Goal: Task Accomplishment & Management: Complete application form

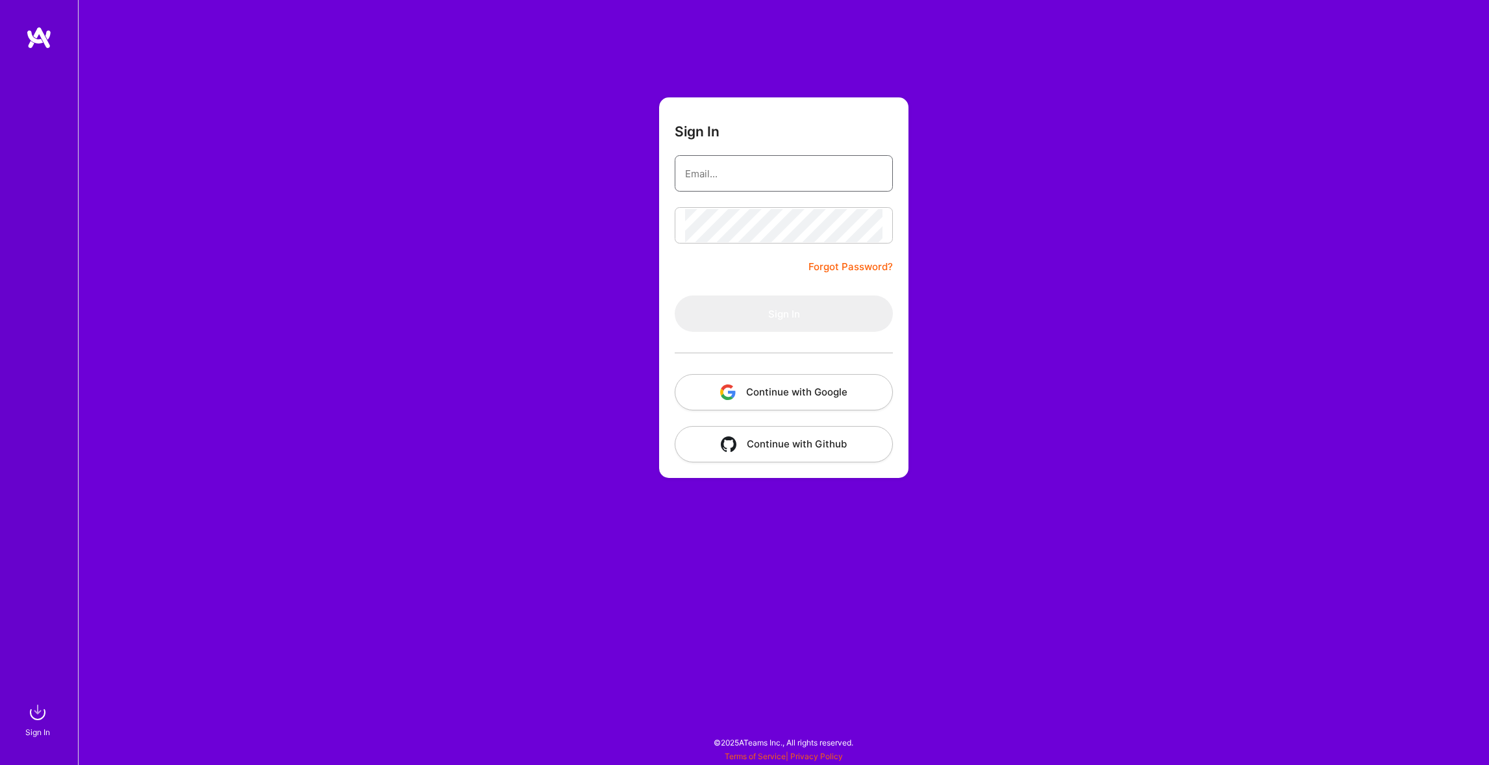
type input "[EMAIL_ADDRESS][DOMAIN_NAME]"
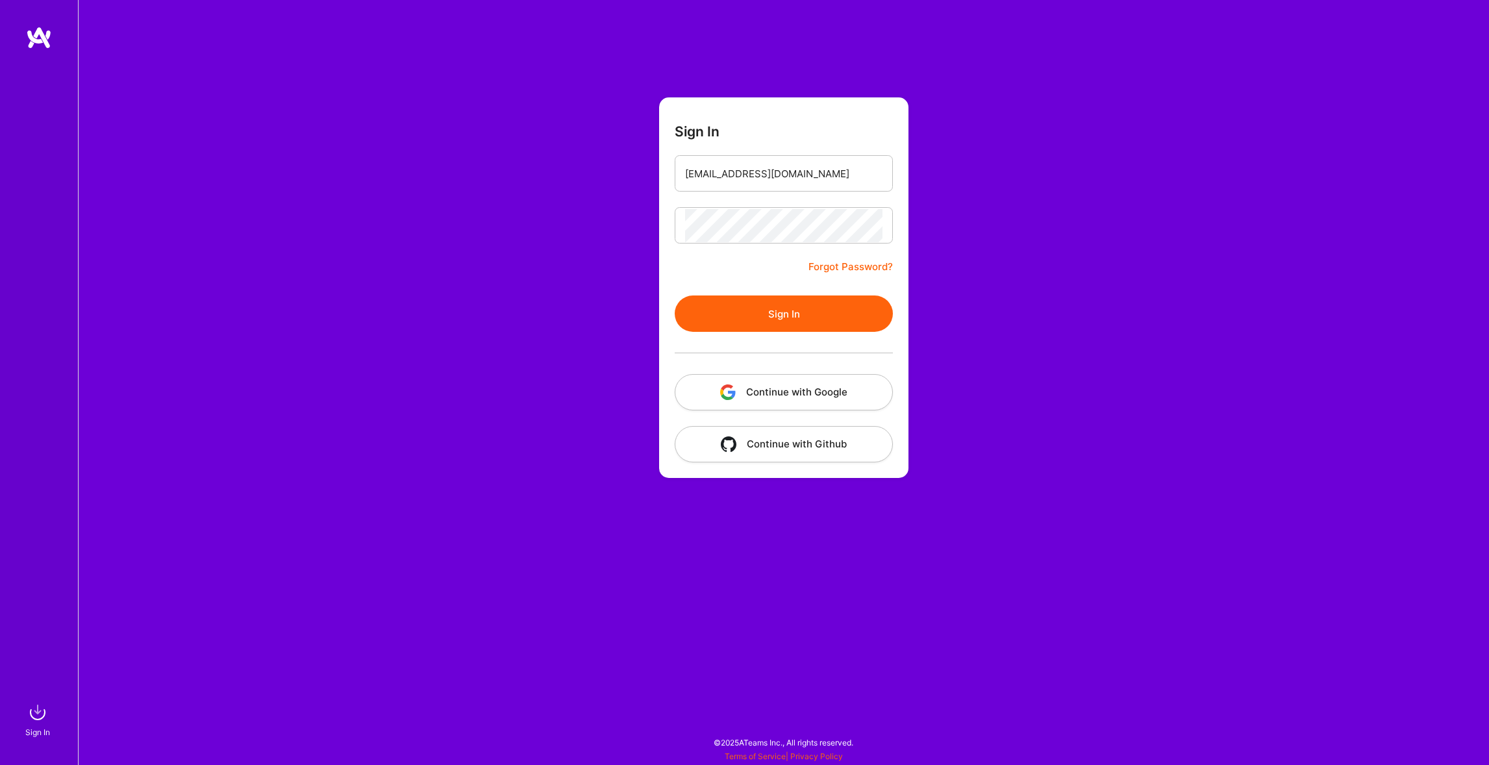
click at [802, 310] on button "Sign In" at bounding box center [784, 314] width 218 height 36
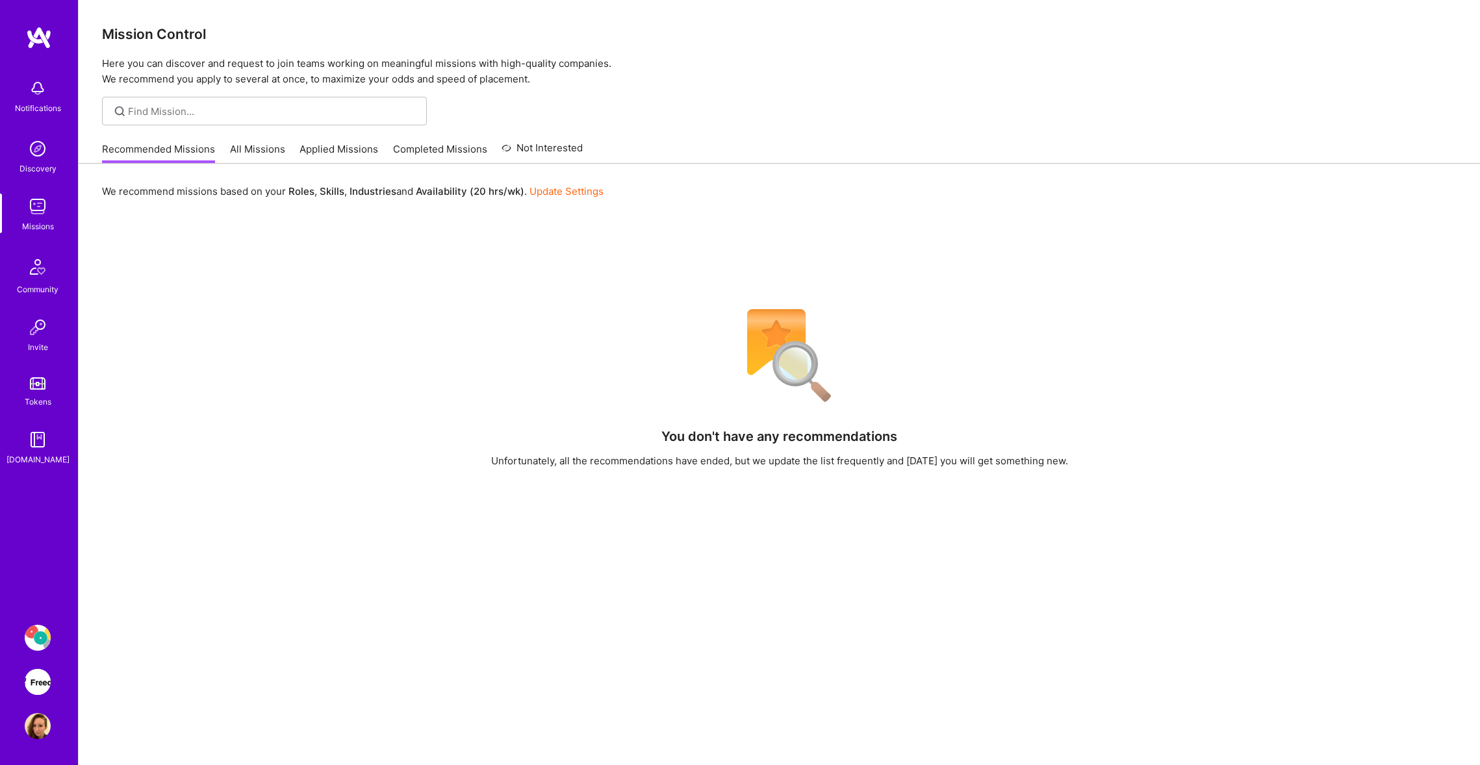
click at [246, 144] on link "All Missions" at bounding box center [257, 152] width 55 height 21
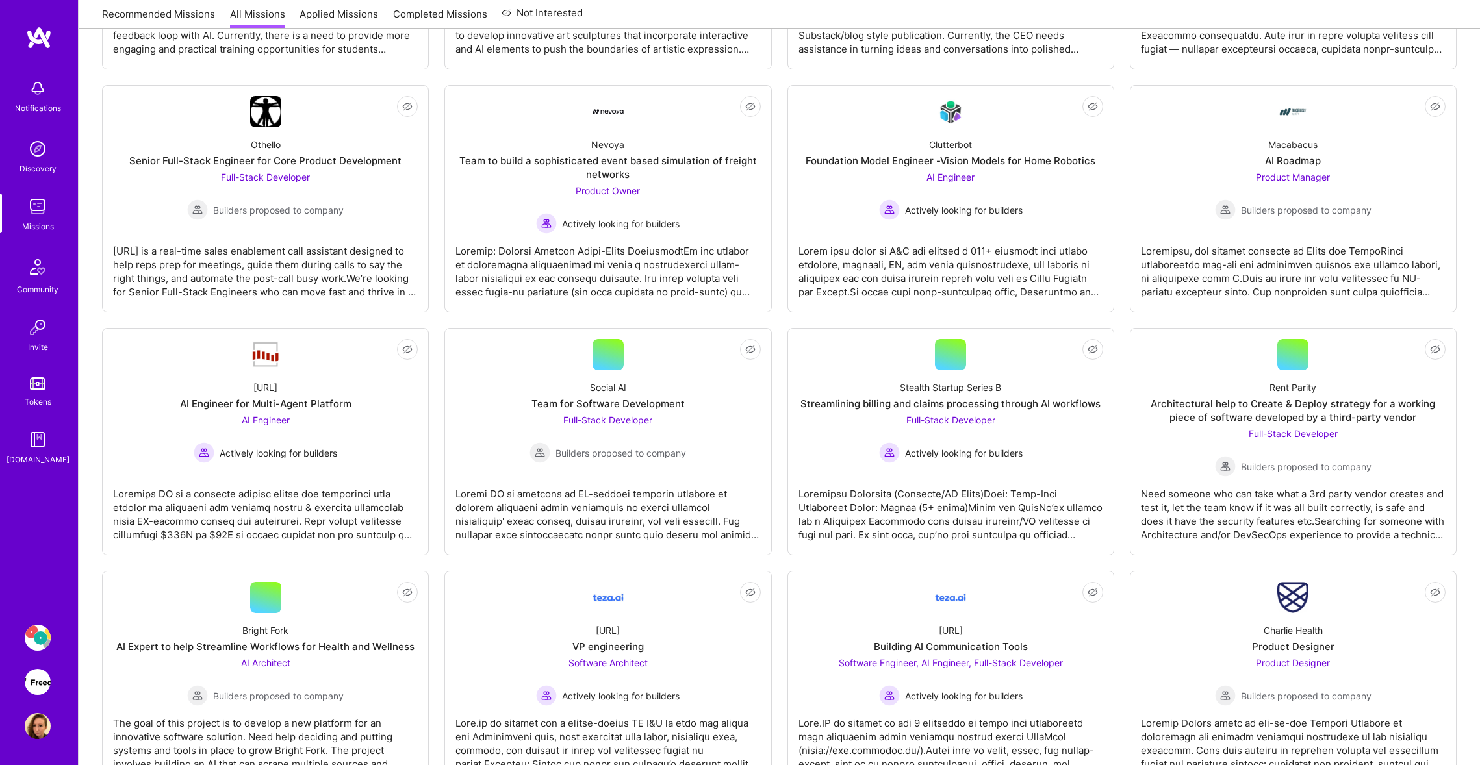
scroll to position [851, 0]
click at [42, 642] on img at bounding box center [38, 638] width 26 height 26
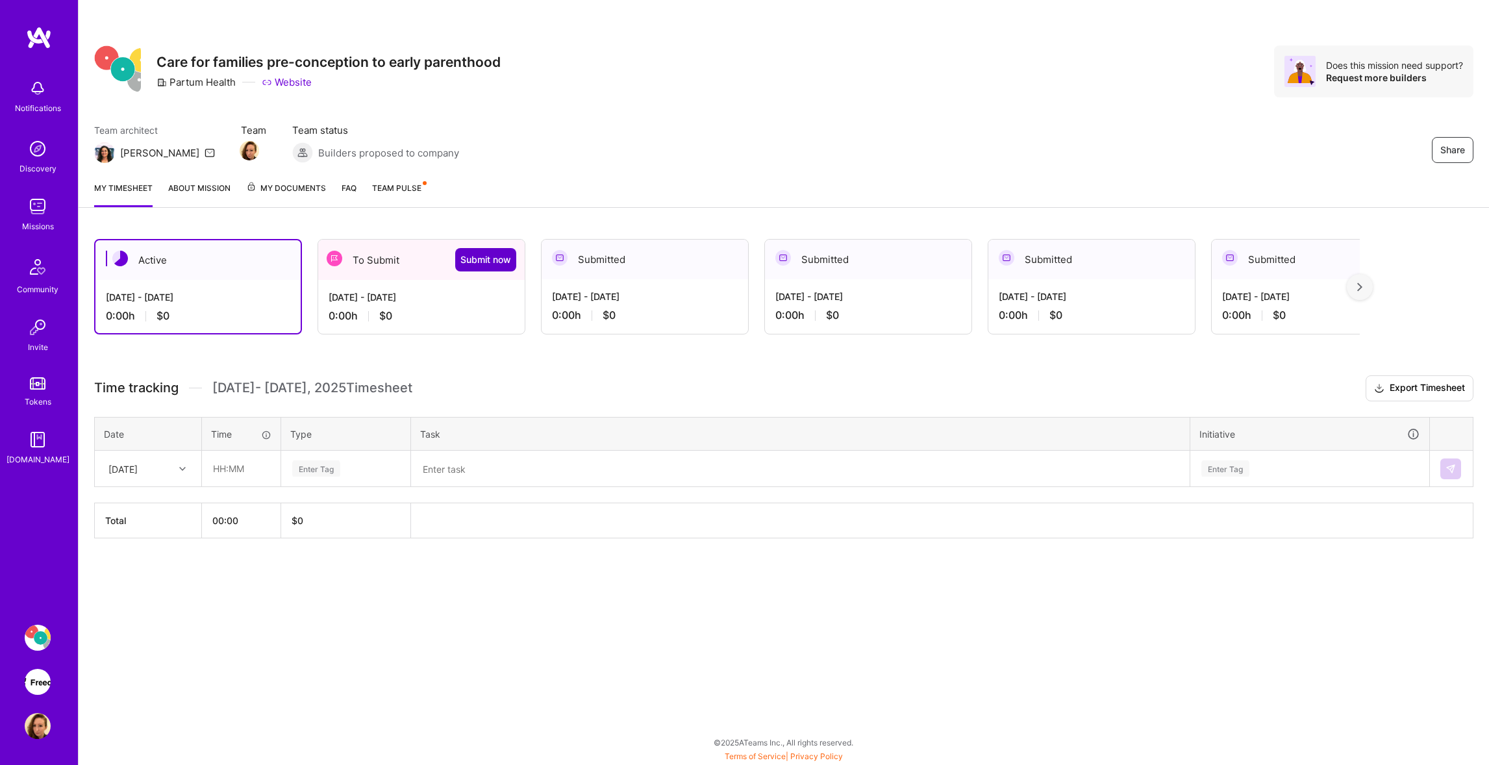
click at [484, 263] on span "Submit now" at bounding box center [486, 259] width 51 height 13
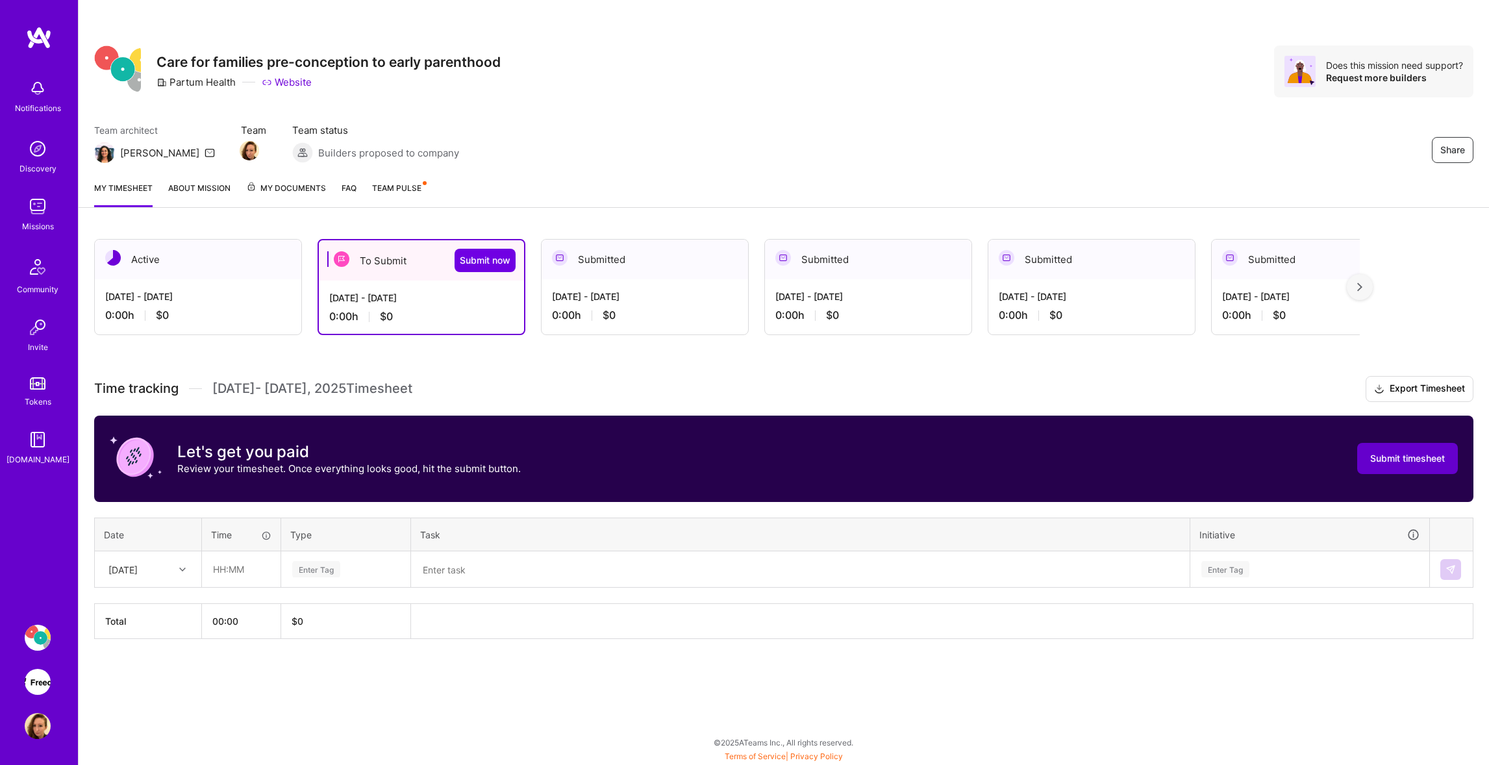
click at [1398, 456] on span "Submit timesheet" at bounding box center [1408, 458] width 75 height 13
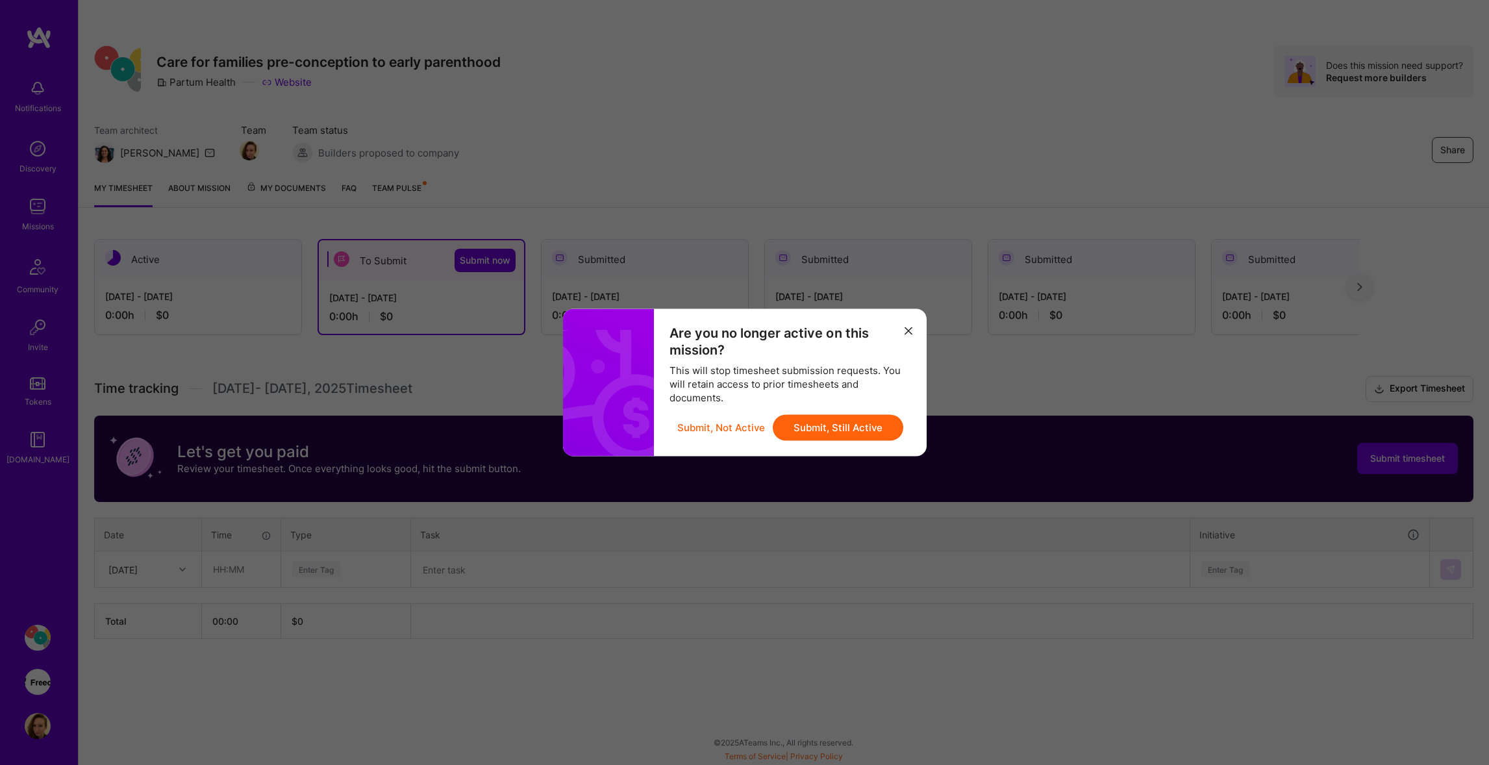
click at [831, 431] on button "Submit, Still Active" at bounding box center [838, 428] width 131 height 26
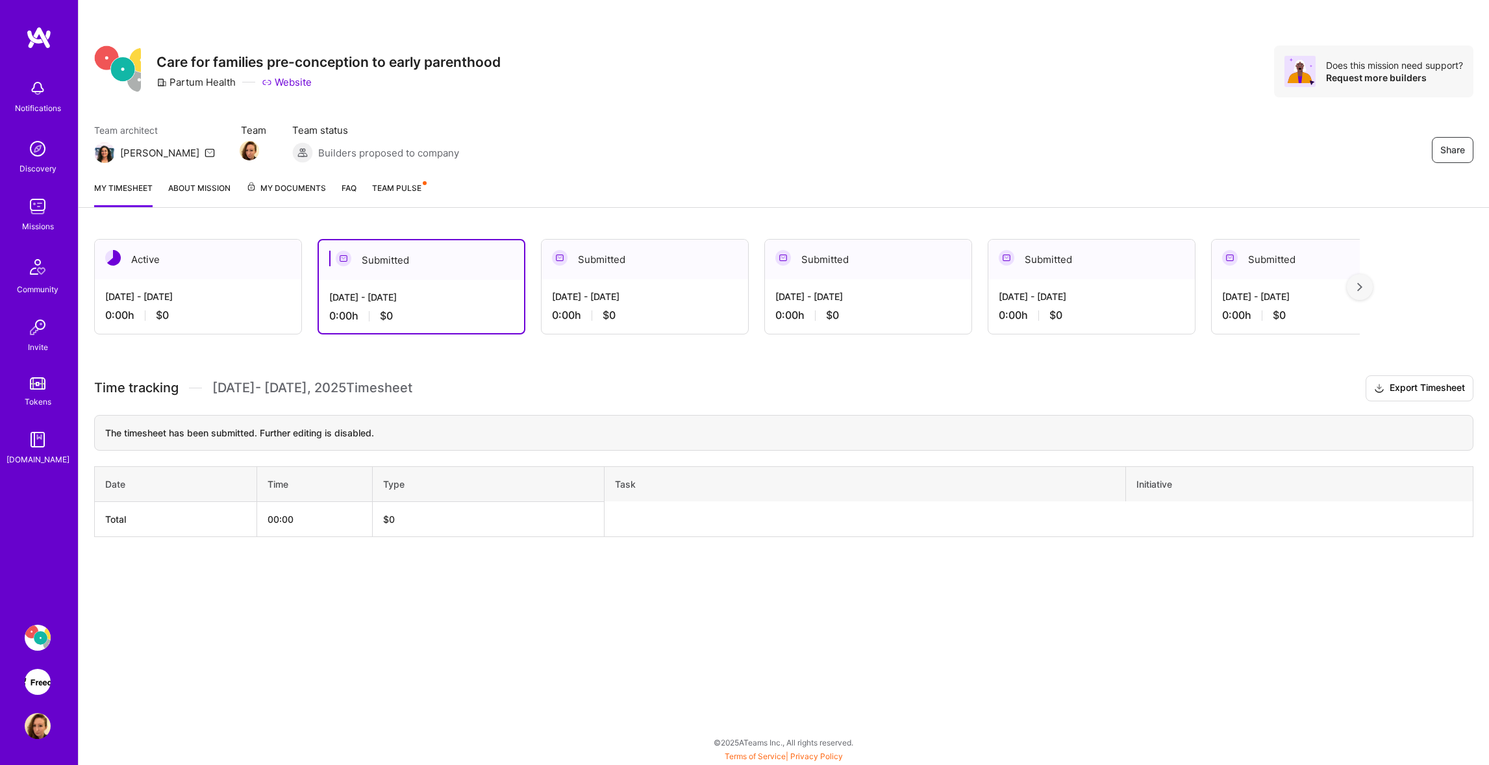
click at [48, 681] on img at bounding box center [38, 682] width 26 height 26
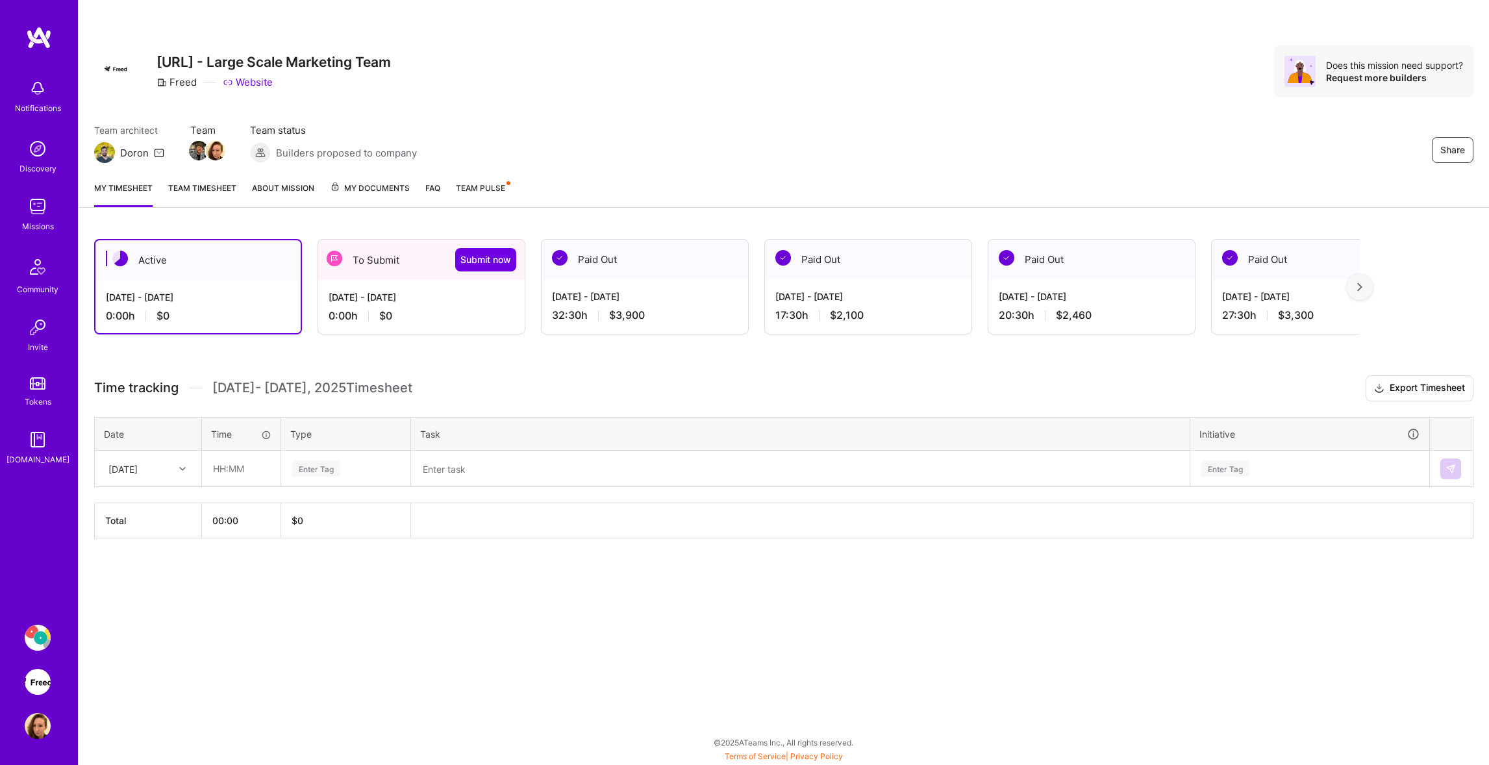
click at [420, 307] on div "[DATE] - [DATE] 0:00 h $0" at bounding box center [421, 306] width 207 height 53
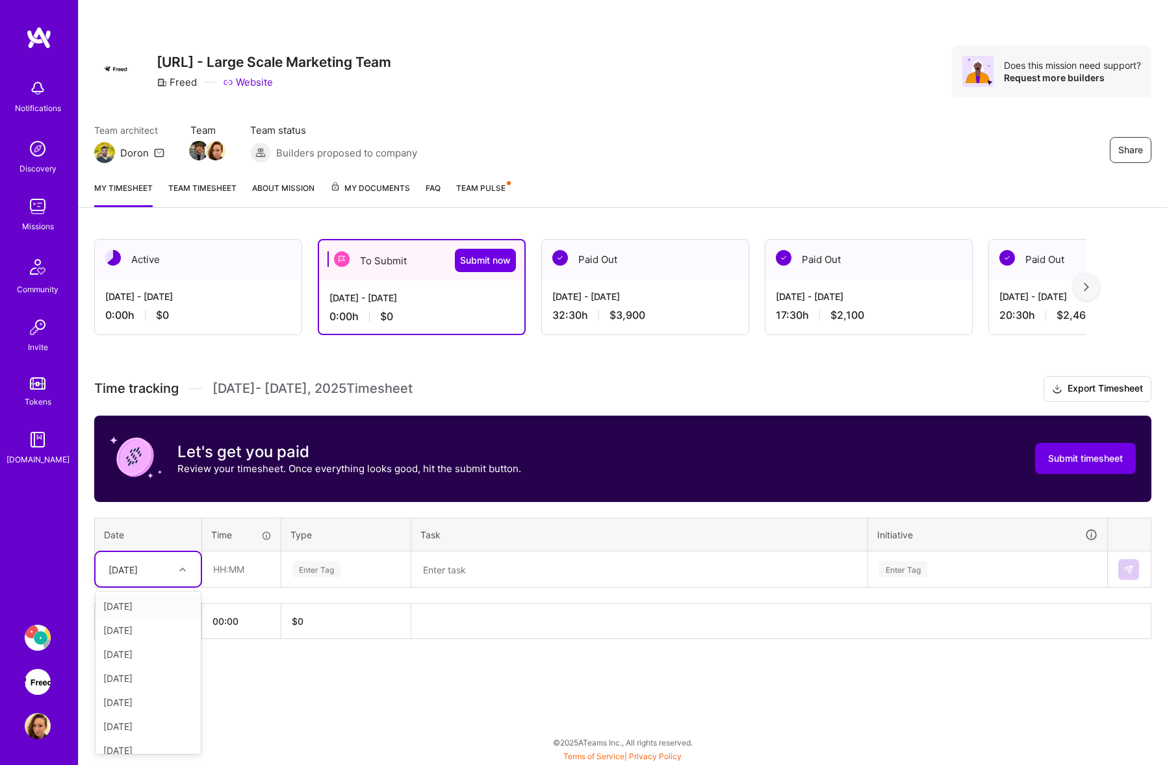
click at [179, 570] on div at bounding box center [184, 569] width 20 height 17
click at [151, 606] on div "[DATE]" at bounding box center [147, 606] width 105 height 24
click at [464, 563] on textarea at bounding box center [638, 570] width 453 height 34
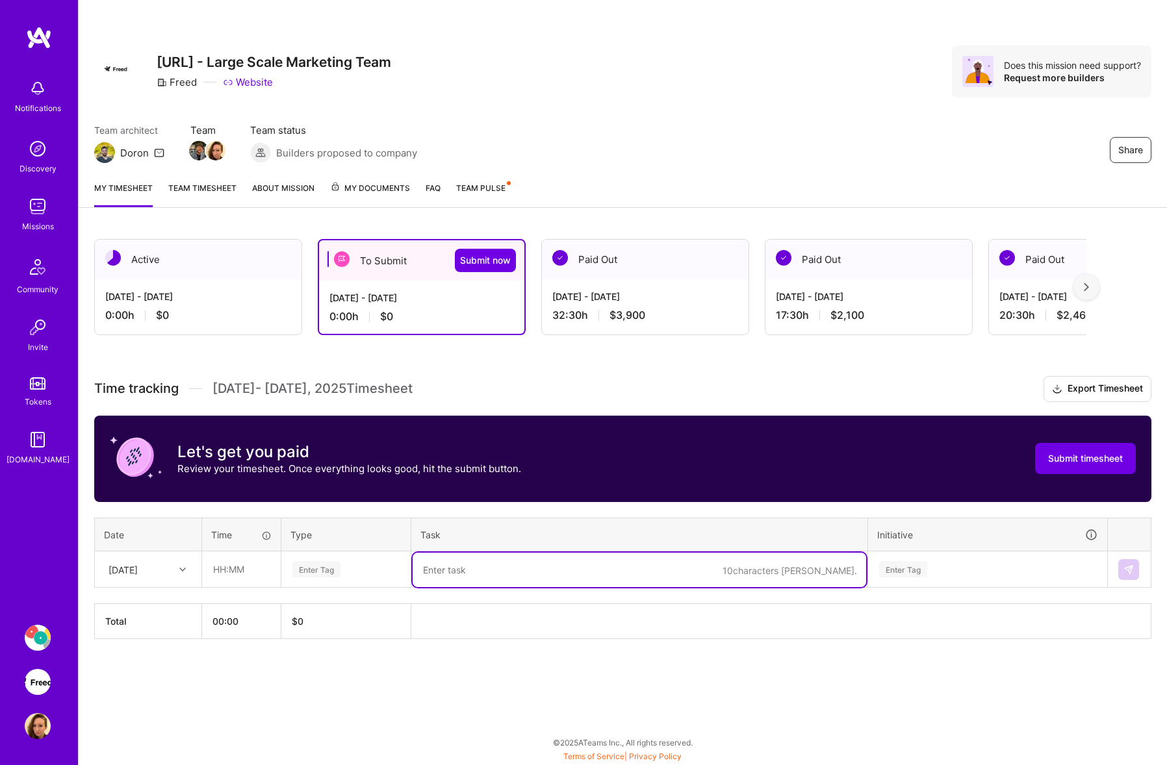
paste textarea "Aurora Figma Library Update"
type textarea "Aurora Figma Library Update"
click at [246, 570] on input "text" at bounding box center [241, 569] width 77 height 34
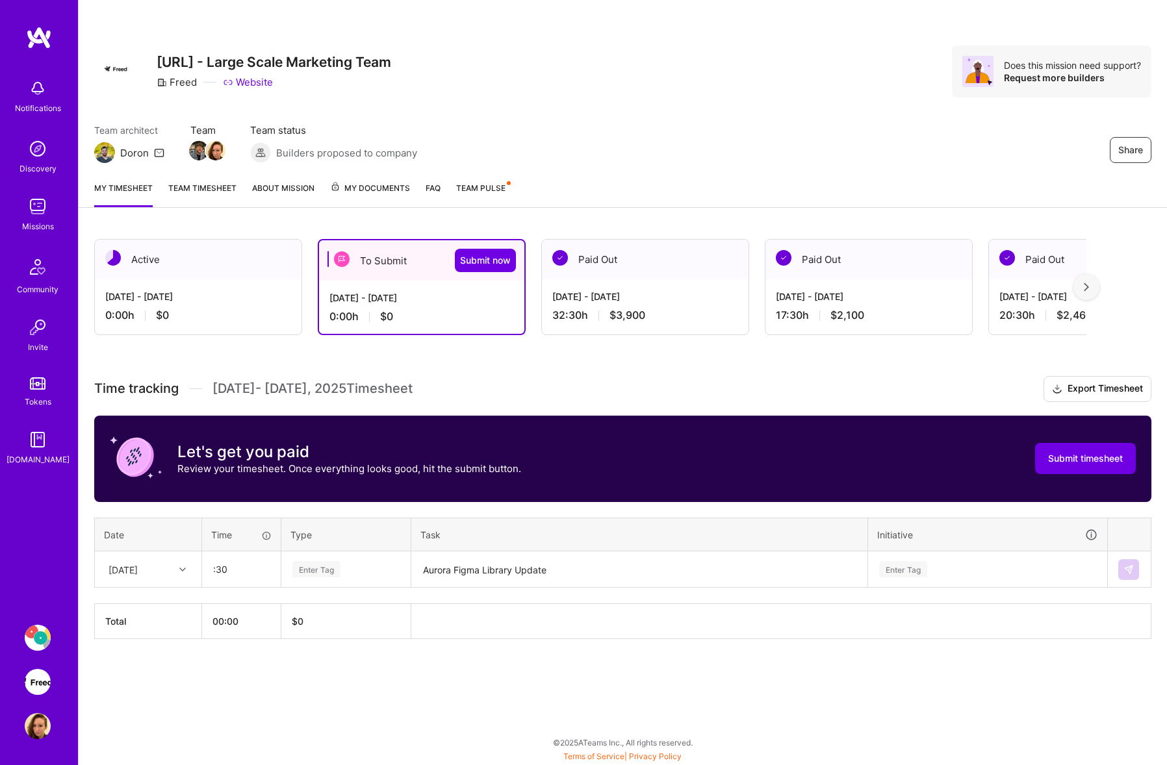
type input "00:30"
click at [342, 559] on div "Enter Tag" at bounding box center [346, 570] width 128 height 34
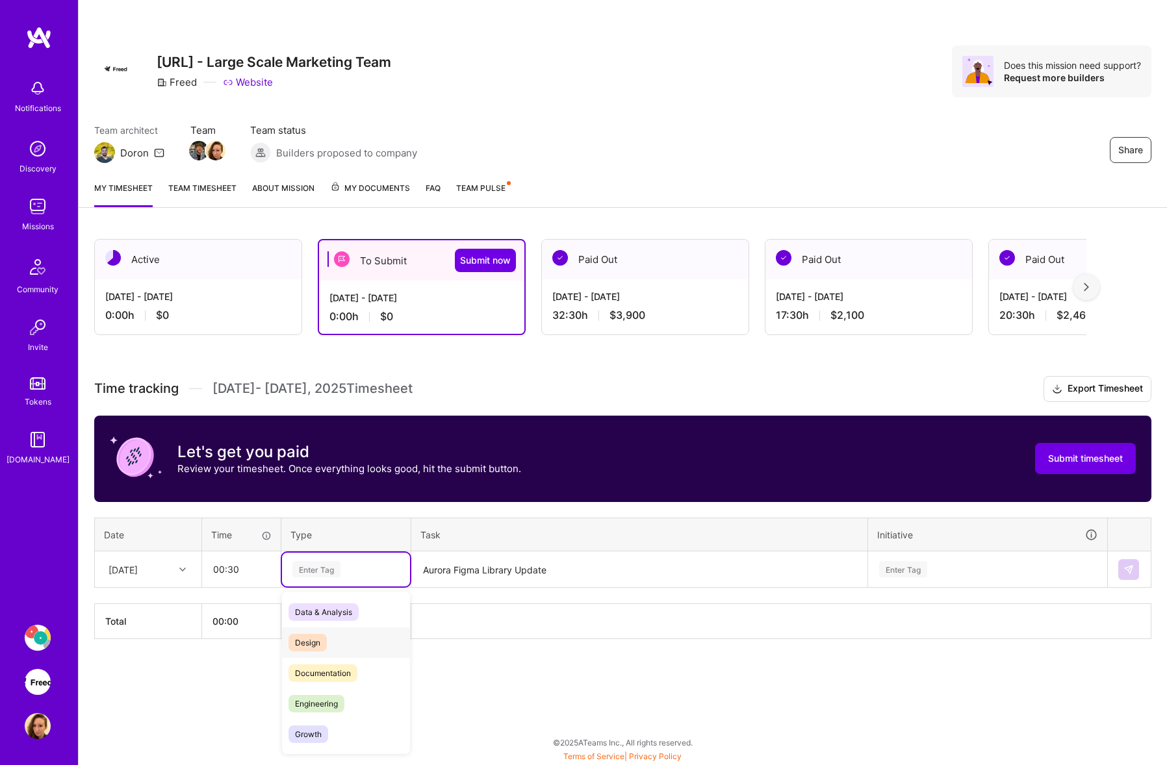
click at [334, 636] on div "Design" at bounding box center [346, 642] width 128 height 31
click at [917, 570] on div "Enter Tag" at bounding box center [987, 570] width 238 height 34
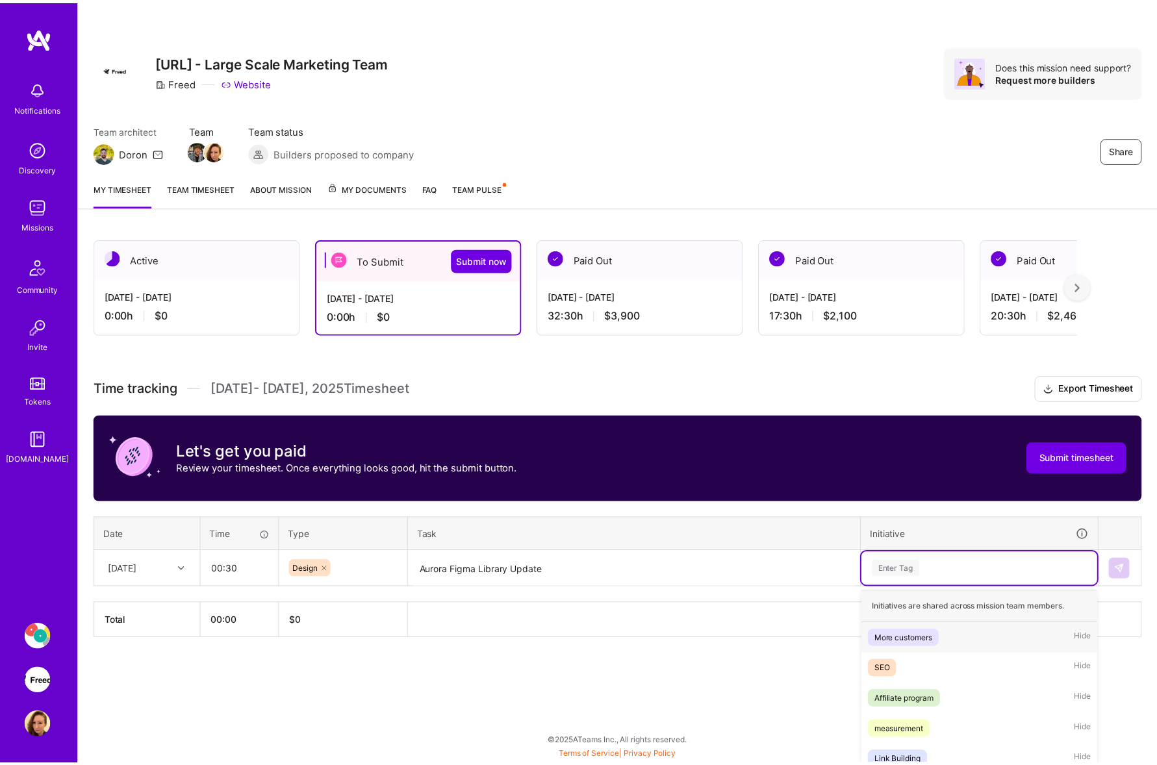
scroll to position [92, 0]
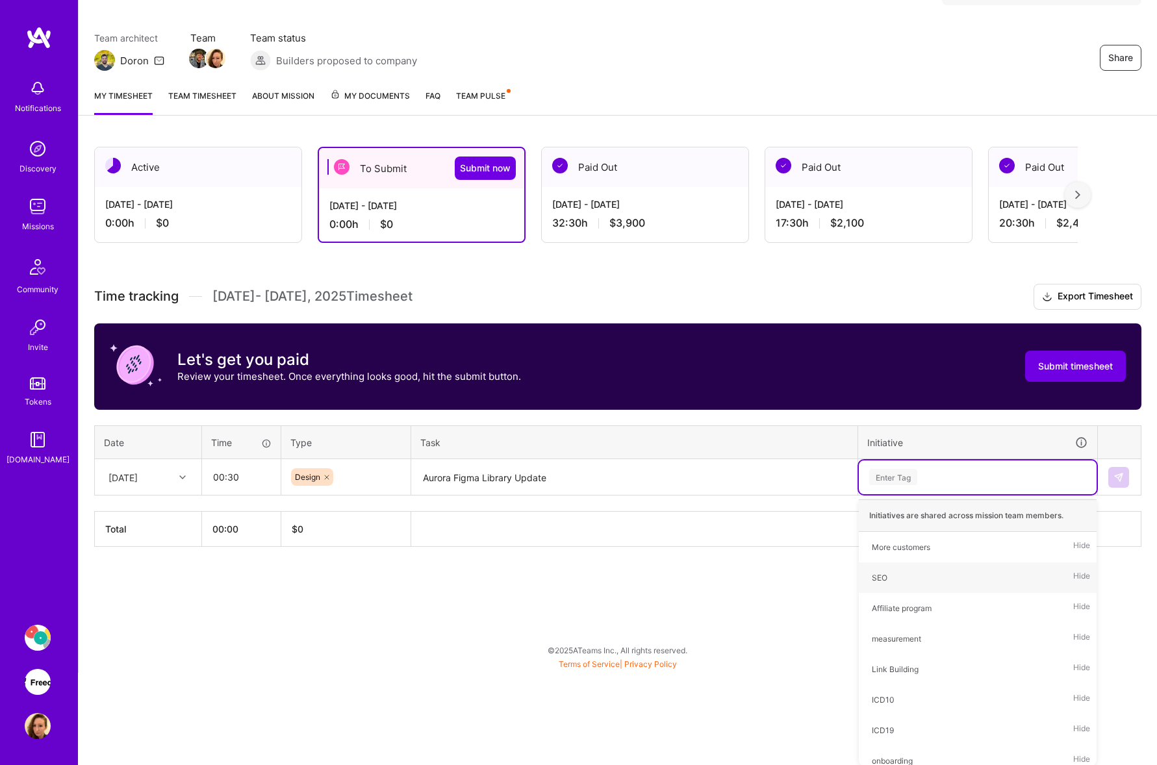
type input "d"
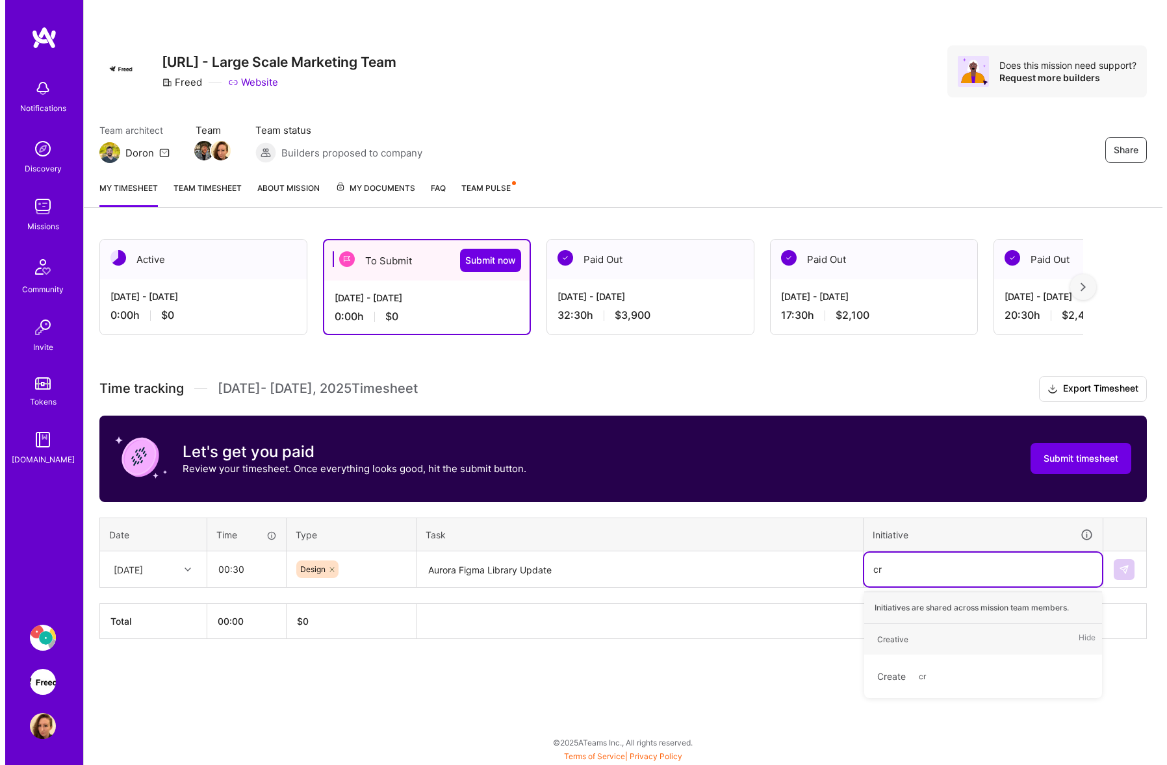
scroll to position [0, 0]
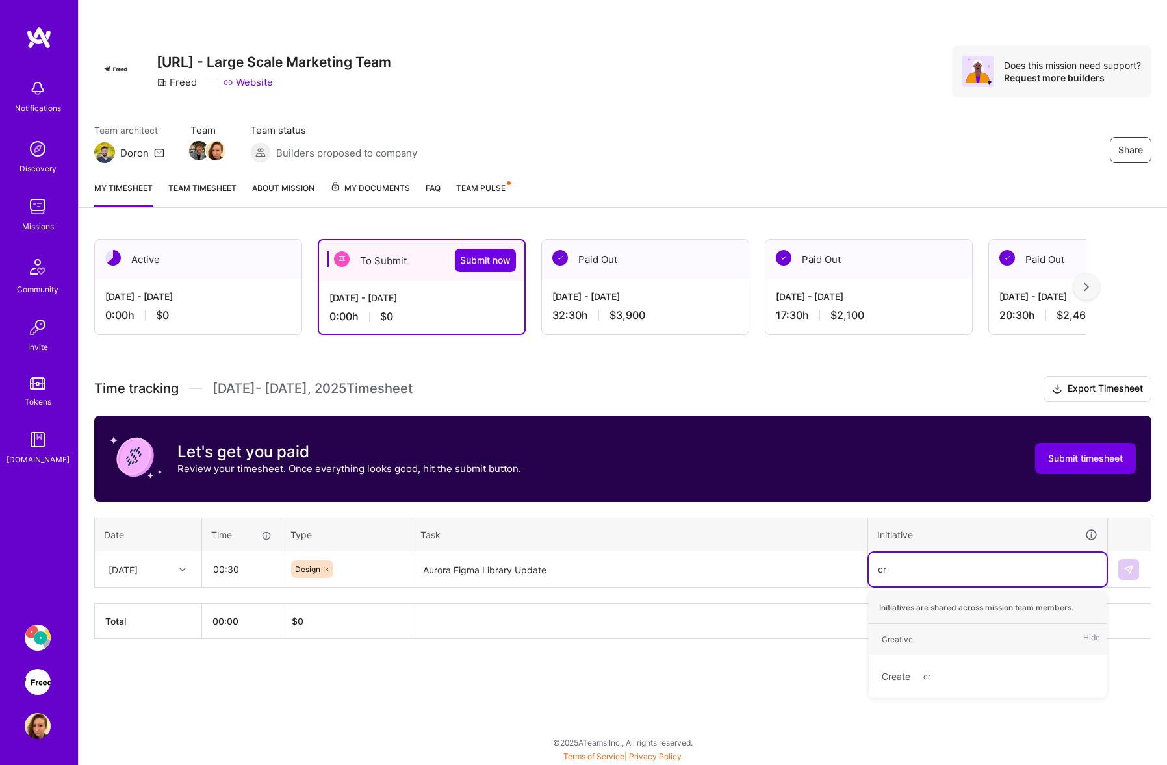
type input "cre"
click at [900, 629] on div "Creative Hide" at bounding box center [987, 639] width 238 height 31
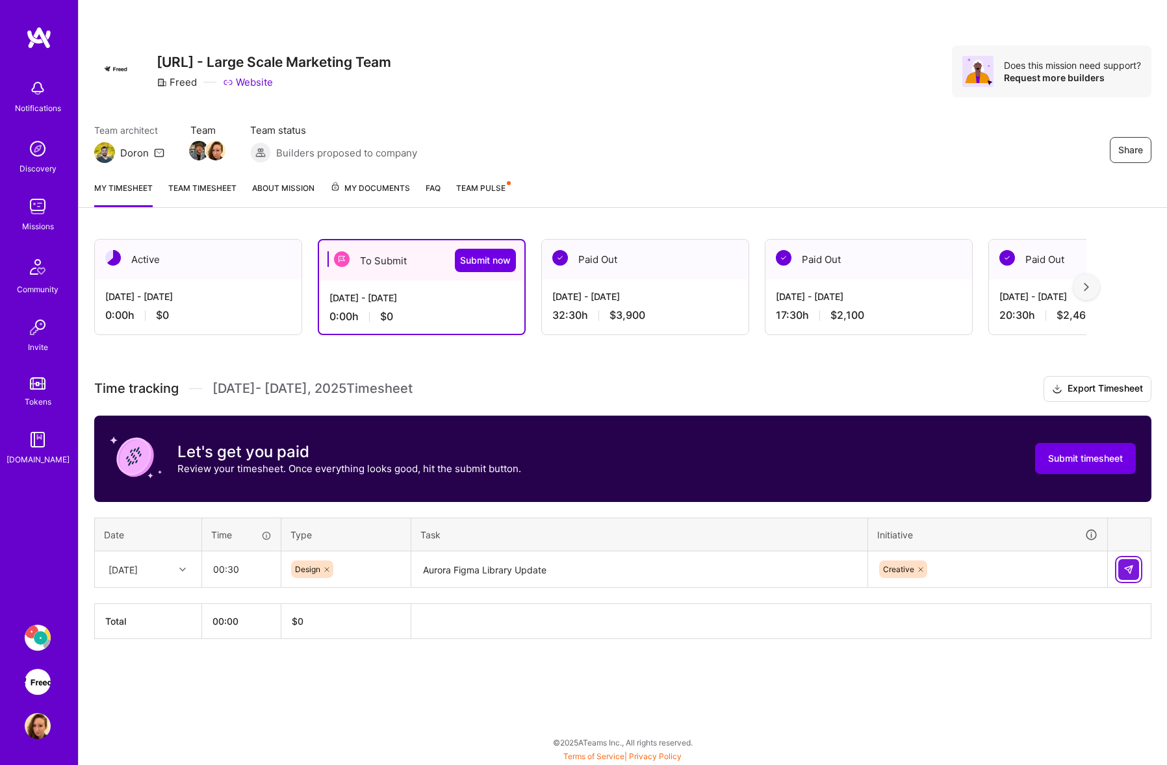
click at [1134, 564] on button at bounding box center [1128, 569] width 21 height 21
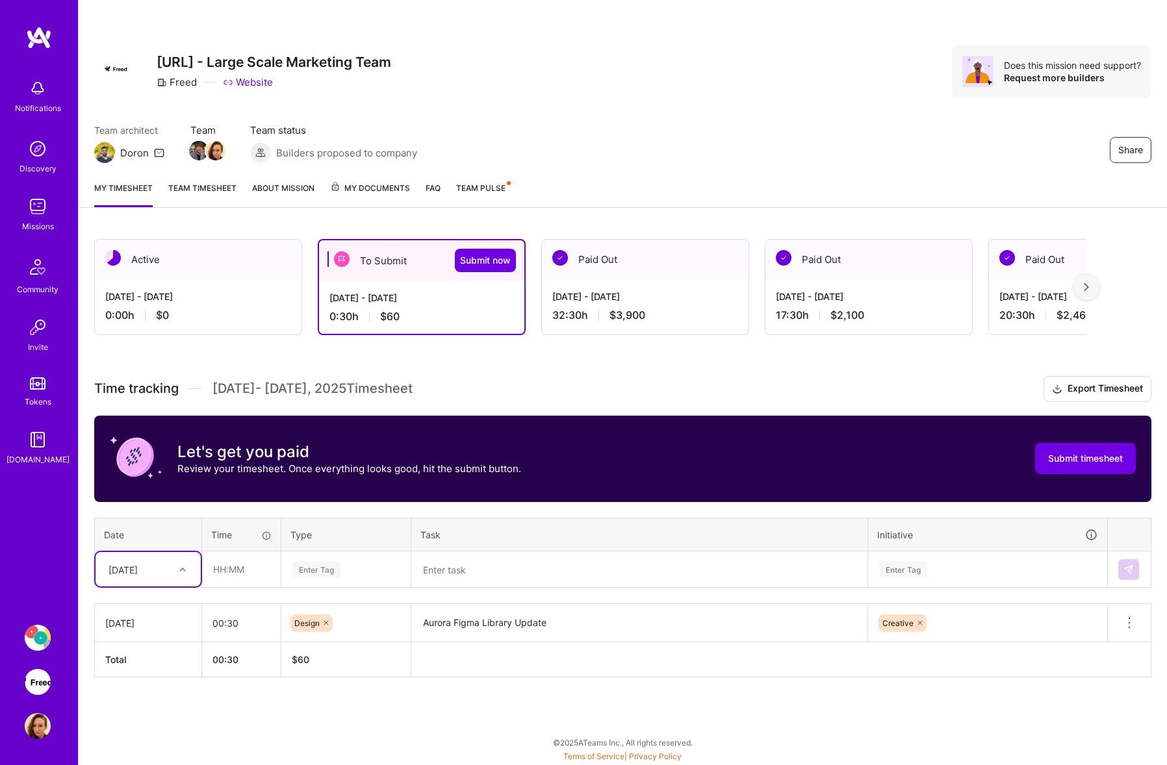
click at [475, 567] on textarea at bounding box center [638, 570] width 453 height 34
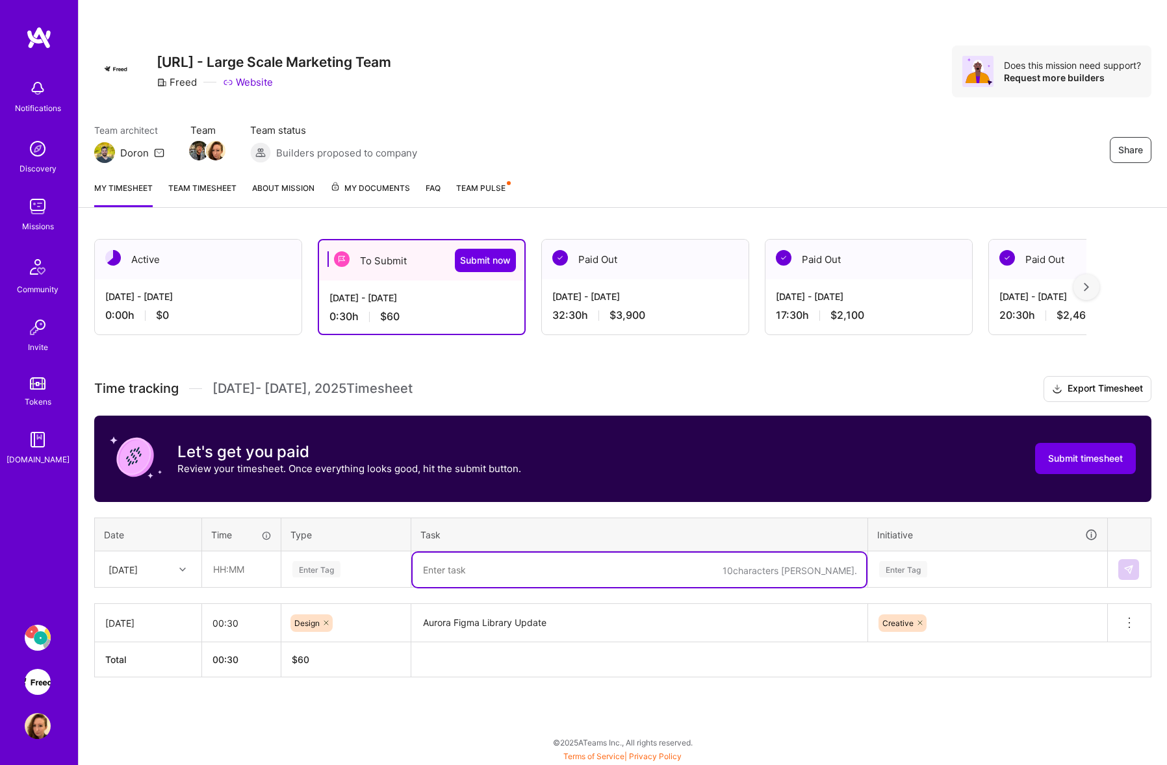
paste textarea "Design Weekly Call"
type textarea "Design Weekly Call"
click at [246, 568] on input "text" at bounding box center [241, 569] width 77 height 34
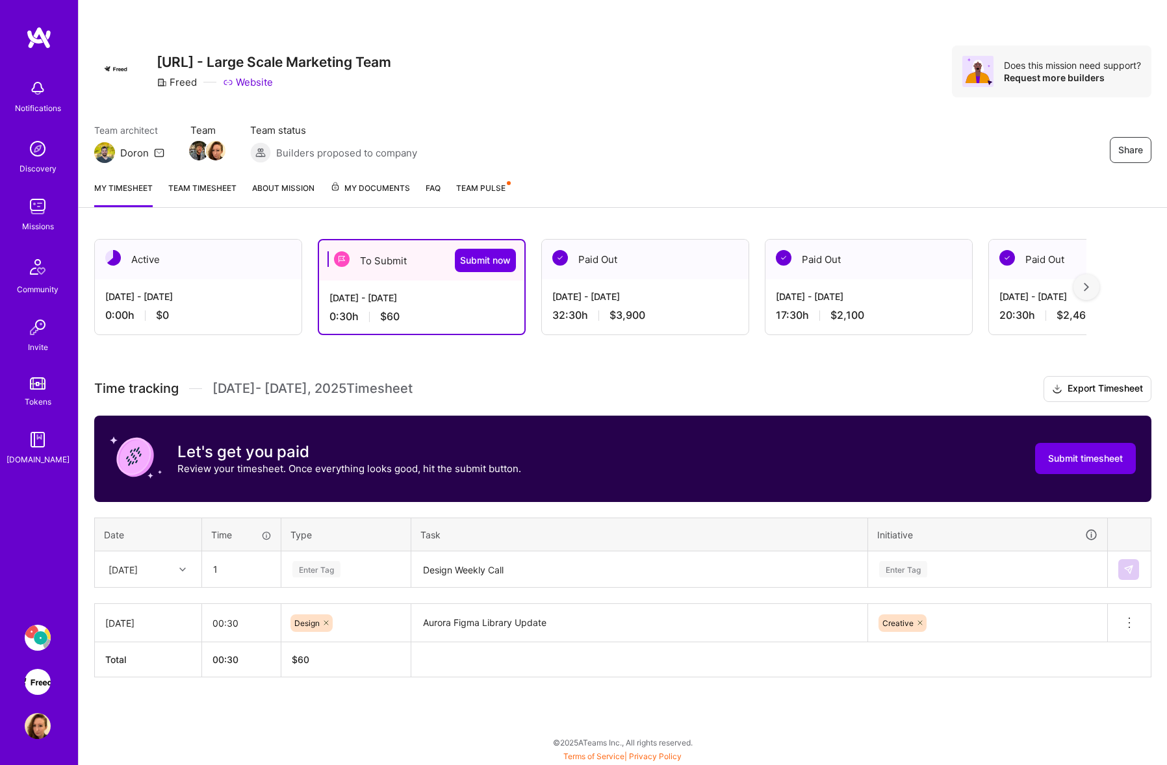
type input "01:00"
click at [346, 570] on div "Enter Tag" at bounding box center [346, 569] width 110 height 16
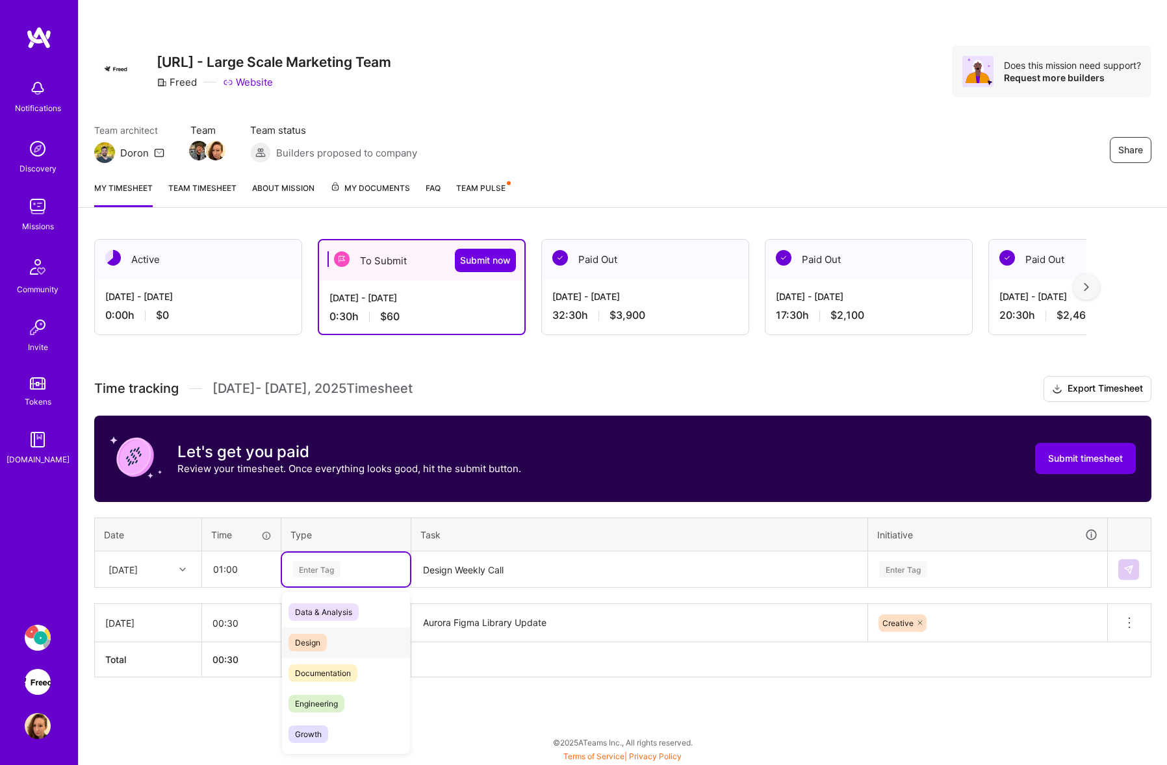
click at [333, 632] on div "Design" at bounding box center [346, 642] width 128 height 31
click at [965, 567] on div "Enter Tag" at bounding box center [987, 570] width 238 height 34
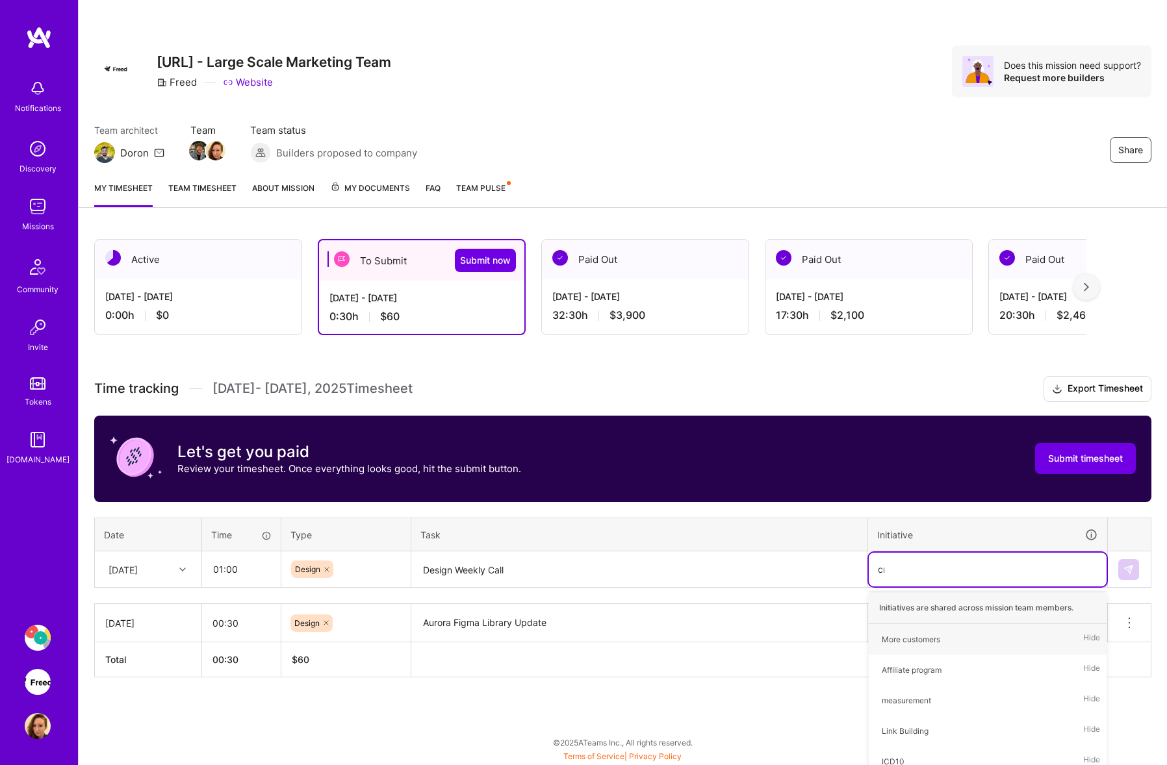
type input "cre"
click at [903, 640] on div "Creative" at bounding box center [896, 640] width 31 height 14
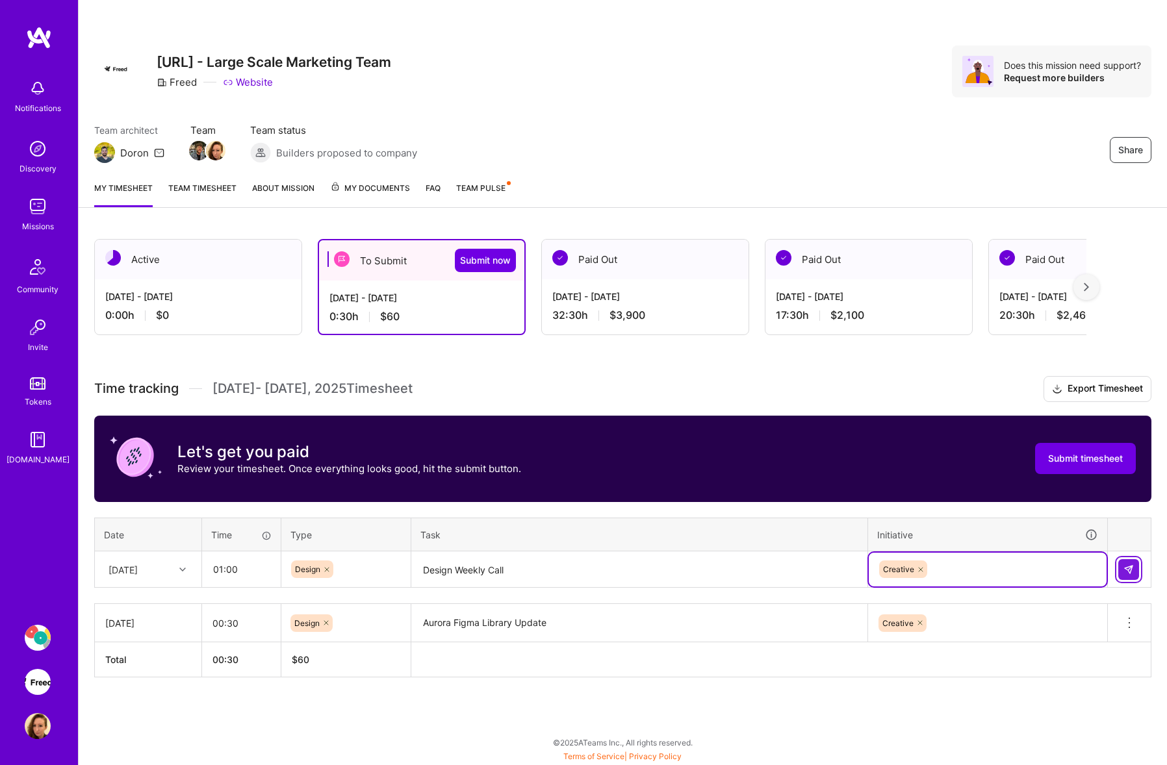
click at [1128, 572] on img at bounding box center [1128, 569] width 10 height 10
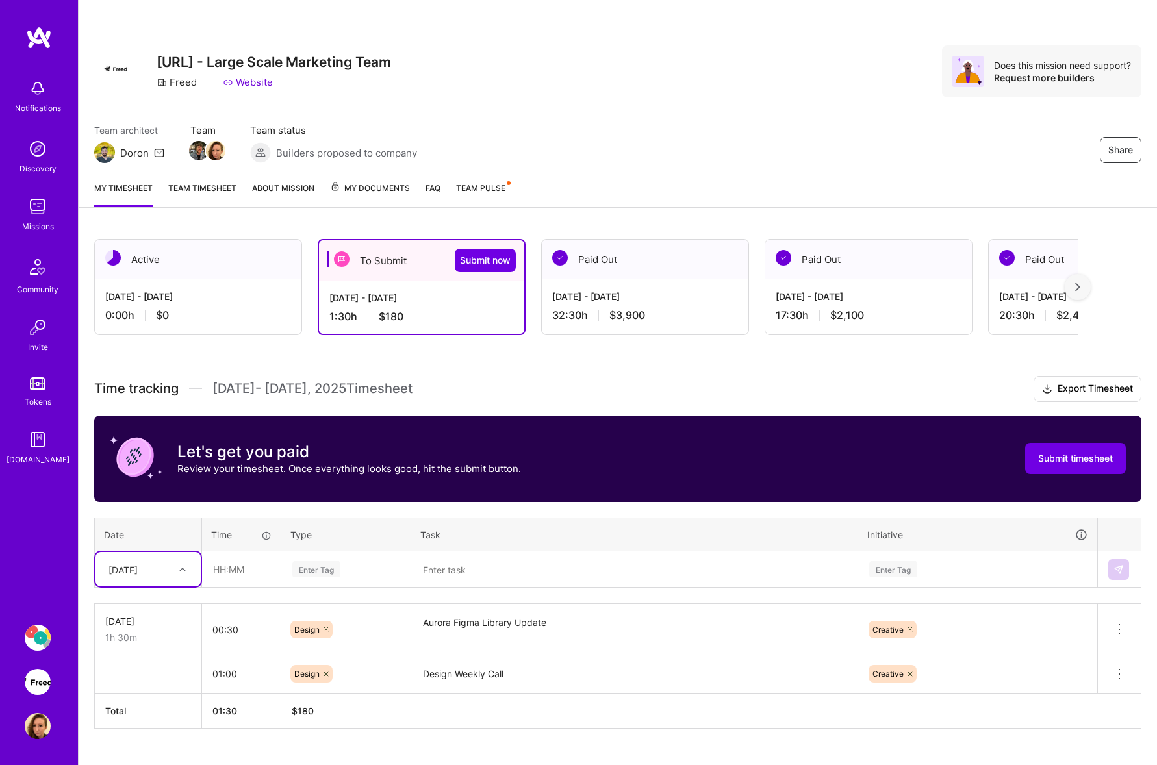
click at [511, 562] on textarea at bounding box center [634, 570] width 444 height 34
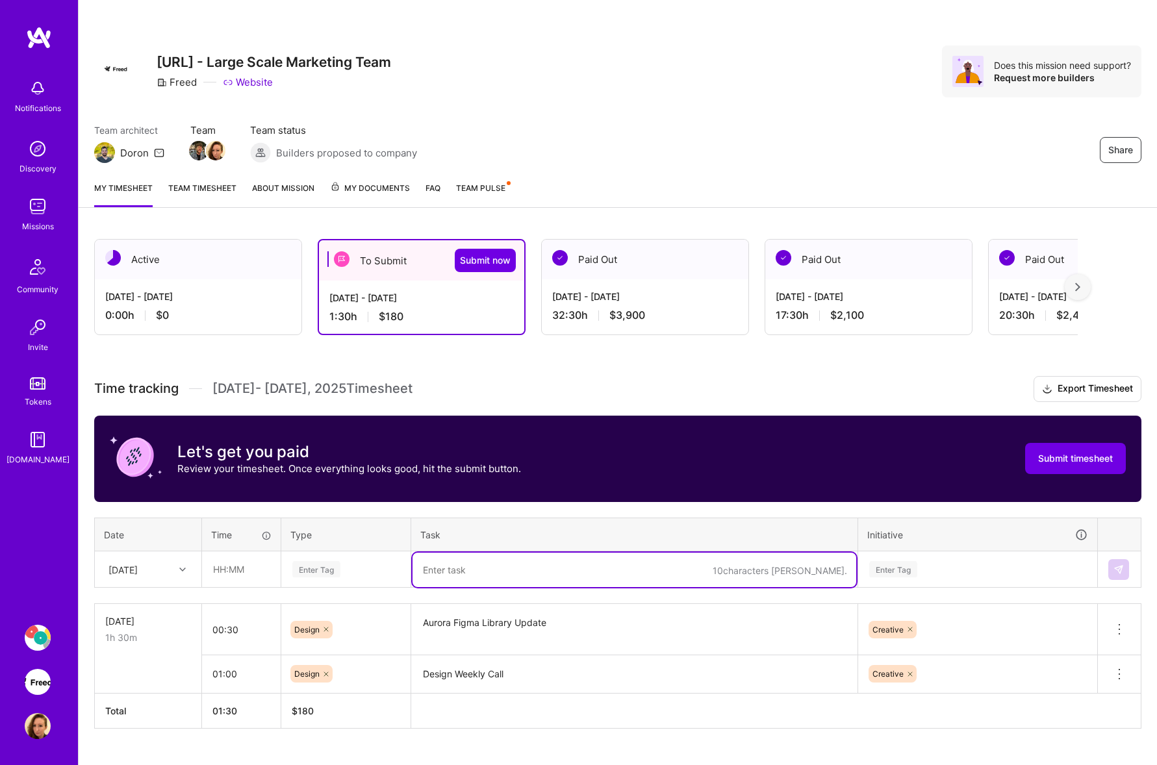
paste textarea "Product Sync Call"
type textarea "Product Sync Call"
click at [155, 559] on div "[DATE]" at bounding box center [138, 569] width 72 height 21
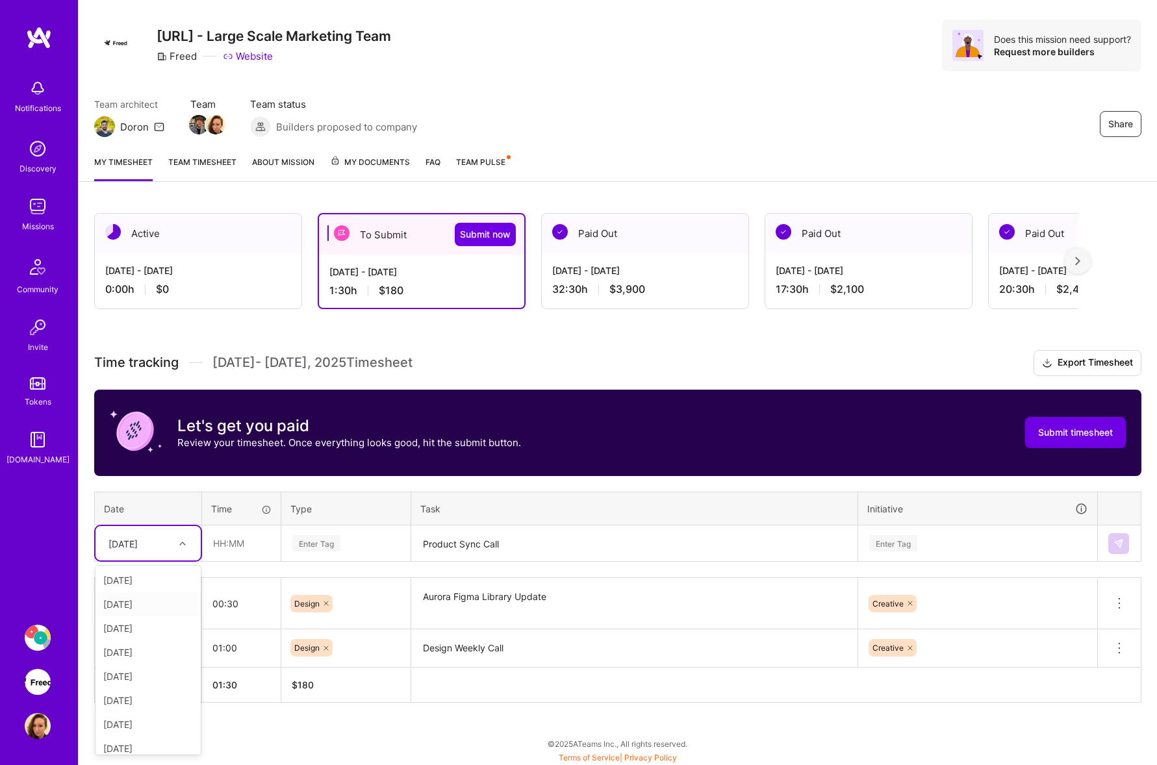
click at [161, 607] on div "[DATE]" at bounding box center [147, 604] width 105 height 24
click at [232, 546] on input "text" at bounding box center [241, 543] width 77 height 34
type input "01:00"
click at [358, 542] on div "Enter Tag" at bounding box center [346, 543] width 110 height 16
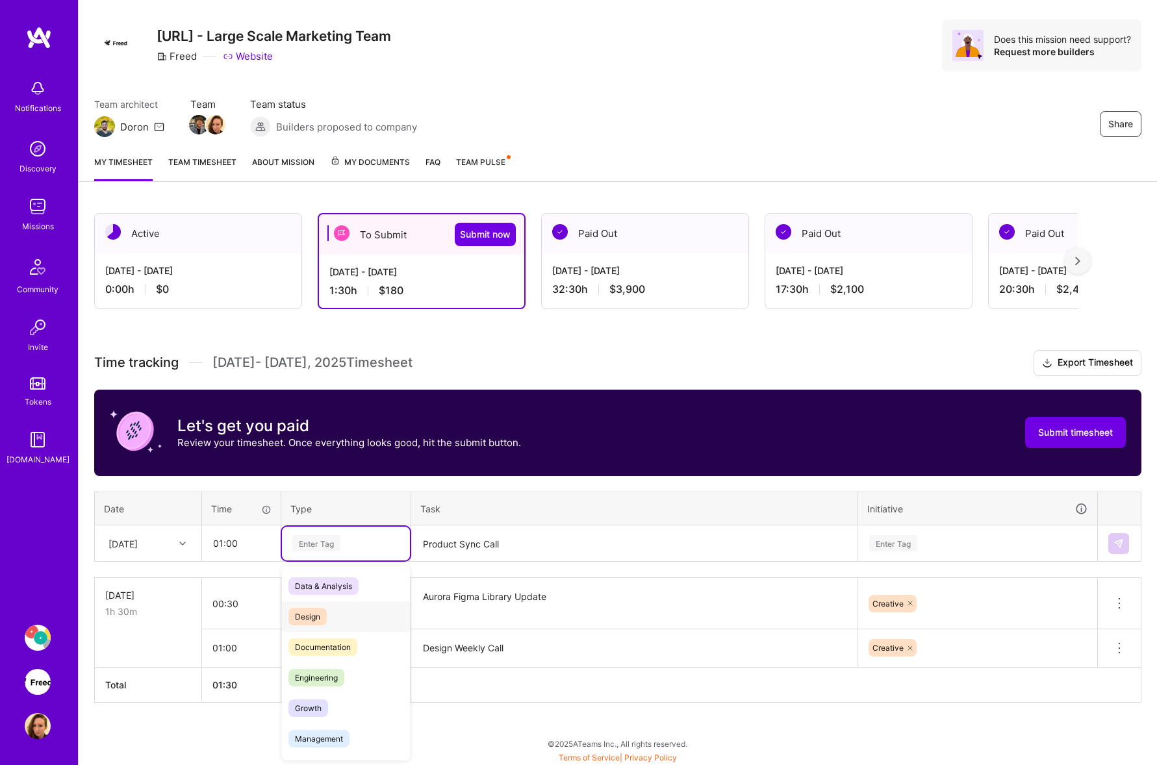
drag, startPoint x: 333, startPoint y: 608, endPoint x: 385, endPoint y: 604, distance: 52.1
click at [333, 608] on div "Design" at bounding box center [346, 616] width 128 height 31
click at [928, 547] on div "Enter Tag" at bounding box center [978, 544] width 238 height 34
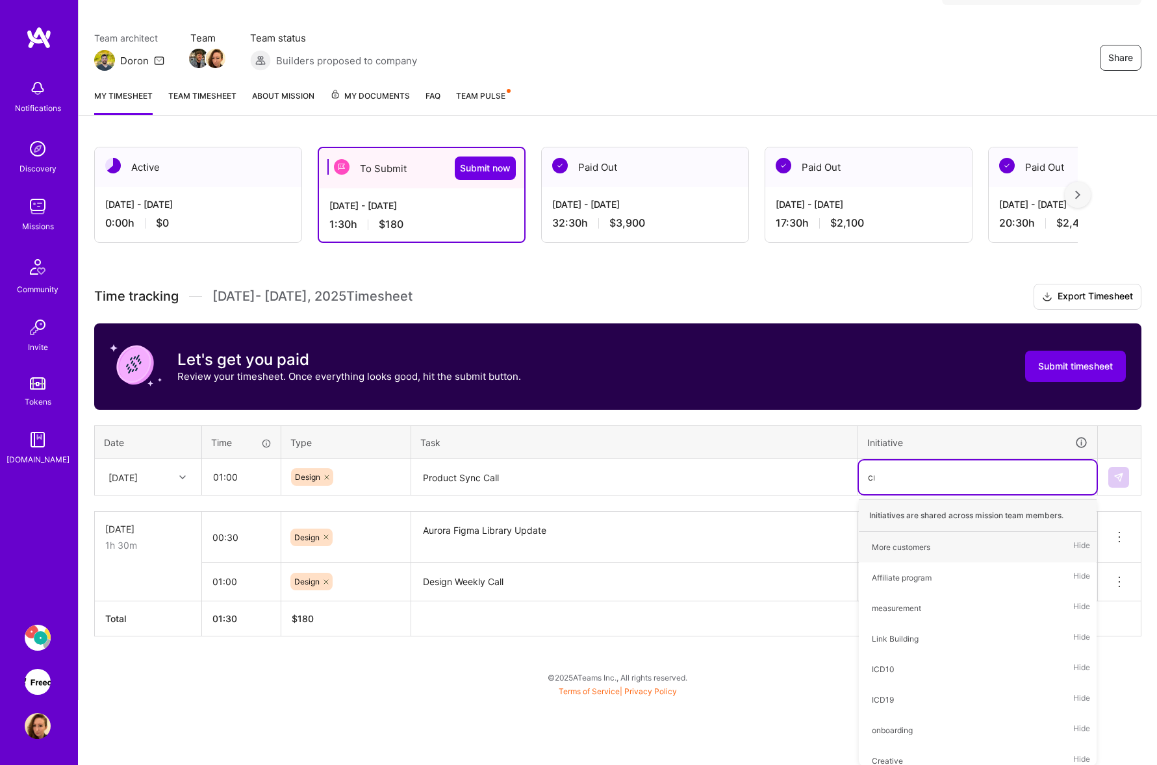
scroll to position [27, 0]
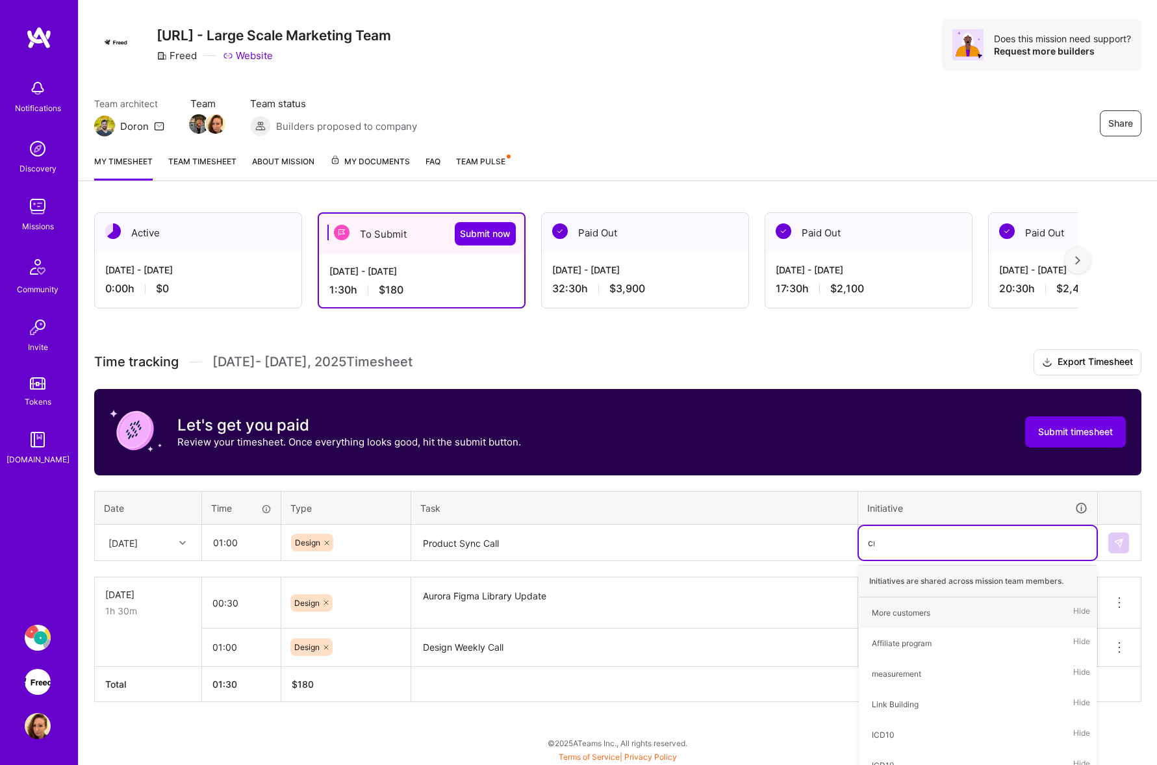
type input "cre"
click at [881, 606] on div "Creative" at bounding box center [887, 613] width 31 height 14
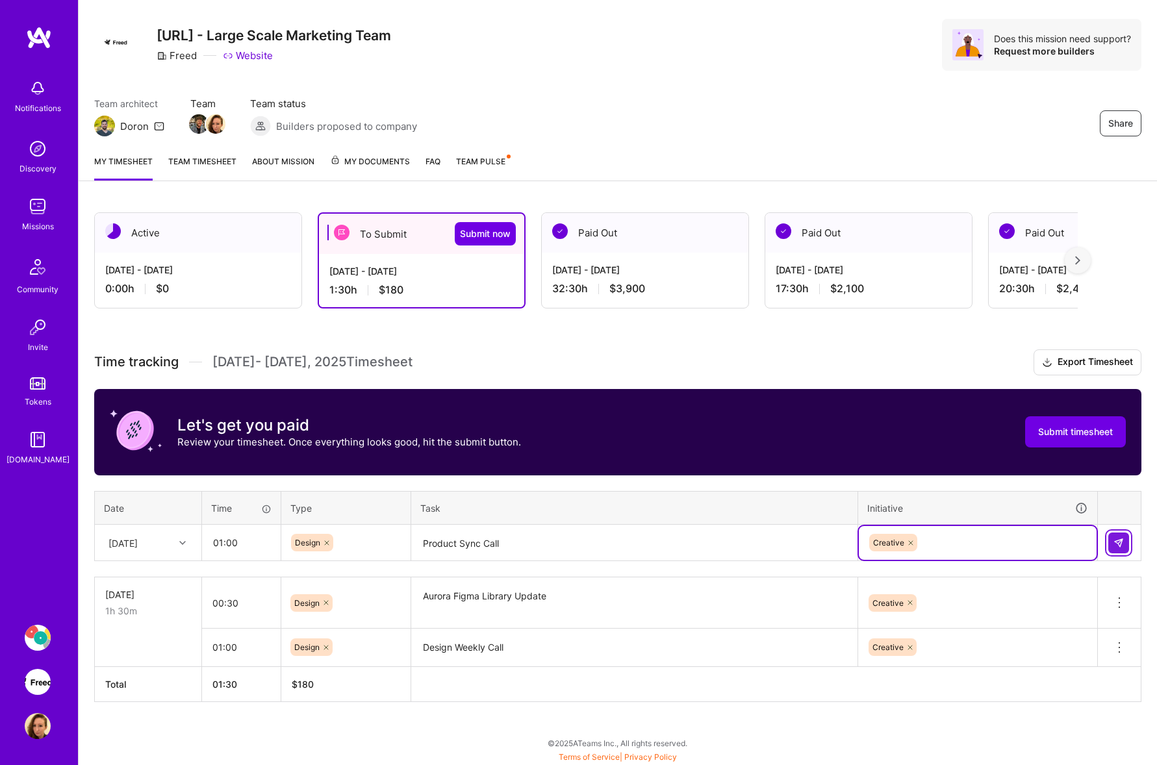
click at [1113, 539] on img at bounding box center [1118, 543] width 10 height 10
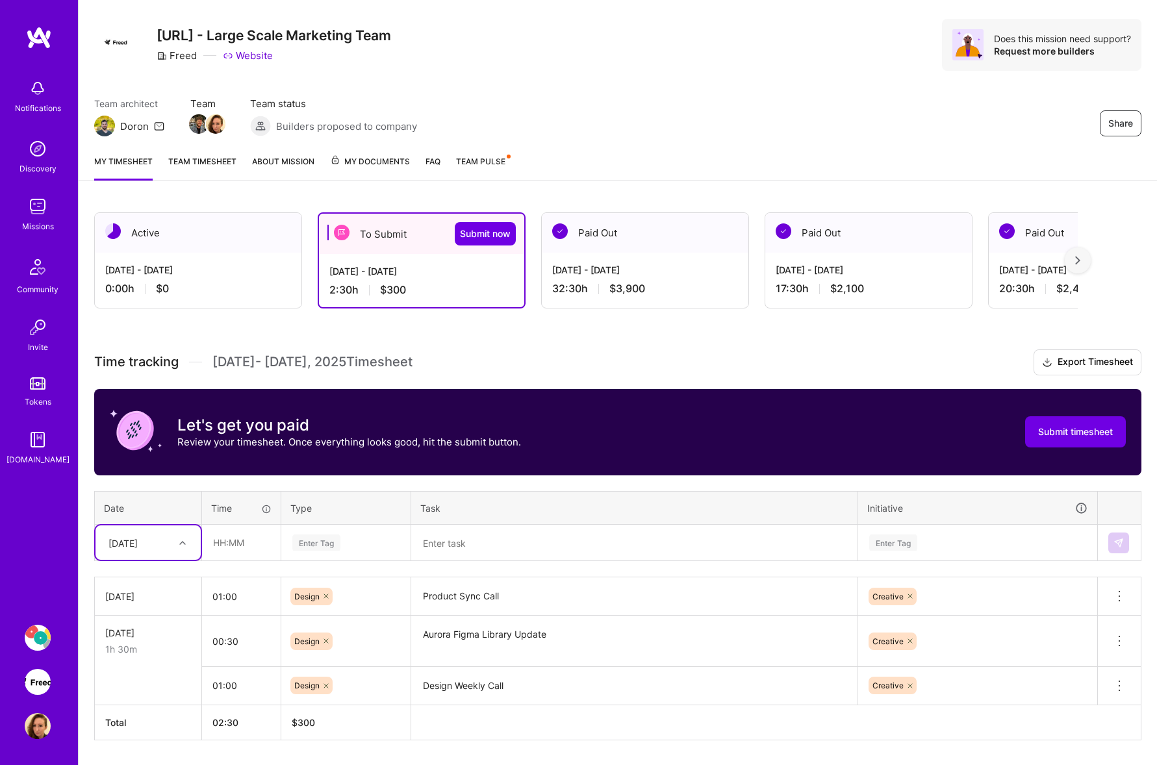
click at [523, 541] on textarea at bounding box center [634, 543] width 444 height 34
paste textarea "Update Values on Careers Page"
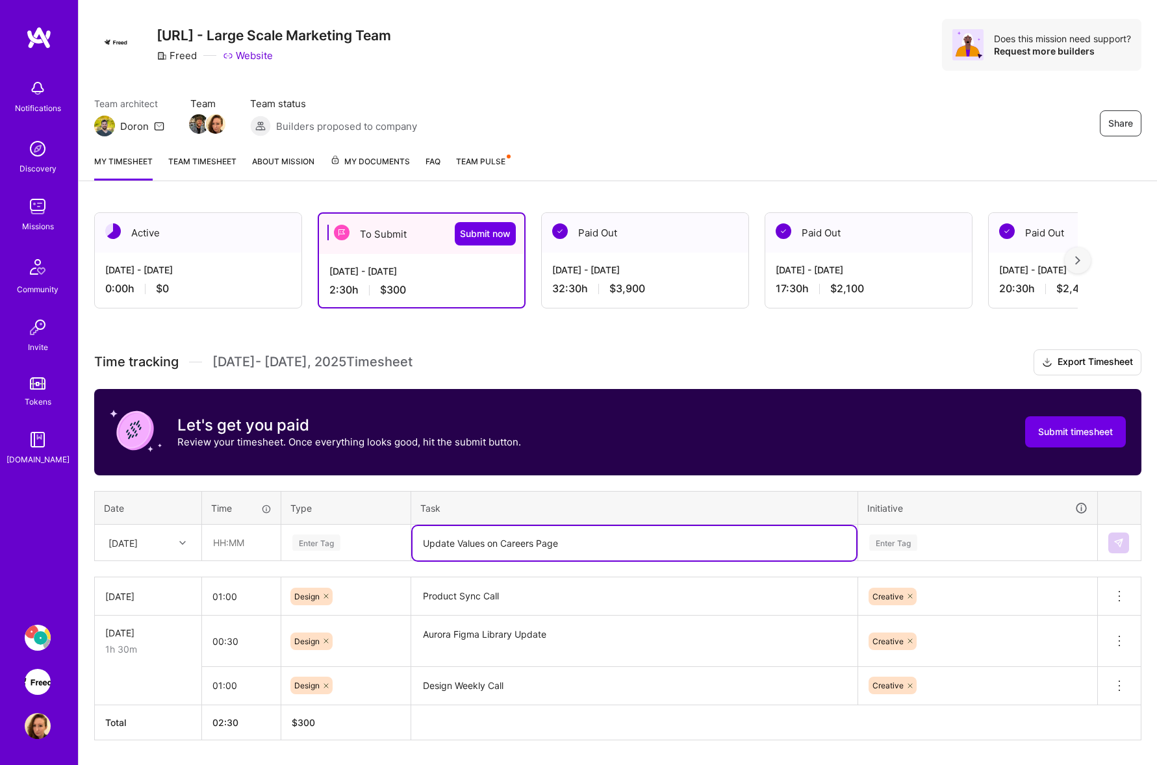
type textarea "Update Values on Careers Page"
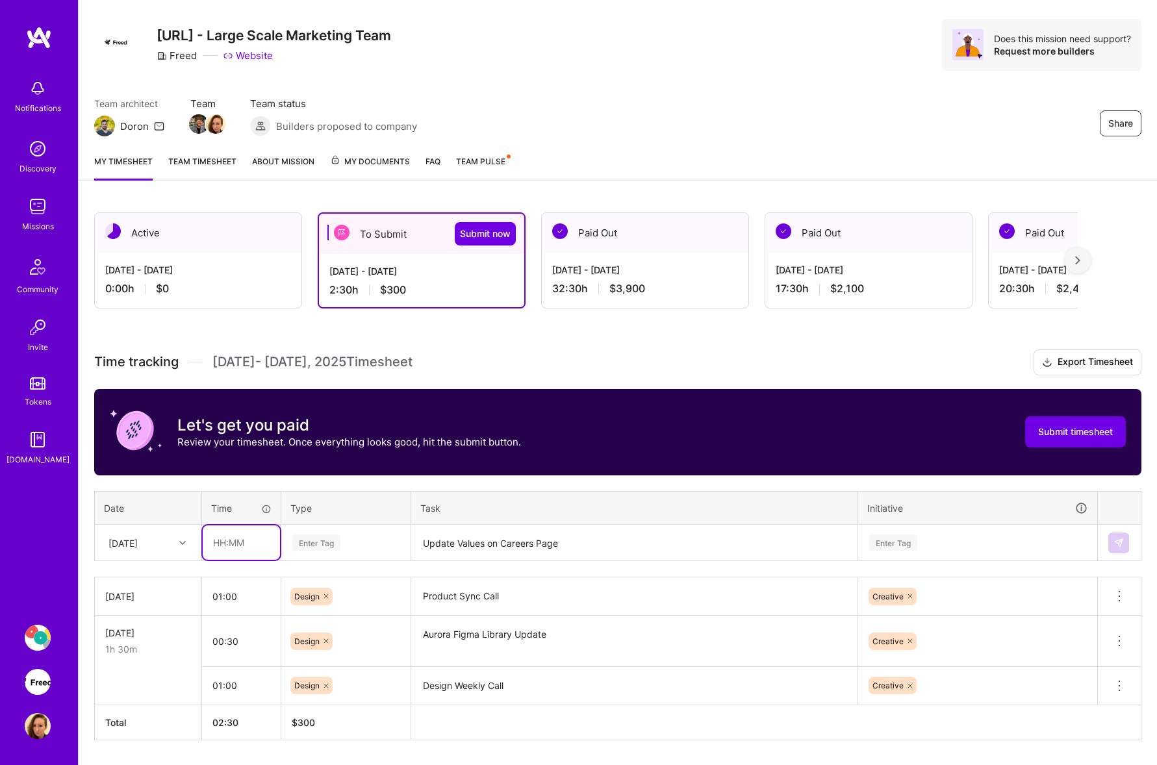
click at [251, 543] on input "text" at bounding box center [241, 542] width 77 height 34
type input "01:00"
click at [327, 547] on div "Enter Tag" at bounding box center [316, 543] width 48 height 20
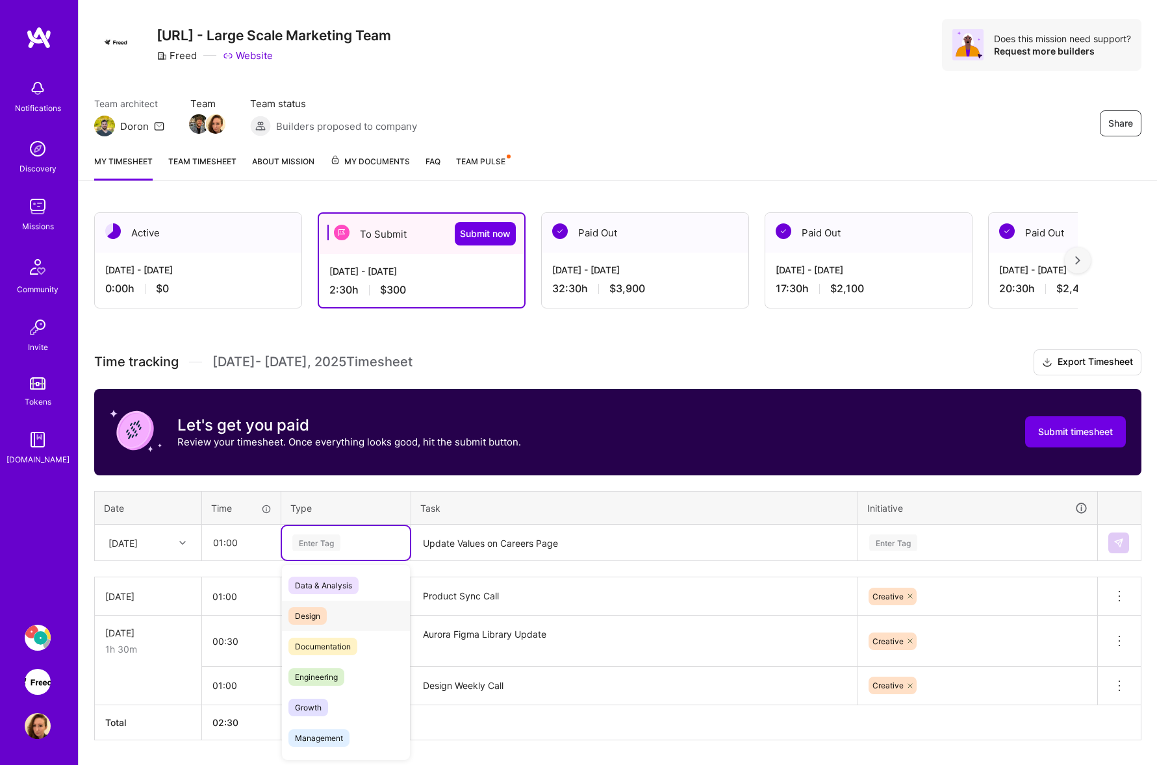
click at [327, 614] on div "Design" at bounding box center [346, 616] width 128 height 31
click at [985, 546] on div "Enter Tag" at bounding box center [978, 543] width 238 height 34
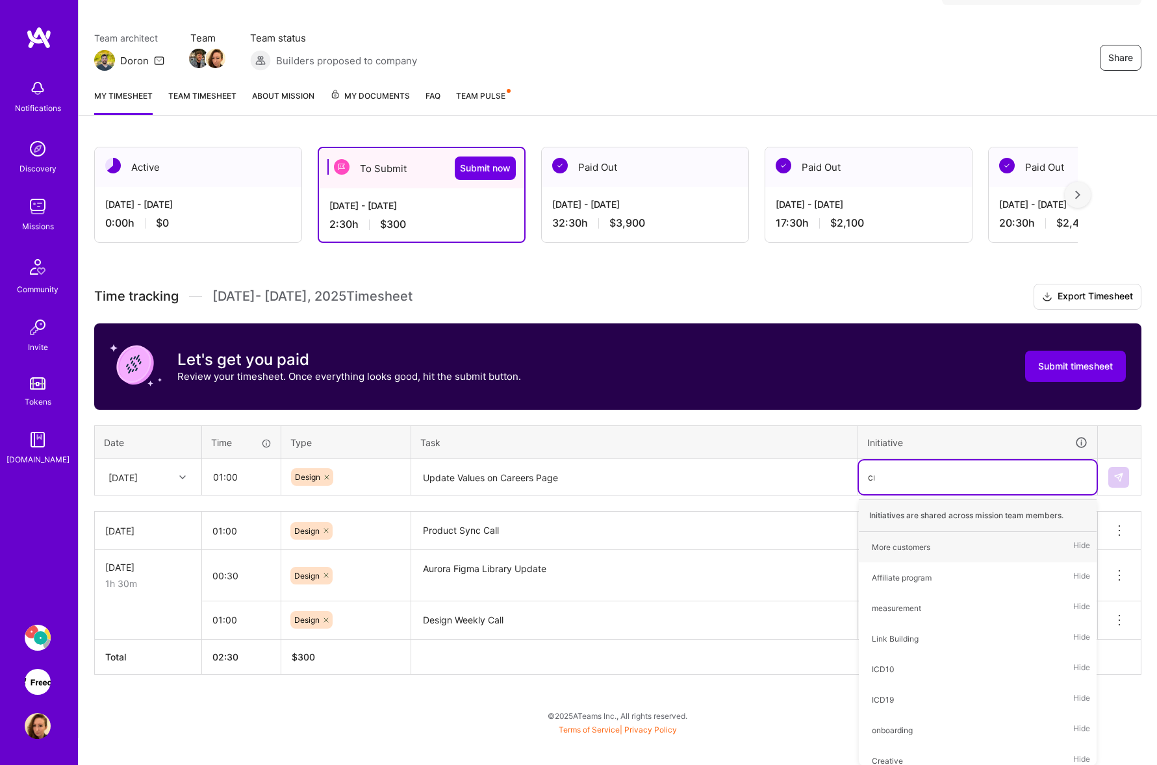
scroll to position [65, 0]
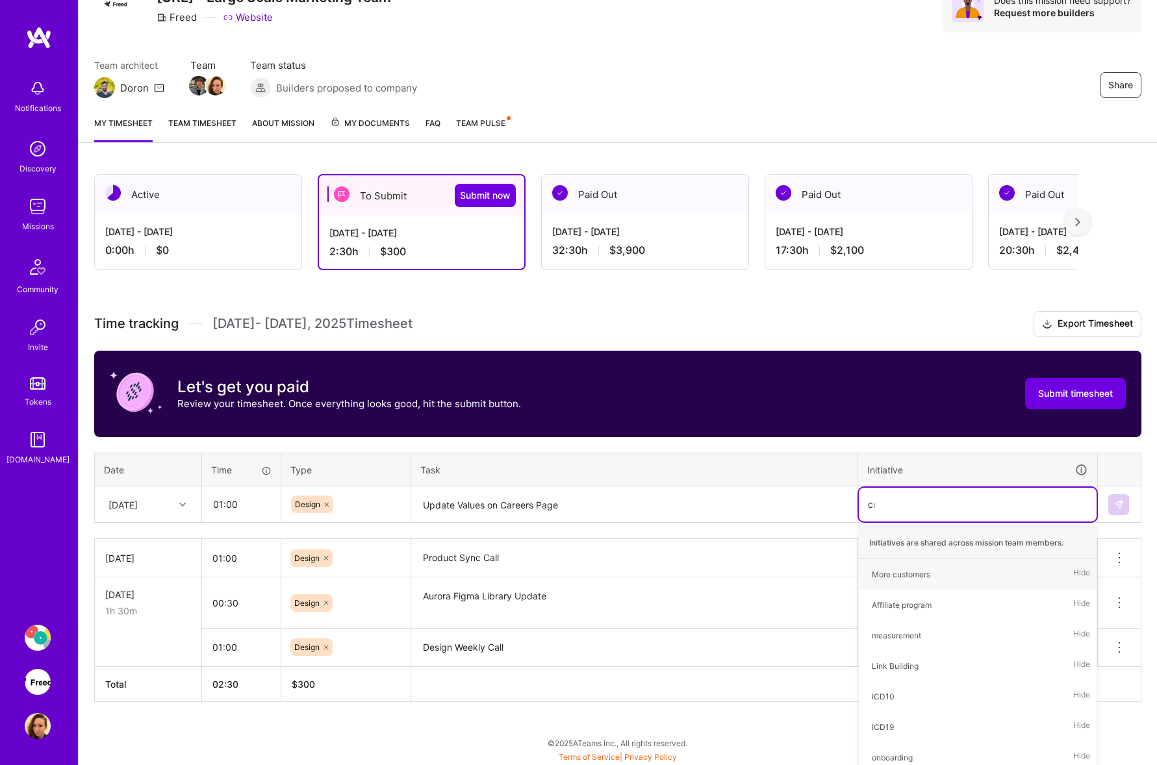
type input "cre"
click at [916, 572] on div "Creative Hide" at bounding box center [978, 574] width 238 height 31
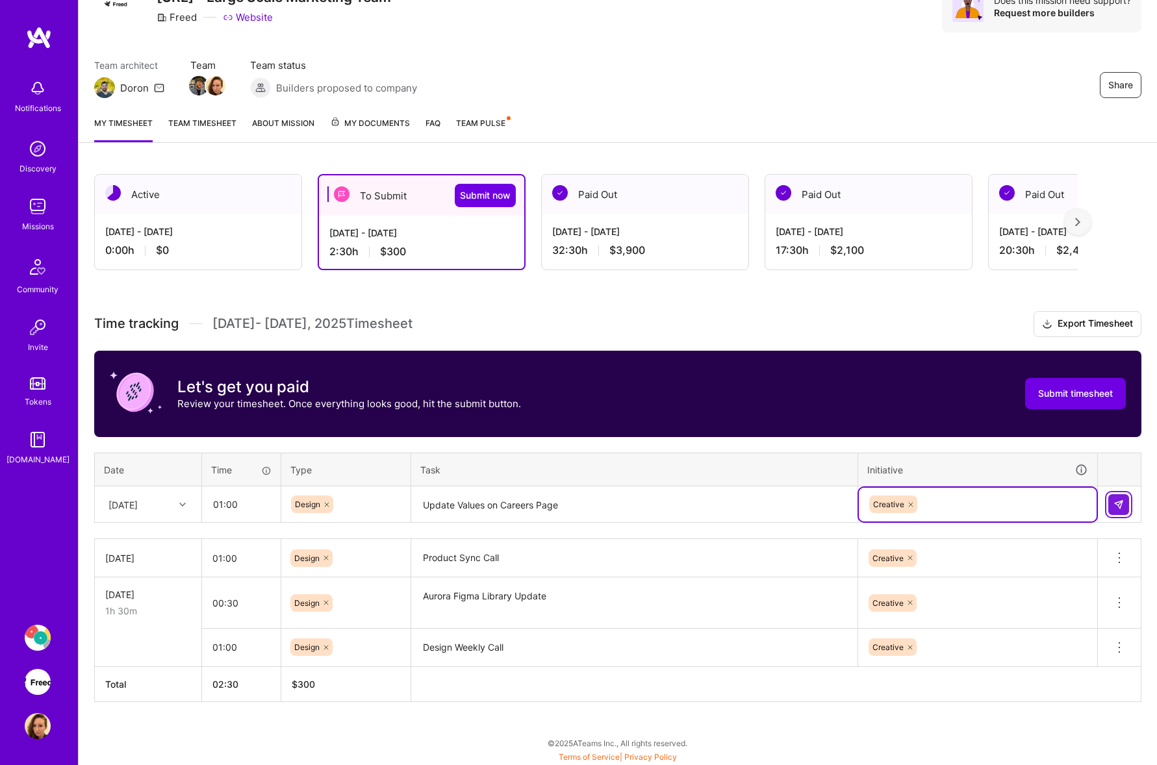
click at [1120, 503] on img at bounding box center [1118, 505] width 10 height 10
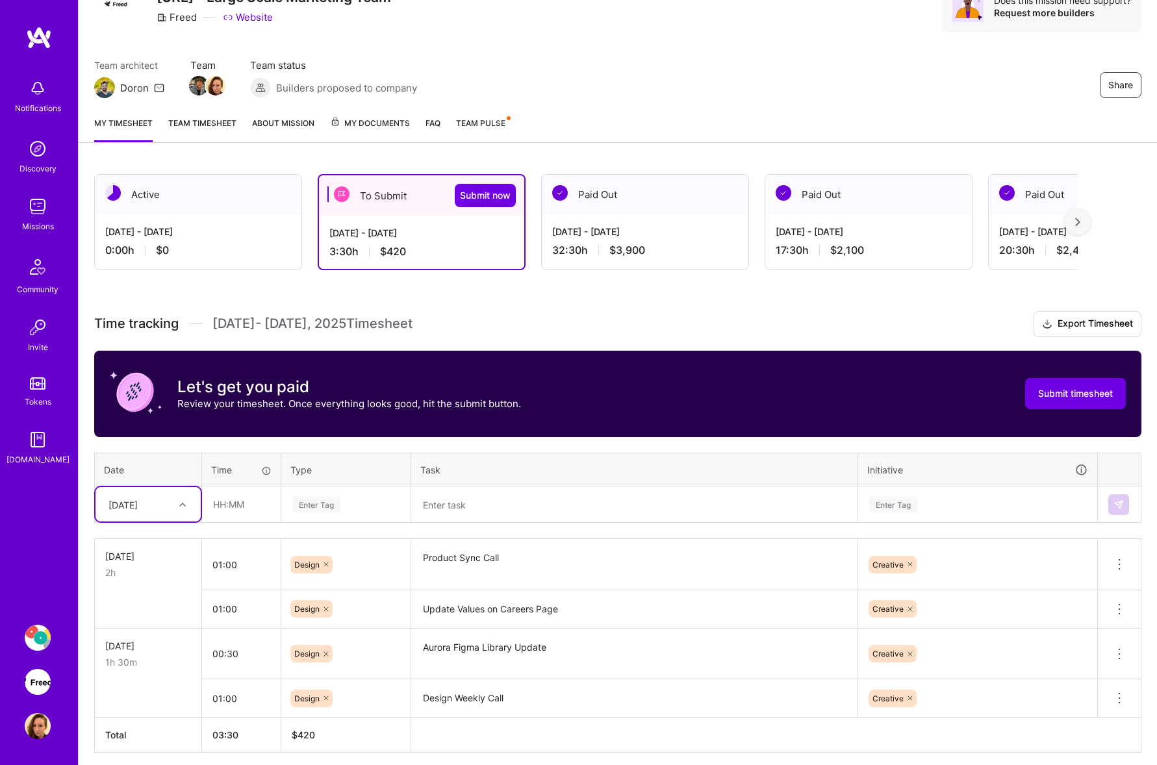
click at [524, 608] on textarea "Update Values on Careers Page" at bounding box center [634, 610] width 444 height 36
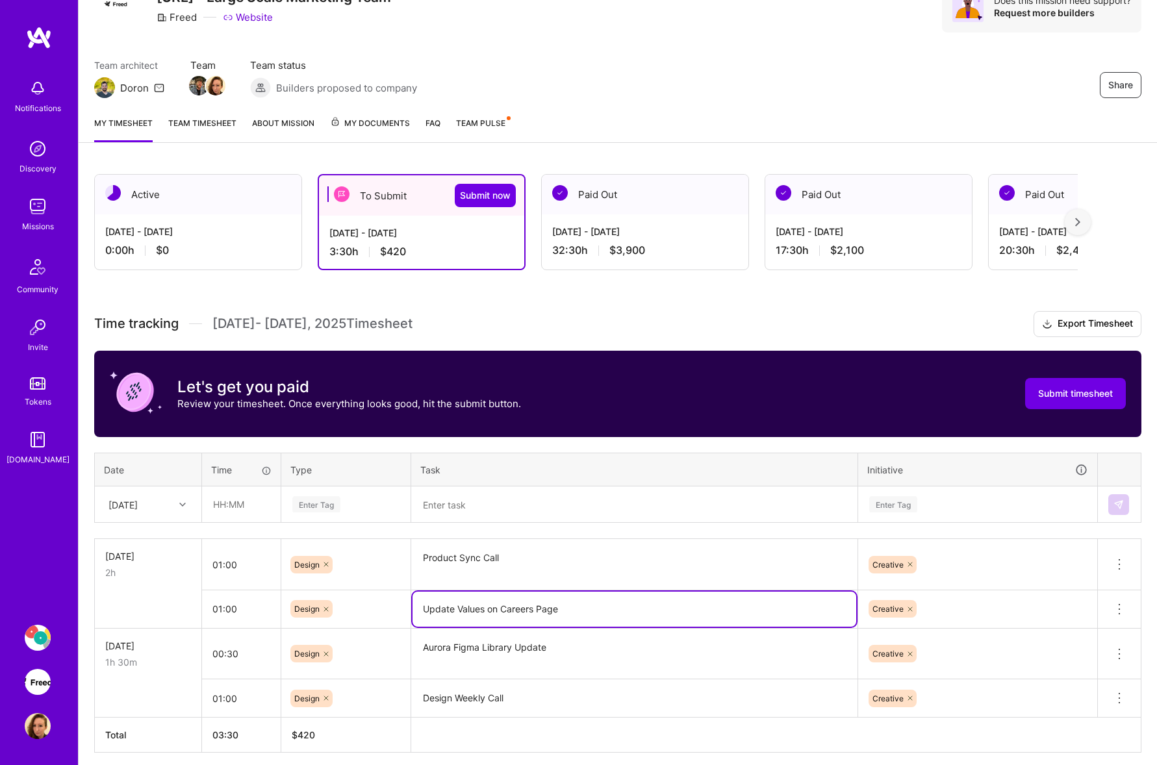
click at [616, 607] on textarea "Update Values on Careers Page" at bounding box center [634, 609] width 444 height 35
paste textarea "Domain DNS Update for Webflow Cloudflare Migration Call"
type textarea "Update Values on Careers Page & Domain DNS Update for Webflow Cloudflare Migrat…"
click at [996, 588] on td "Creative" at bounding box center [978, 564] width 240 height 51
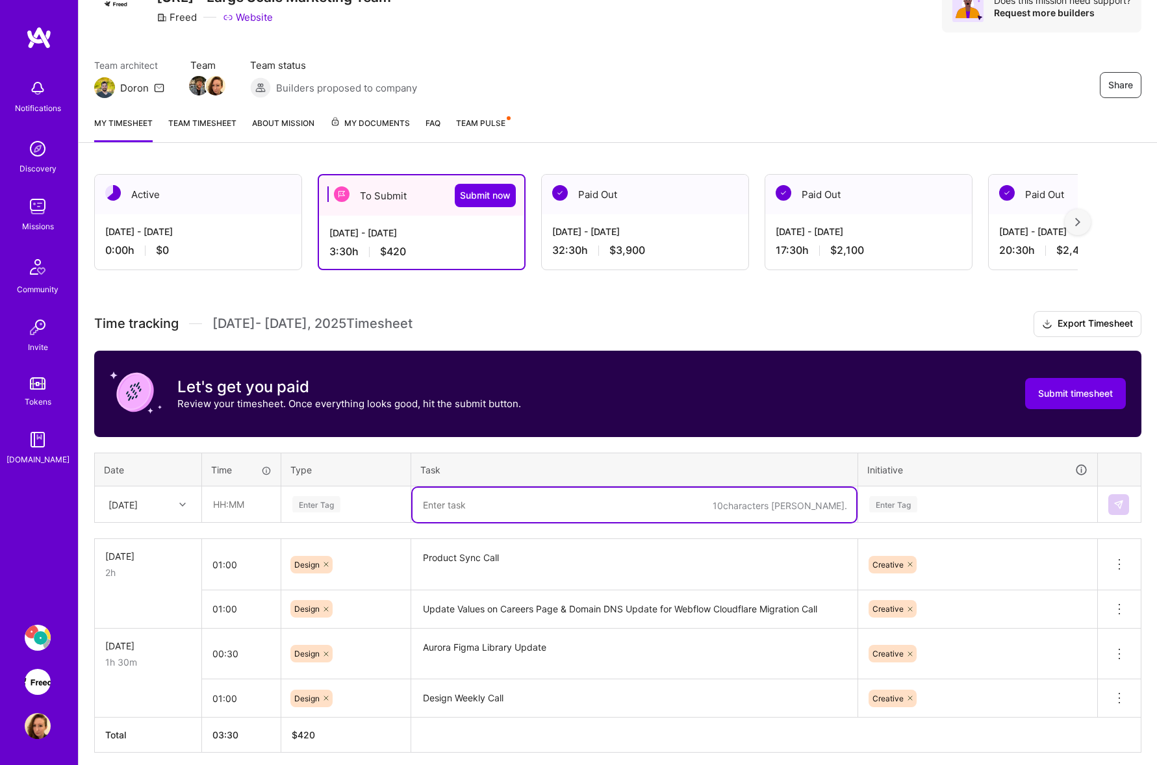
click at [481, 507] on textarea at bounding box center [634, 505] width 444 height 34
paste textarea "Meagan + Raffy Sync"
type textarea "Meagan + Raffy Sync"
click at [160, 506] on div "[DATE]" at bounding box center [138, 504] width 72 height 21
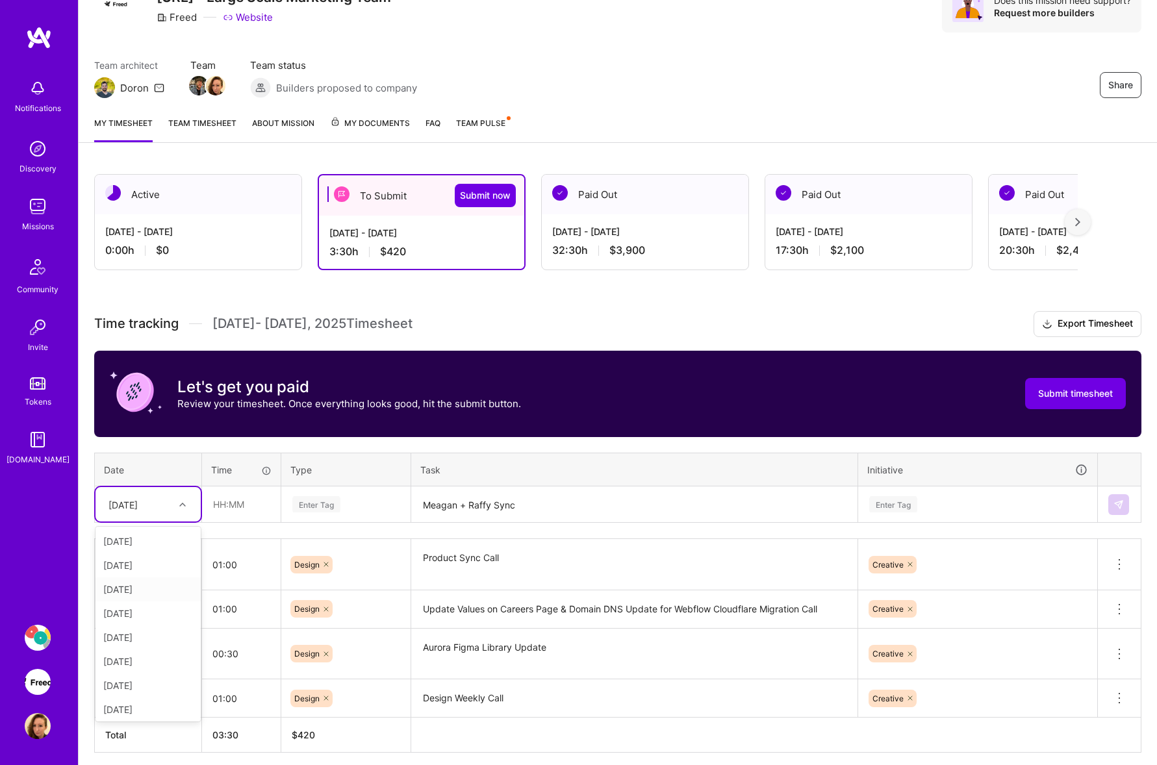
click at [158, 583] on div "[DATE]" at bounding box center [147, 589] width 105 height 24
click at [251, 494] on input "text" at bounding box center [241, 504] width 77 height 34
type input "00:30"
click at [359, 506] on div "Enter Tag" at bounding box center [346, 504] width 110 height 16
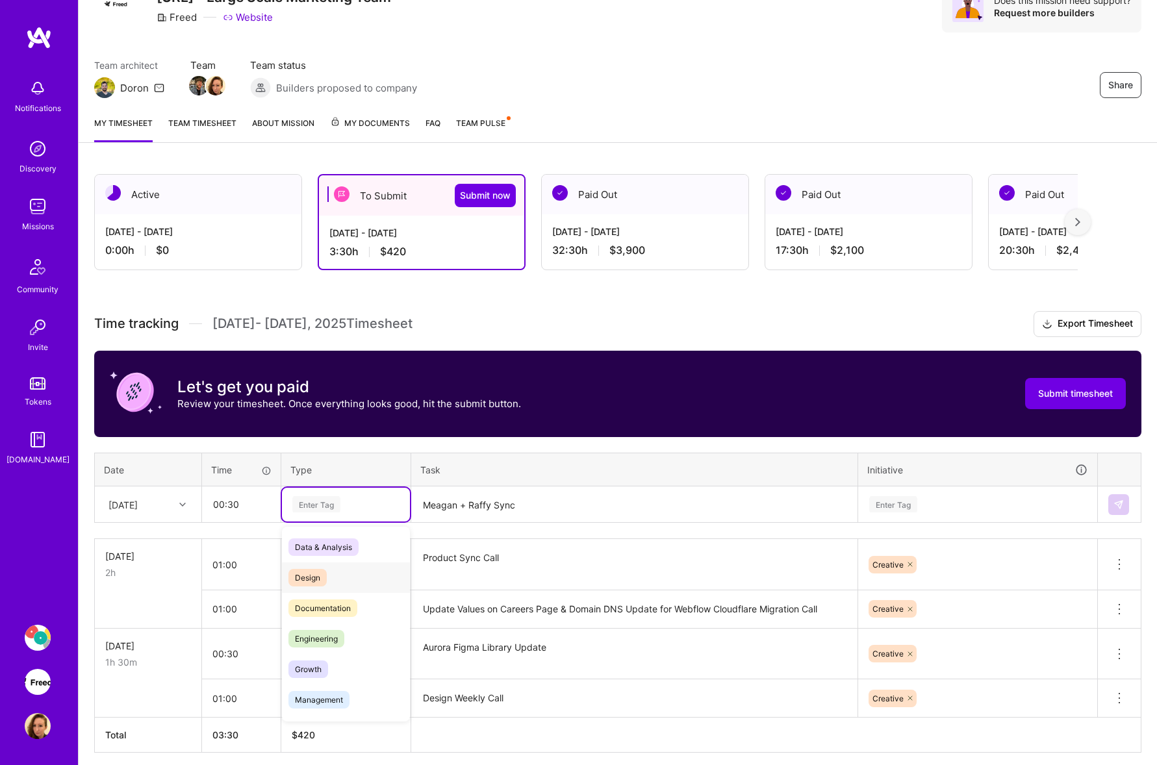
click at [347, 572] on div "Design" at bounding box center [346, 578] width 128 height 31
click at [943, 500] on div "Enter Tag" at bounding box center [978, 505] width 238 height 34
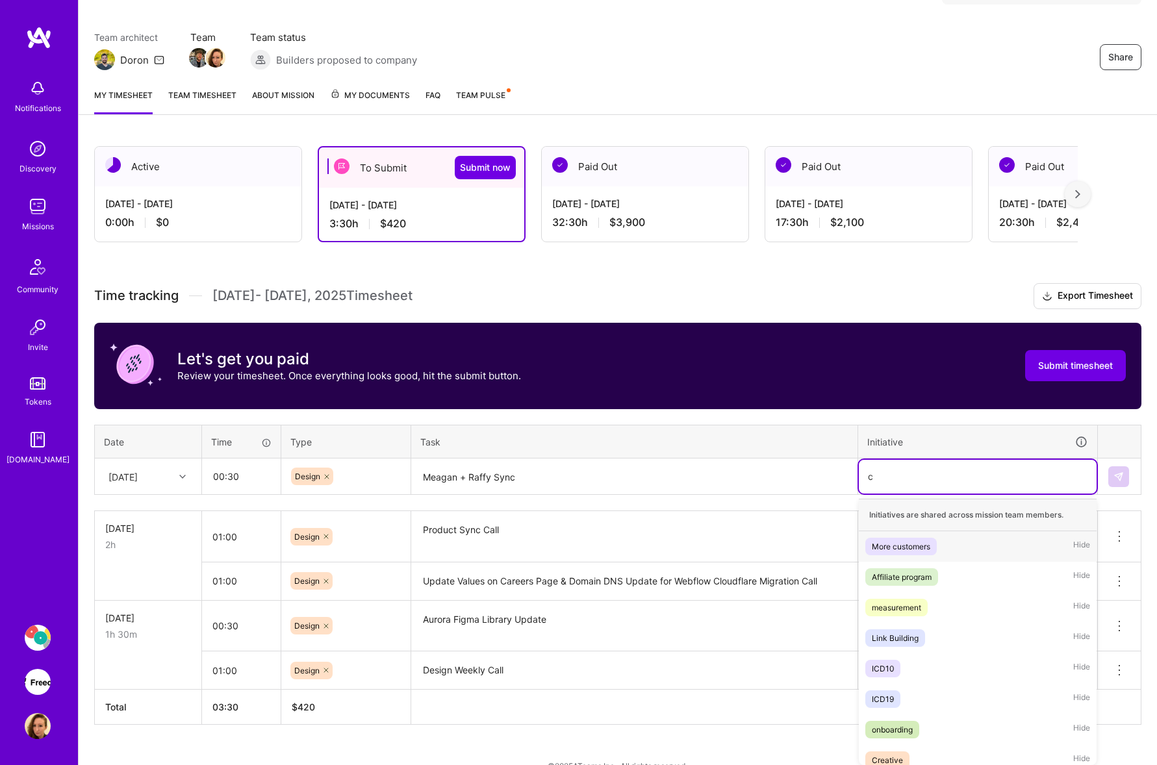
scroll to position [97, 0]
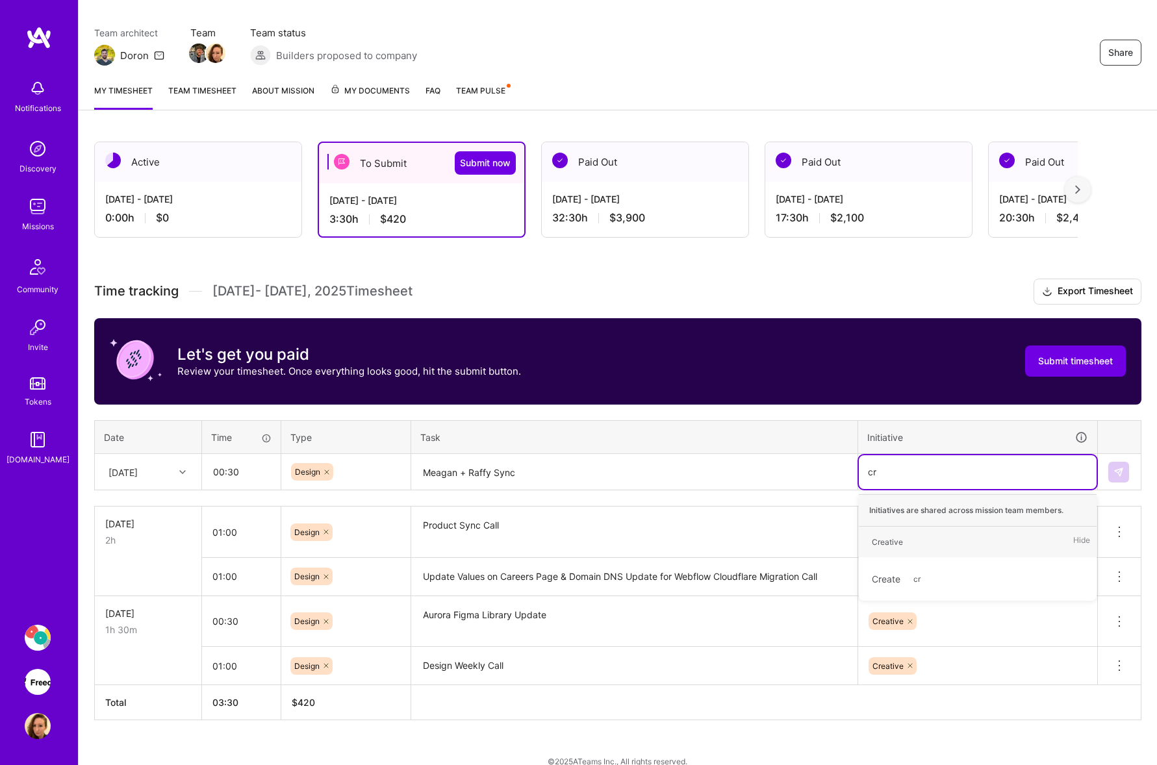
type input "cre"
click at [894, 548] on div "Creative" at bounding box center [887, 542] width 31 height 14
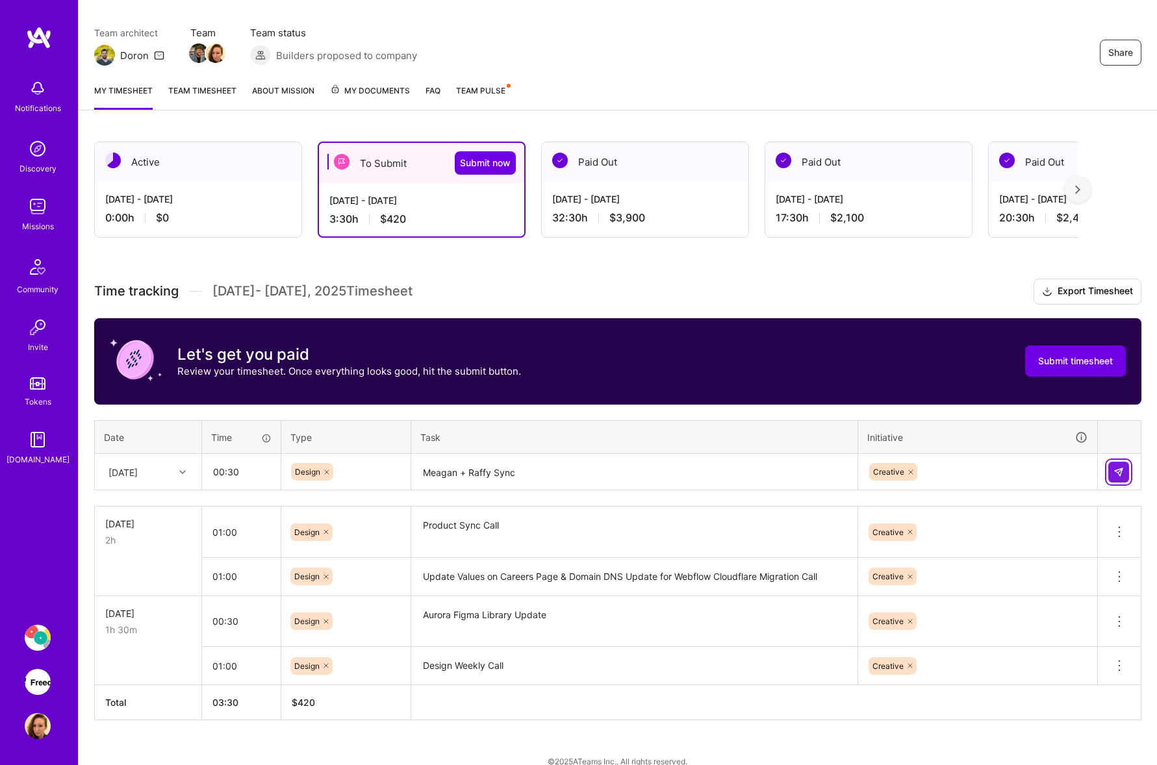
click at [1121, 471] on img at bounding box center [1118, 472] width 10 height 10
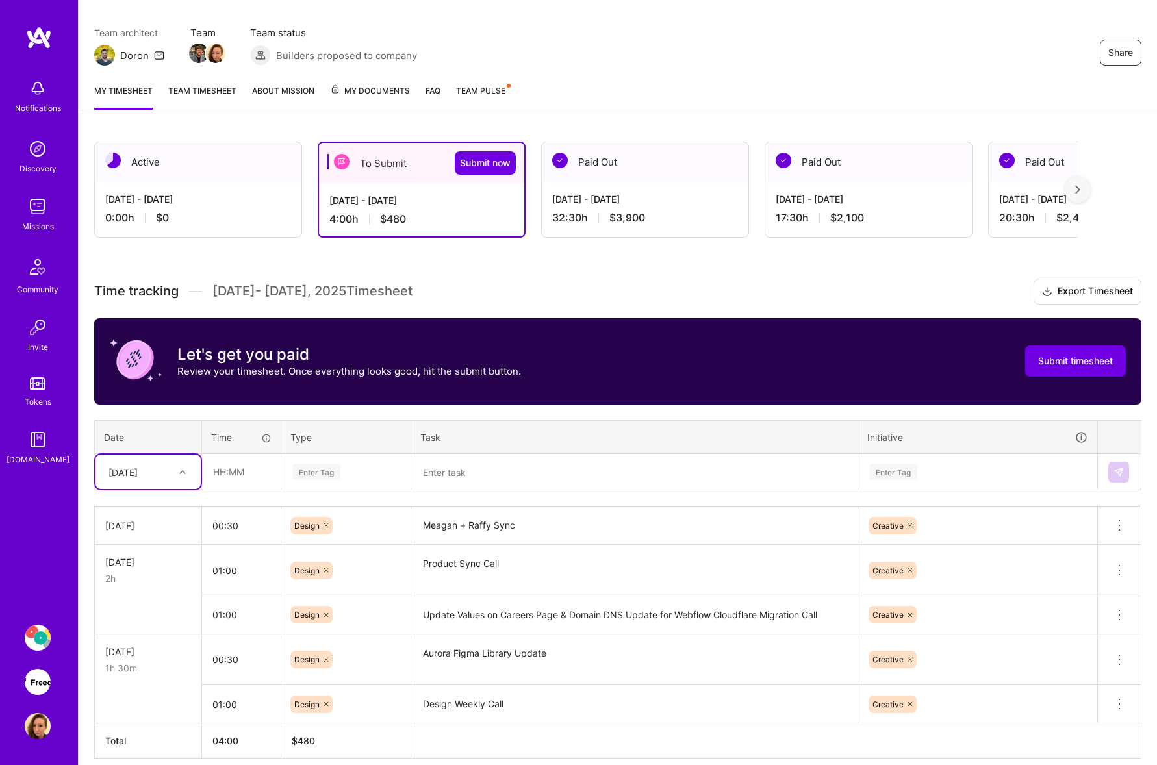
click at [546, 473] on textarea at bounding box center [634, 472] width 444 height 34
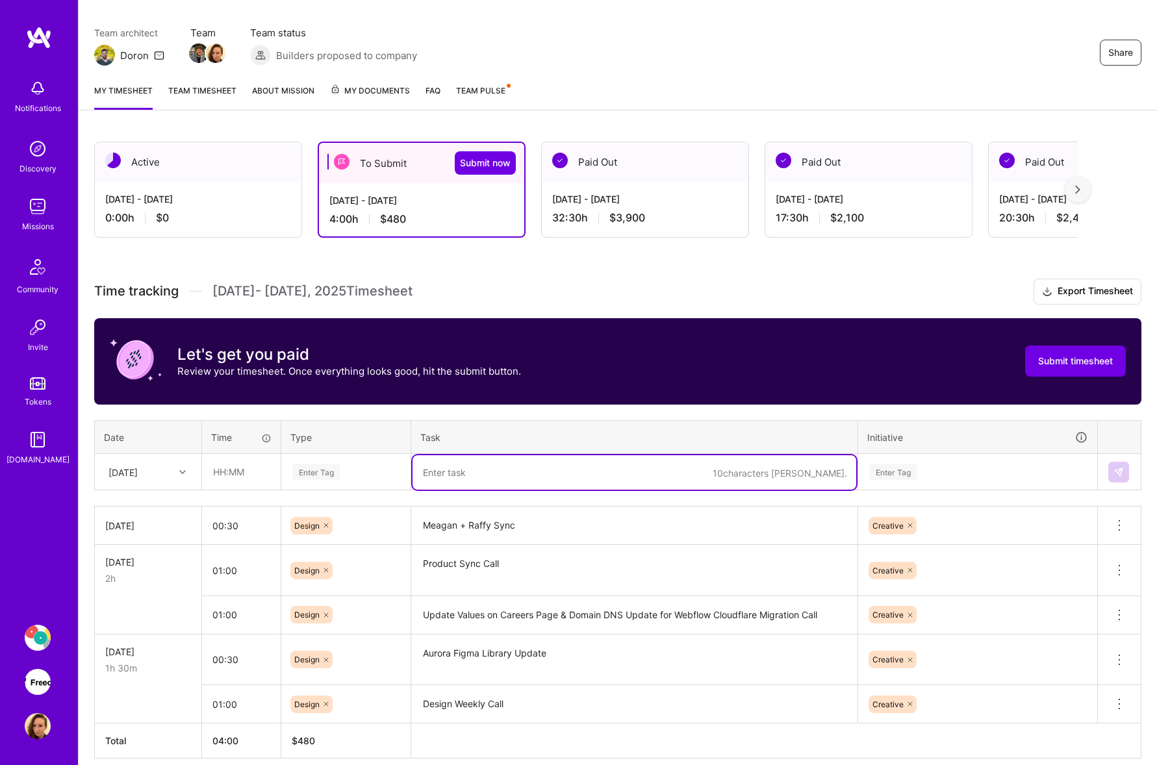
paste textarea "Pulse Color Integration into Marketing Figma Library"
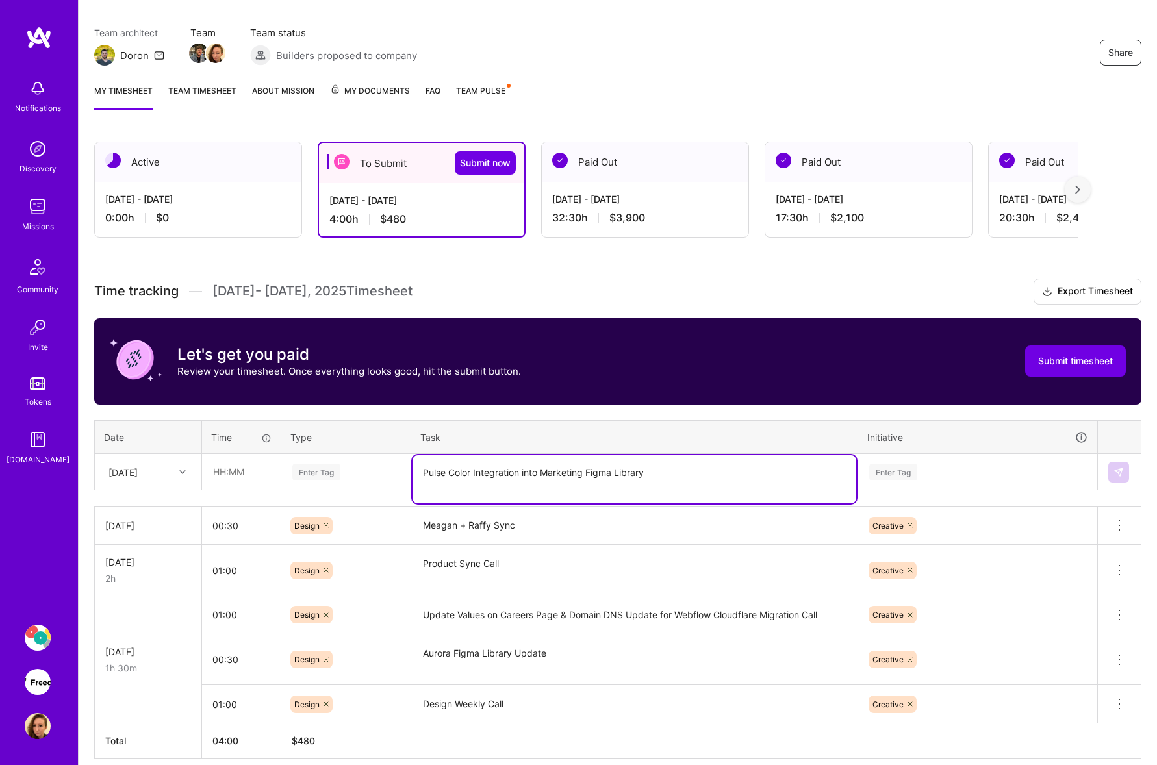
type textarea "Pulse Color Integration into Marketing Figma Library"
click at [245, 474] on input "text" at bounding box center [241, 472] width 77 height 34
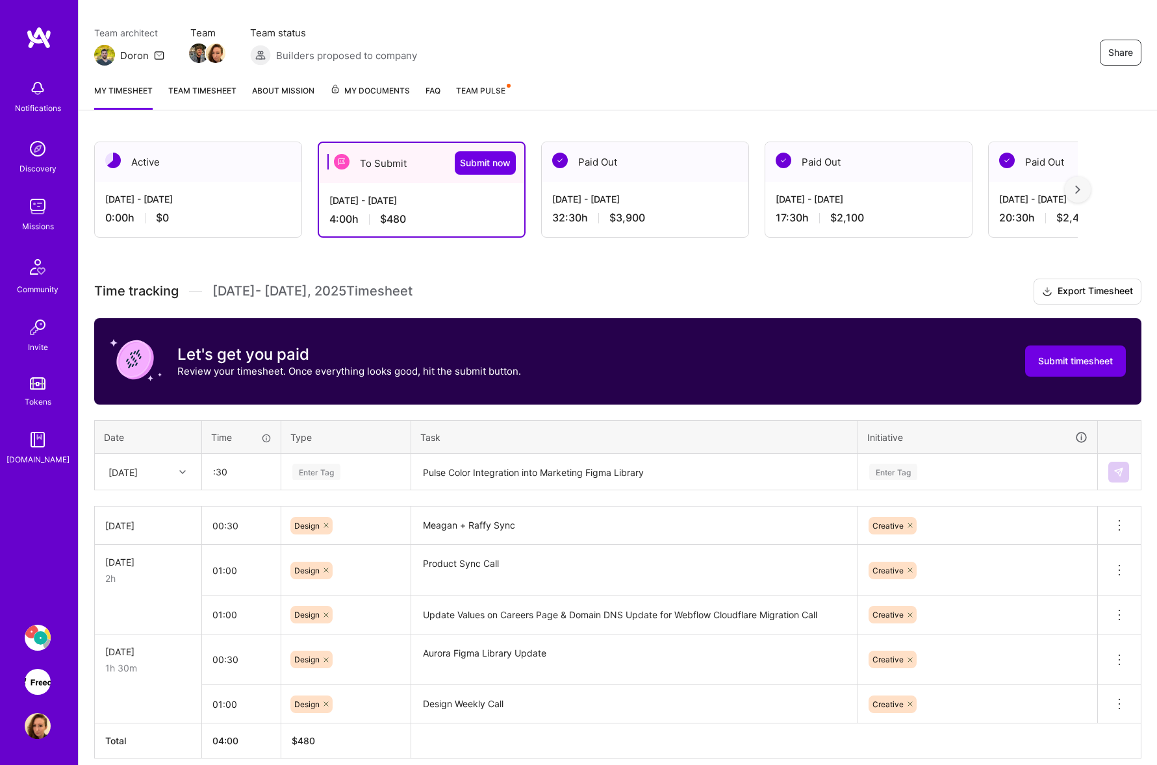
type input "00:30"
click at [164, 470] on div "[DATE]" at bounding box center [138, 471] width 72 height 21
click at [157, 576] on div "[DATE]" at bounding box center [147, 581] width 105 height 24
click at [353, 475] on div "Enter Tag" at bounding box center [346, 472] width 110 height 16
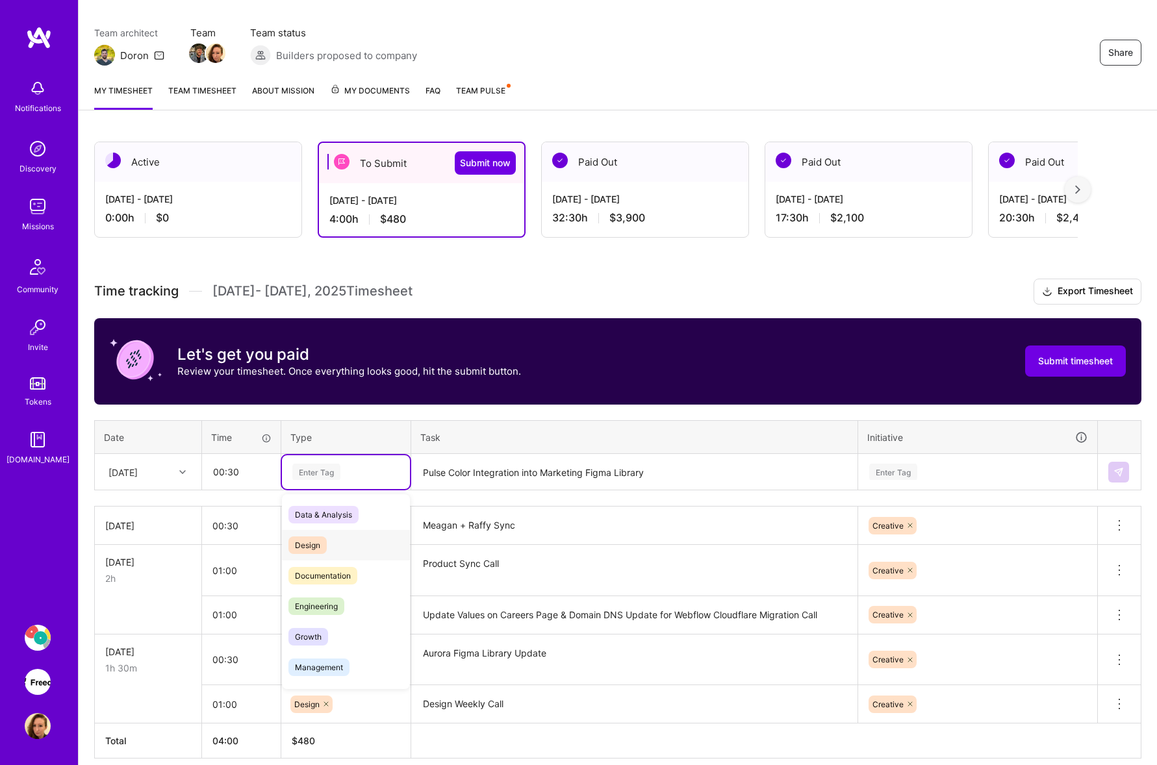
click at [345, 548] on div "Design" at bounding box center [346, 545] width 128 height 31
click at [923, 472] on div "Enter Tag" at bounding box center [978, 472] width 220 height 16
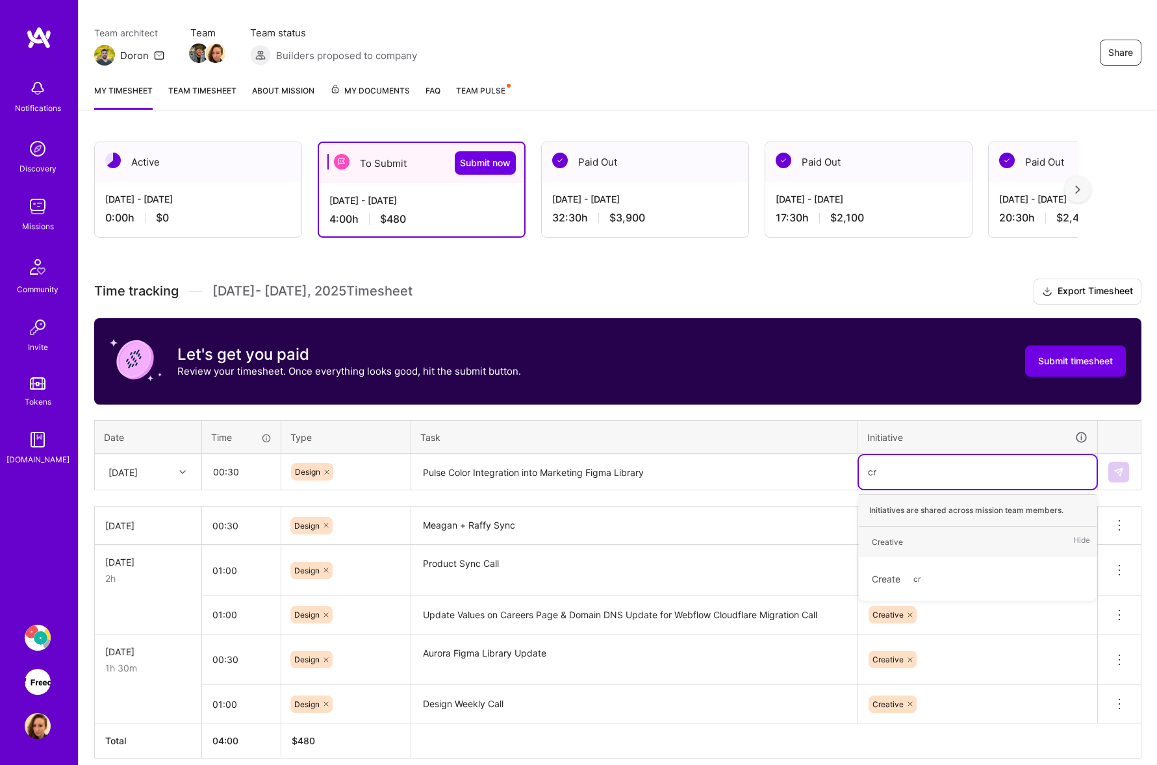
type input "cre"
click at [902, 538] on span "Creative" at bounding box center [887, 542] width 44 height 18
click at [1115, 467] on img at bounding box center [1118, 472] width 10 height 10
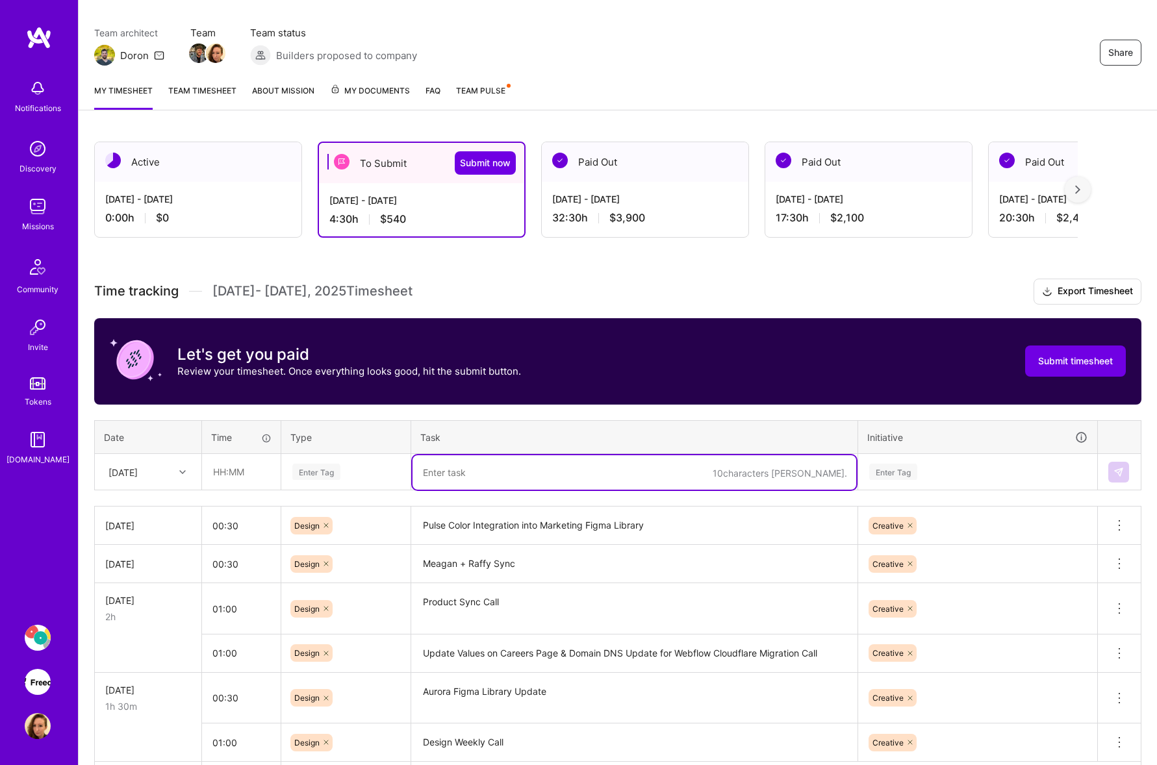
click at [504, 478] on textarea at bounding box center [634, 472] width 444 height 34
paste textarea "Figma Website Library Cleanup"
type textarea "Figma Website Library Cleanup"
click at [252, 481] on input "text" at bounding box center [241, 472] width 77 height 34
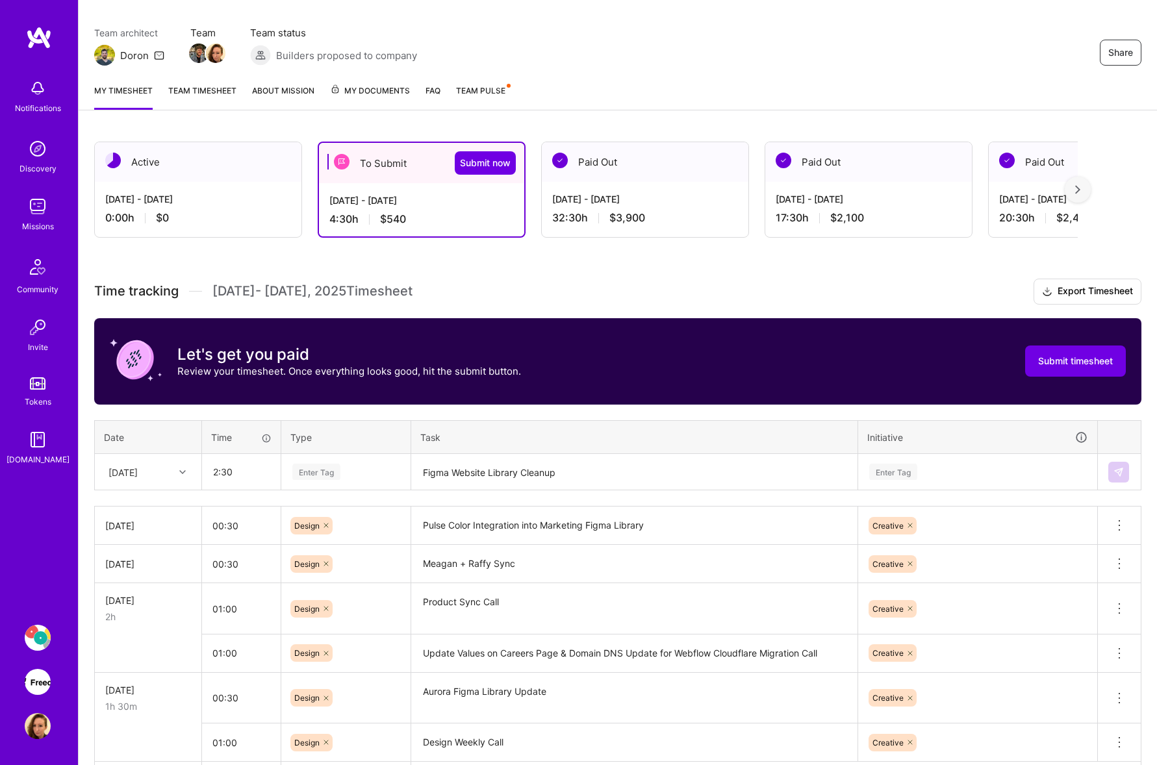
type input "02:30"
click at [355, 472] on div "Enter Tag" at bounding box center [346, 472] width 110 height 16
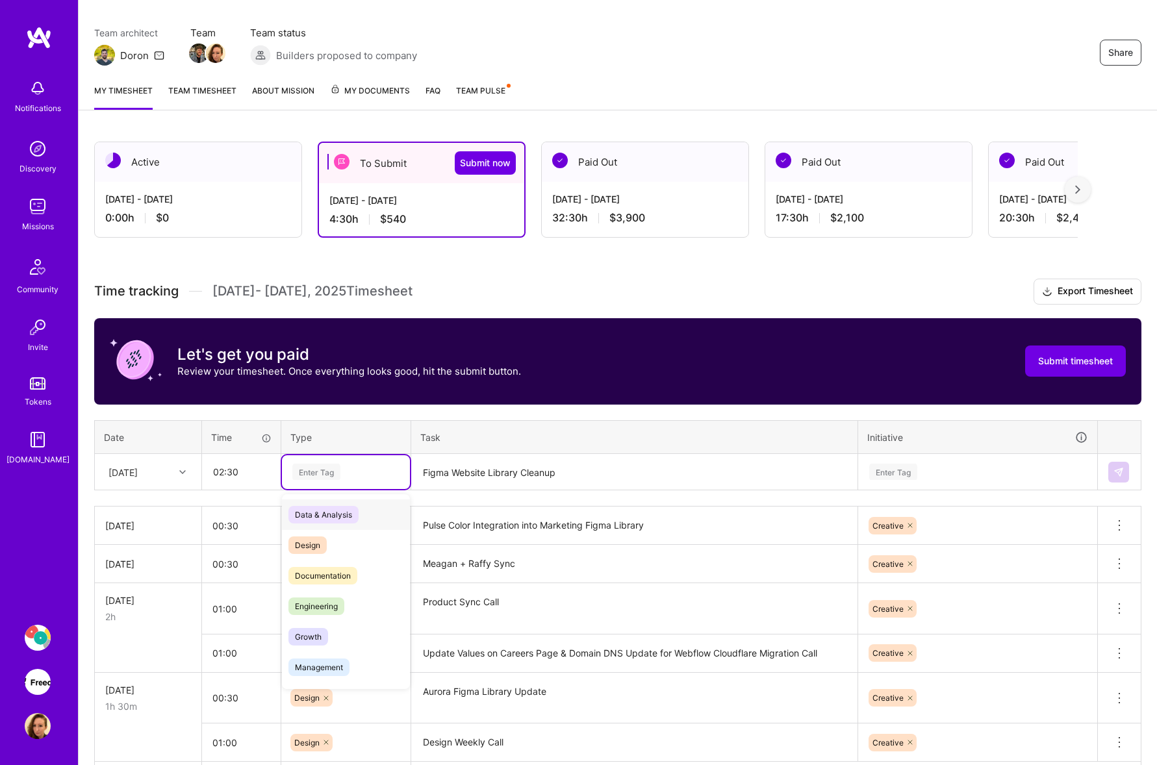
click at [344, 531] on div "Design" at bounding box center [346, 545] width 128 height 31
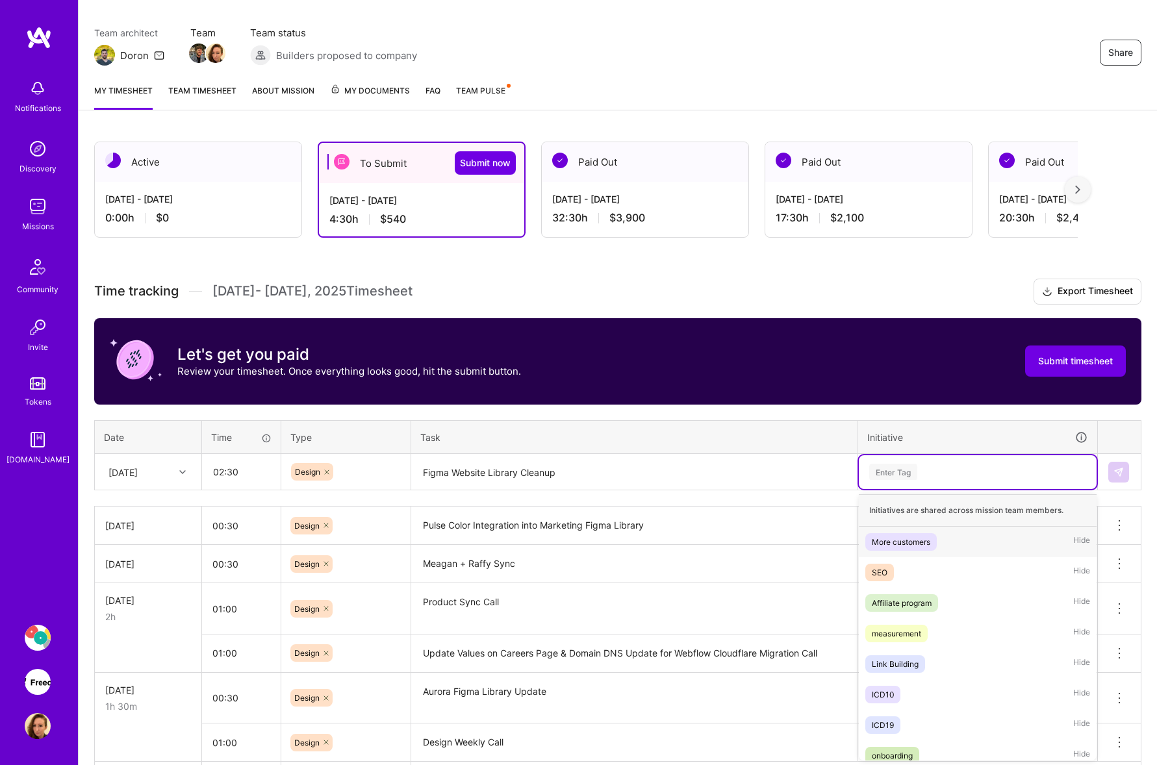
click at [983, 472] on div "Enter Tag" at bounding box center [978, 472] width 220 height 16
type input "cre"
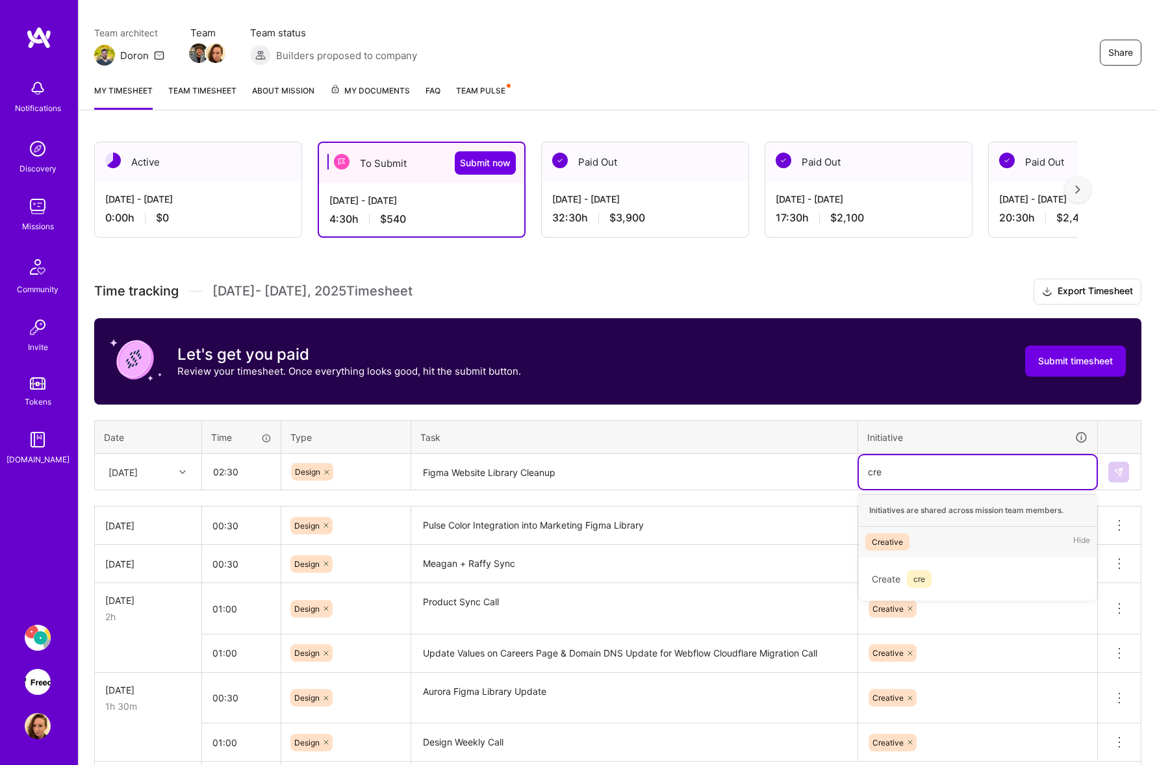
click at [920, 539] on div "Creative Hide" at bounding box center [978, 542] width 238 height 31
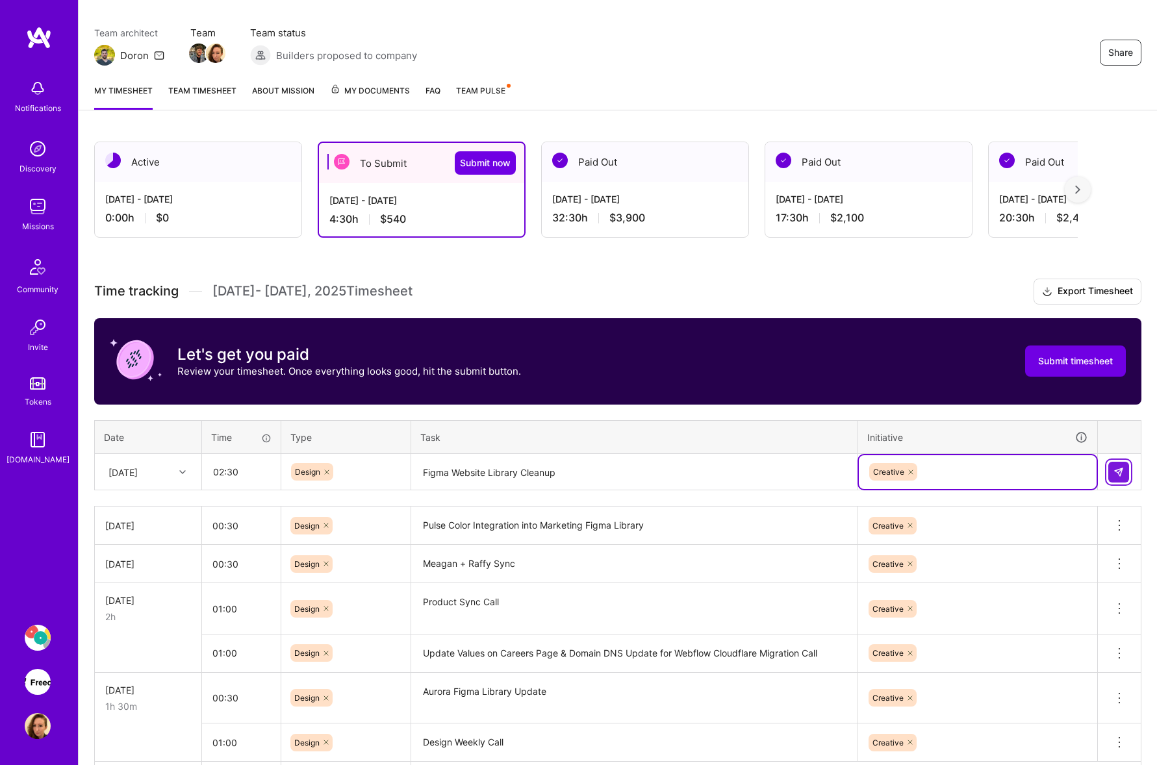
click at [1122, 468] on img at bounding box center [1118, 472] width 10 height 10
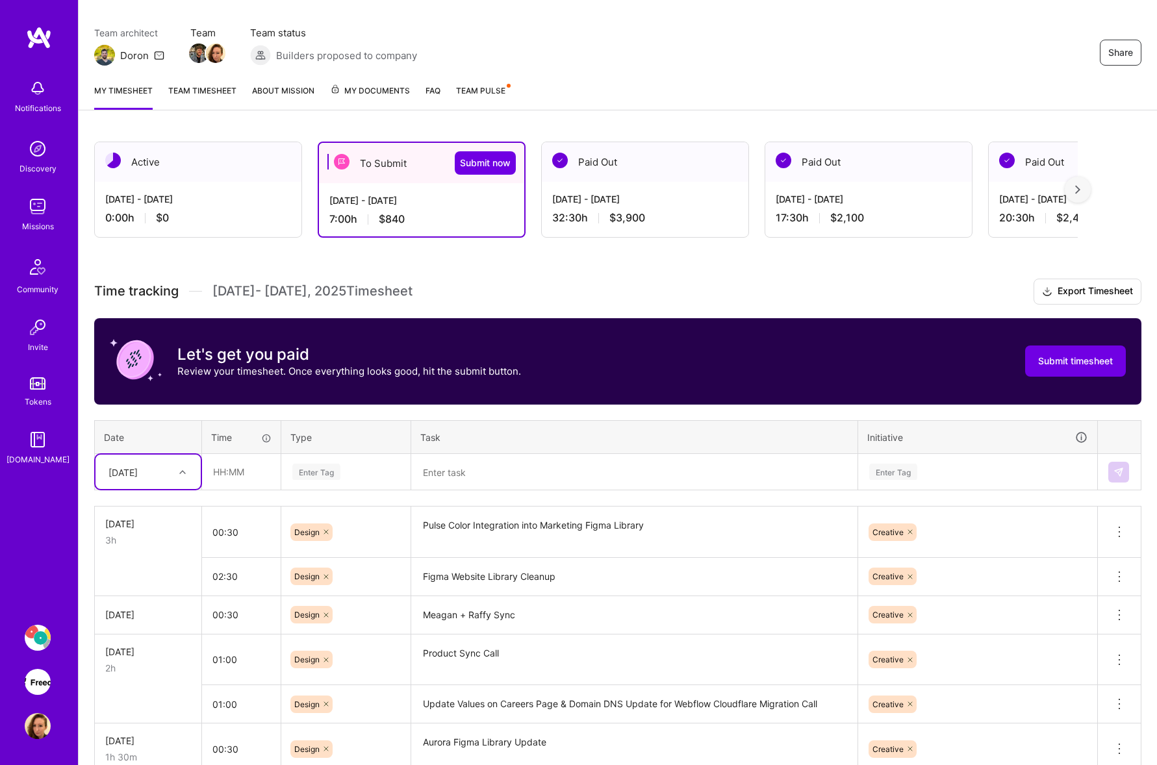
click at [503, 471] on textarea at bounding box center [634, 472] width 444 height 34
paste textarea "Services Page"
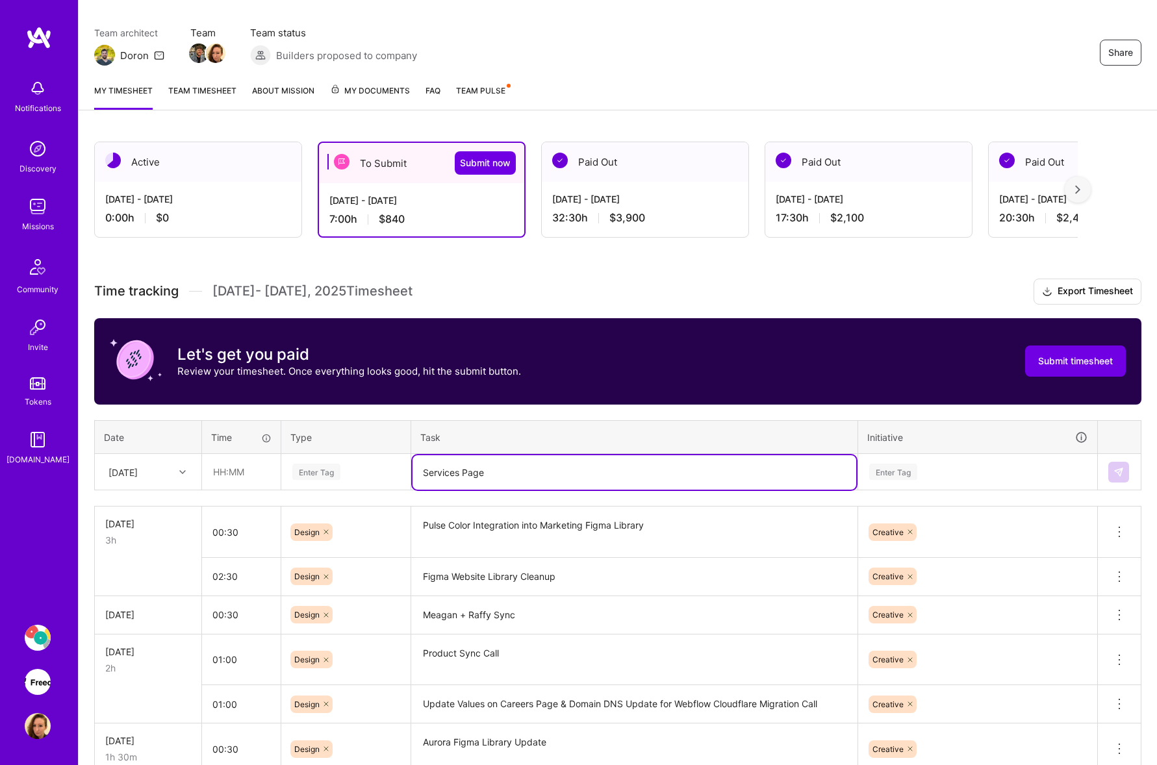
type textarea "Services Page"
click at [242, 477] on input "text" at bounding box center [241, 472] width 77 height 34
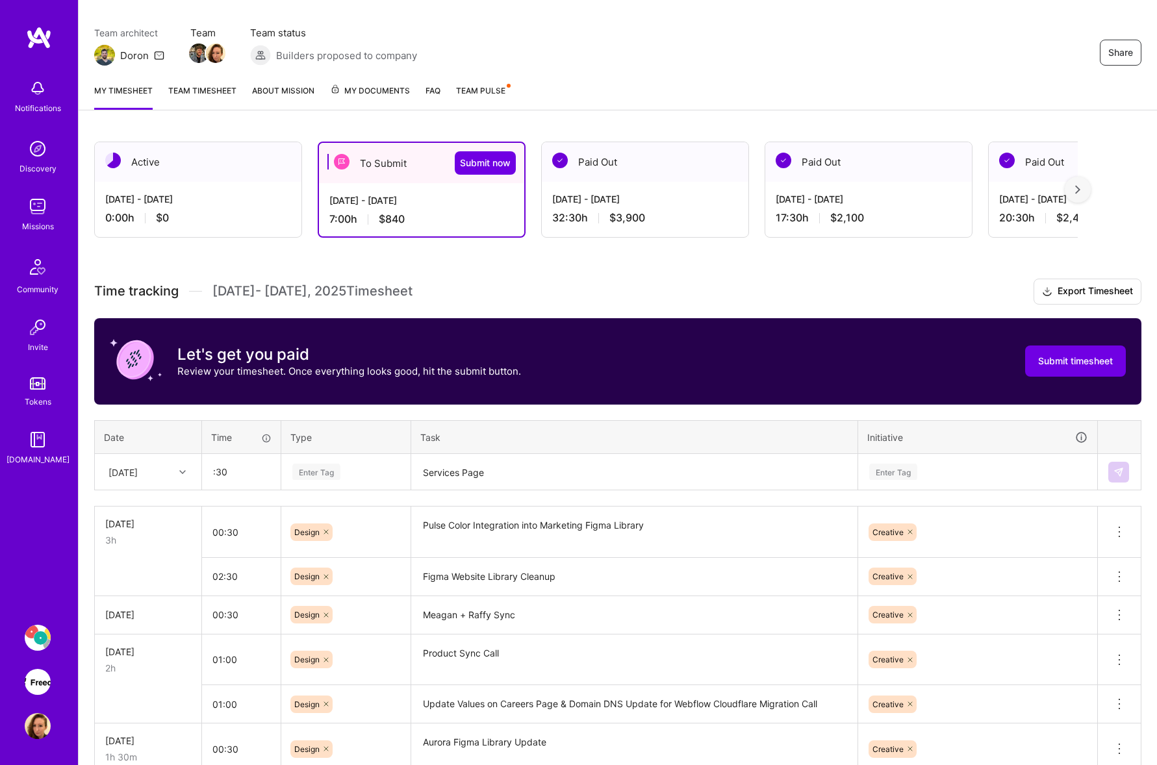
type input "00:30"
click at [378, 475] on div "Enter Tag" at bounding box center [346, 472] width 110 height 16
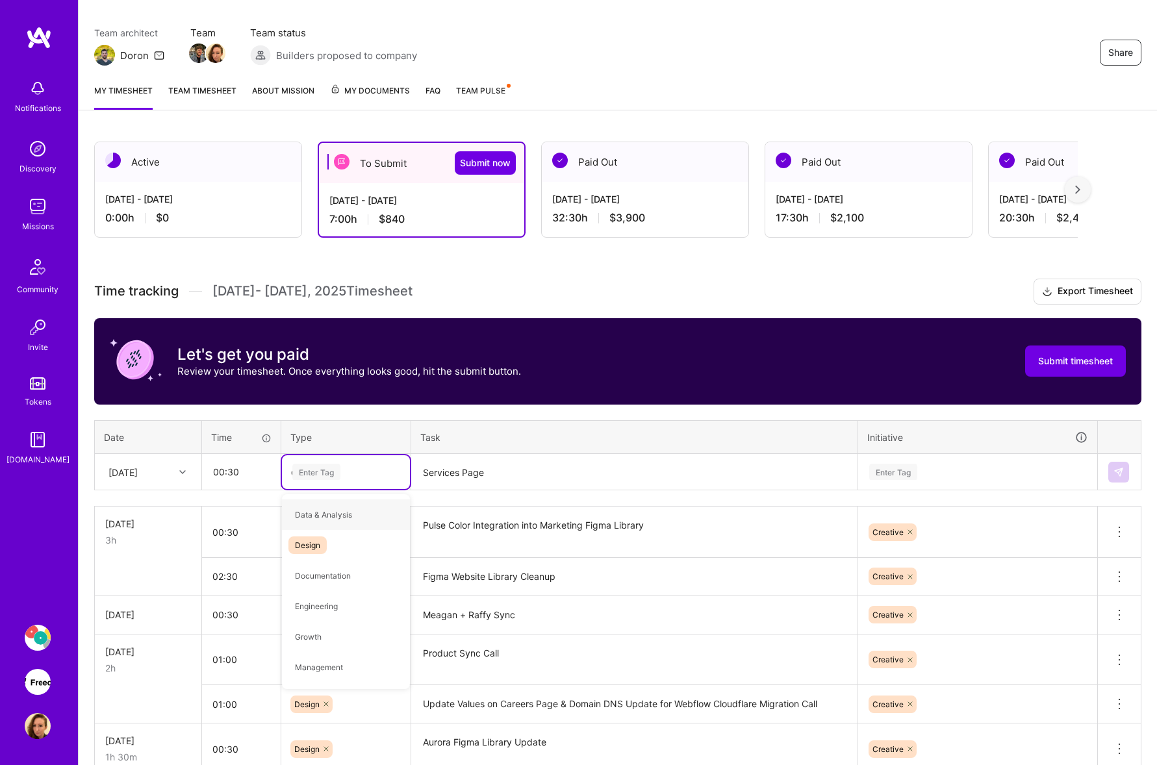
type input "de"
click at [359, 513] on div "Design" at bounding box center [346, 515] width 128 height 31
click at [993, 472] on div "Enter Tag" at bounding box center [978, 472] width 220 height 16
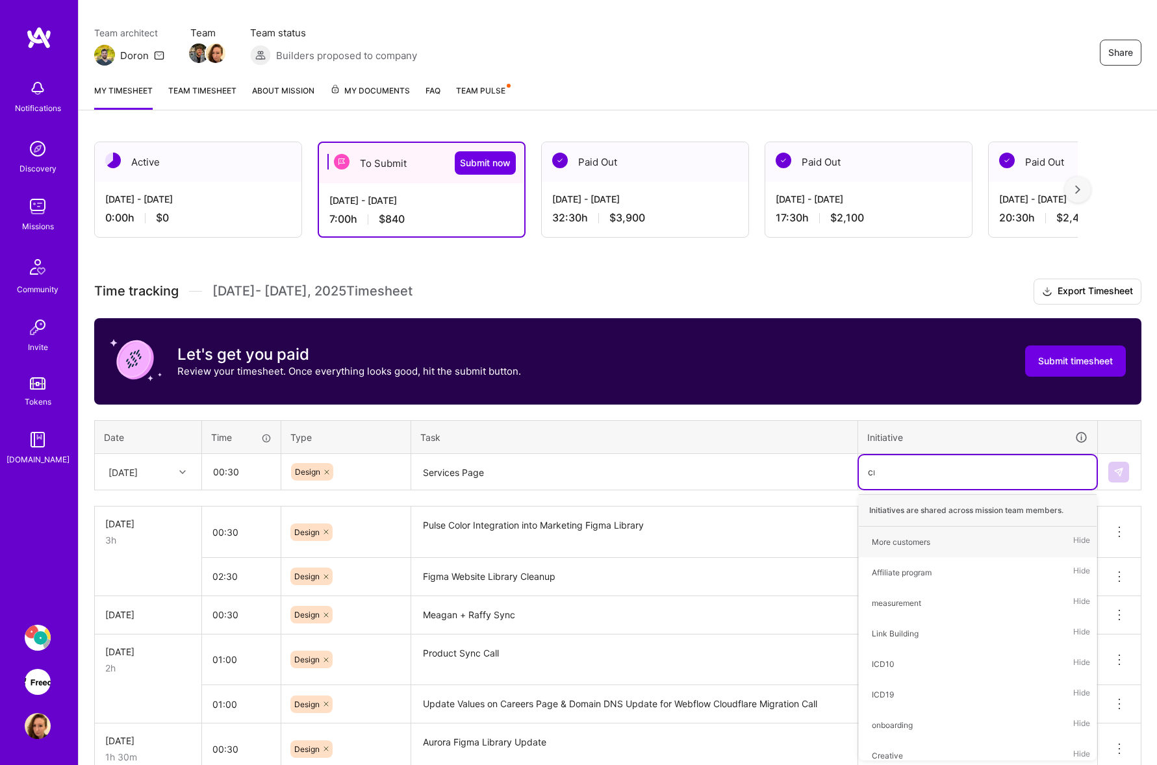
type input "cre"
click at [918, 537] on div "Creative Hide" at bounding box center [978, 542] width 238 height 31
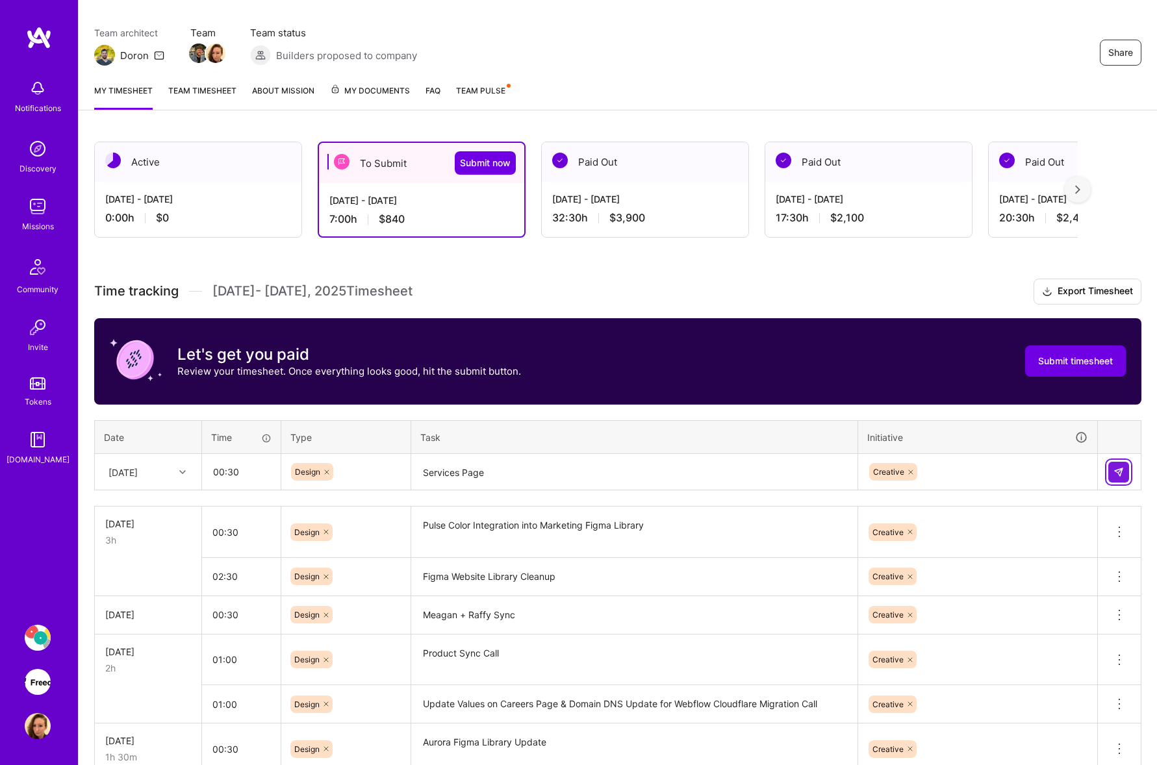
click at [1117, 468] on img at bounding box center [1118, 472] width 10 height 10
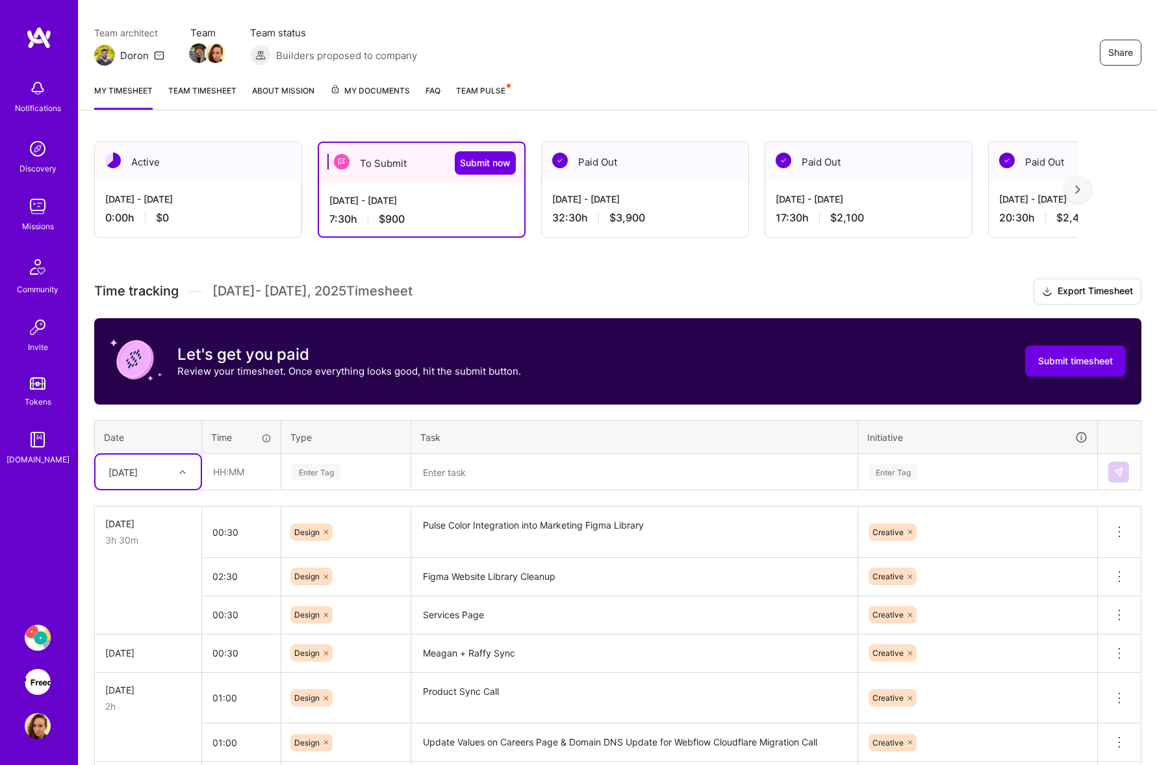
click at [506, 479] on textarea at bounding box center [634, 472] width 444 height 34
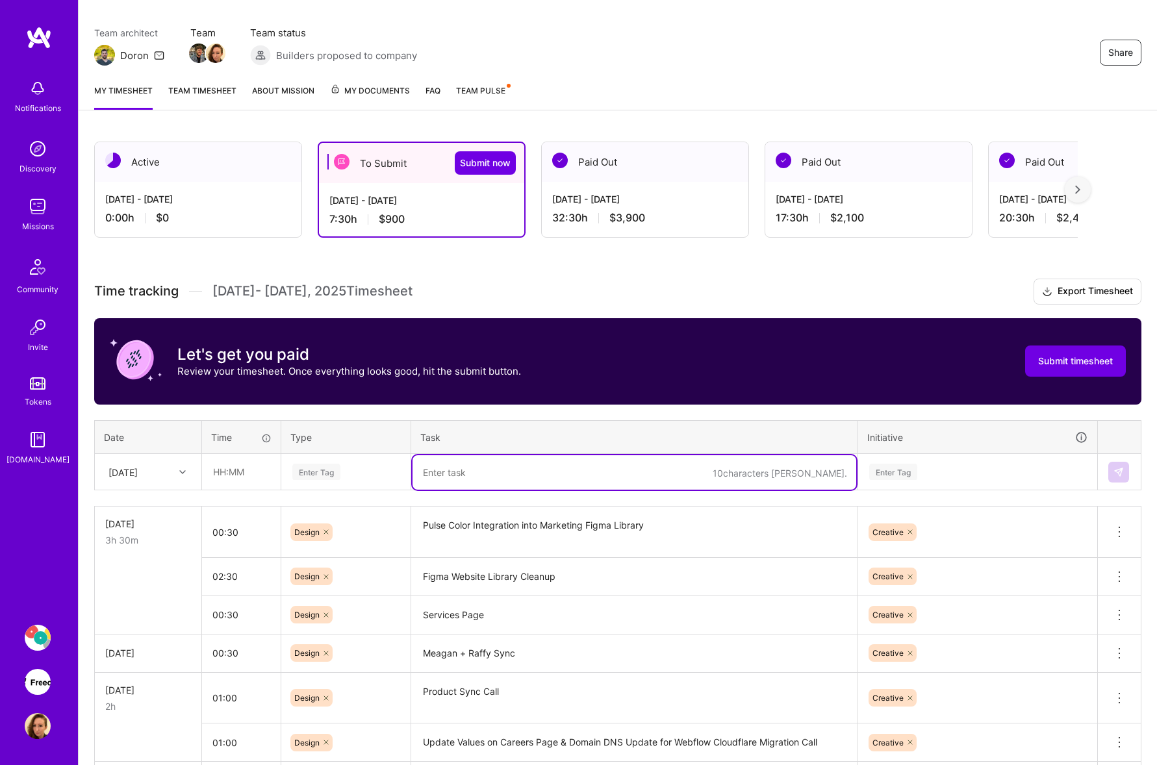
paste textarea "Design Weekly Call"
type textarea "Design Weekly Call"
click at [174, 474] on div at bounding box center [184, 472] width 20 height 17
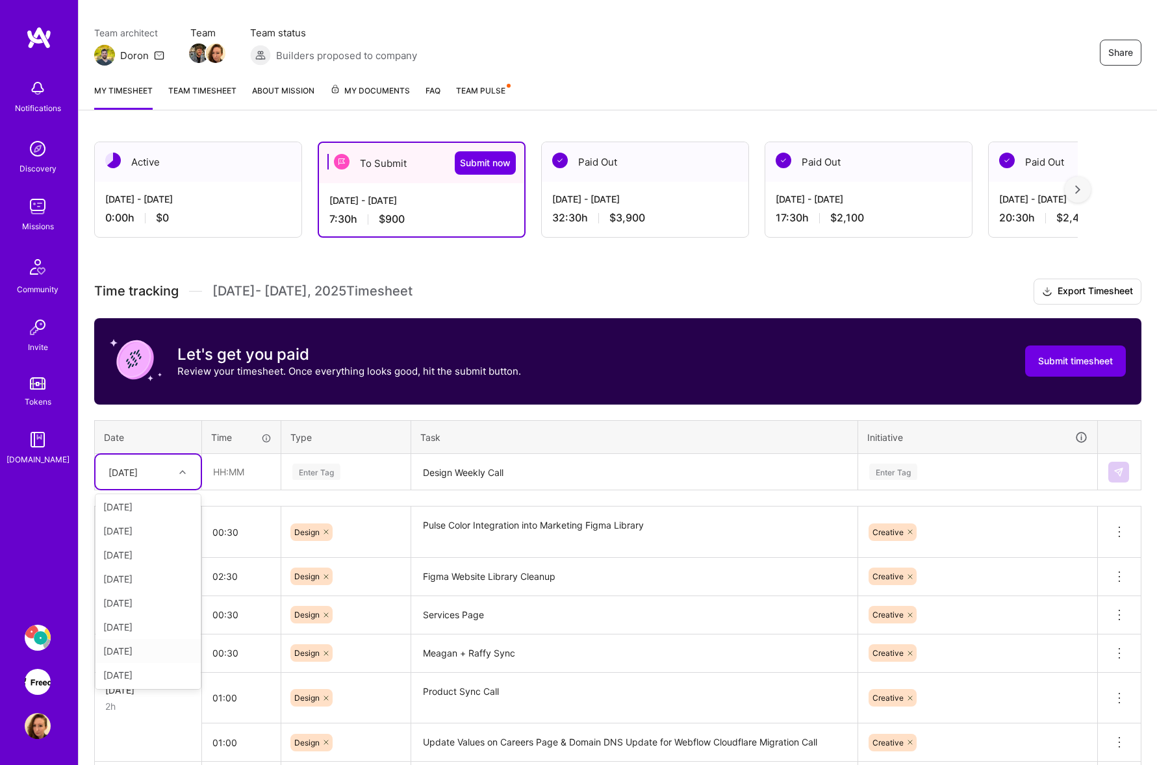
scroll to position [3, 0]
click at [118, 656] on div "[DATE]" at bounding box center [147, 651] width 105 height 24
click at [247, 471] on input "text" at bounding box center [241, 472] width 77 height 34
type input "01:00"
click at [349, 479] on div "Enter Tag" at bounding box center [346, 472] width 128 height 34
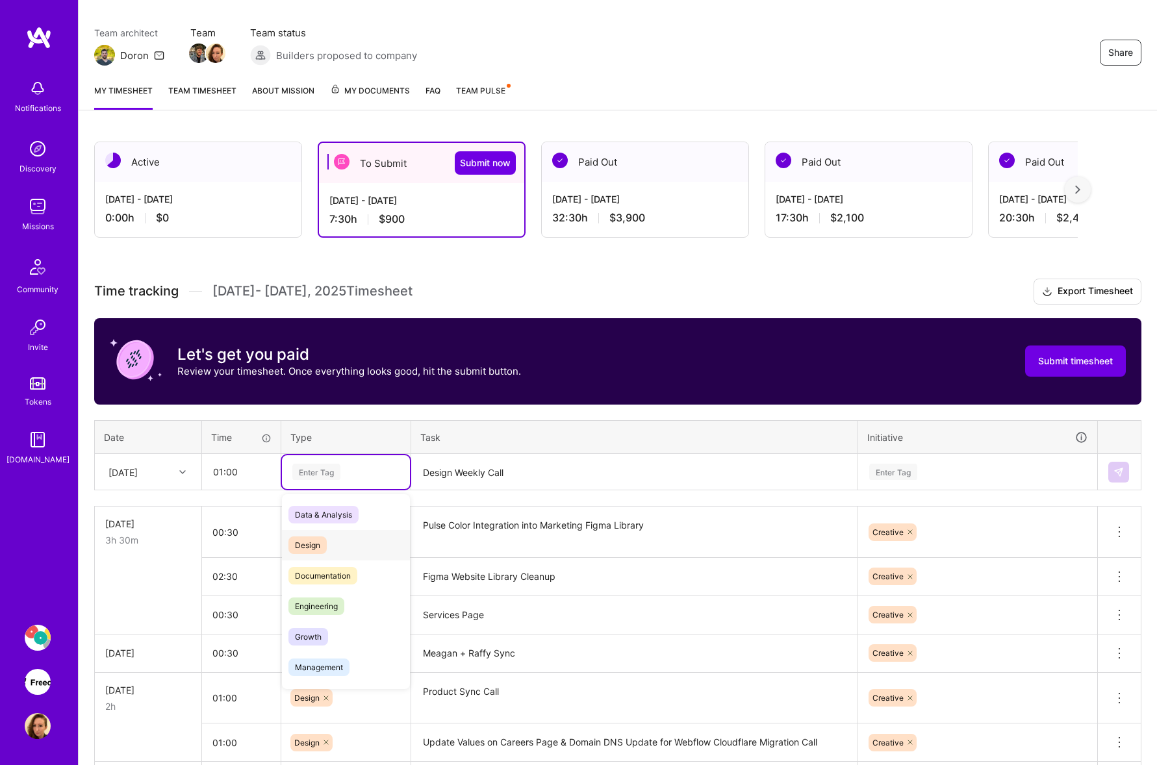
click at [325, 535] on div "Design" at bounding box center [346, 545] width 128 height 31
click at [920, 468] on div "Enter Tag" at bounding box center [978, 472] width 220 height 16
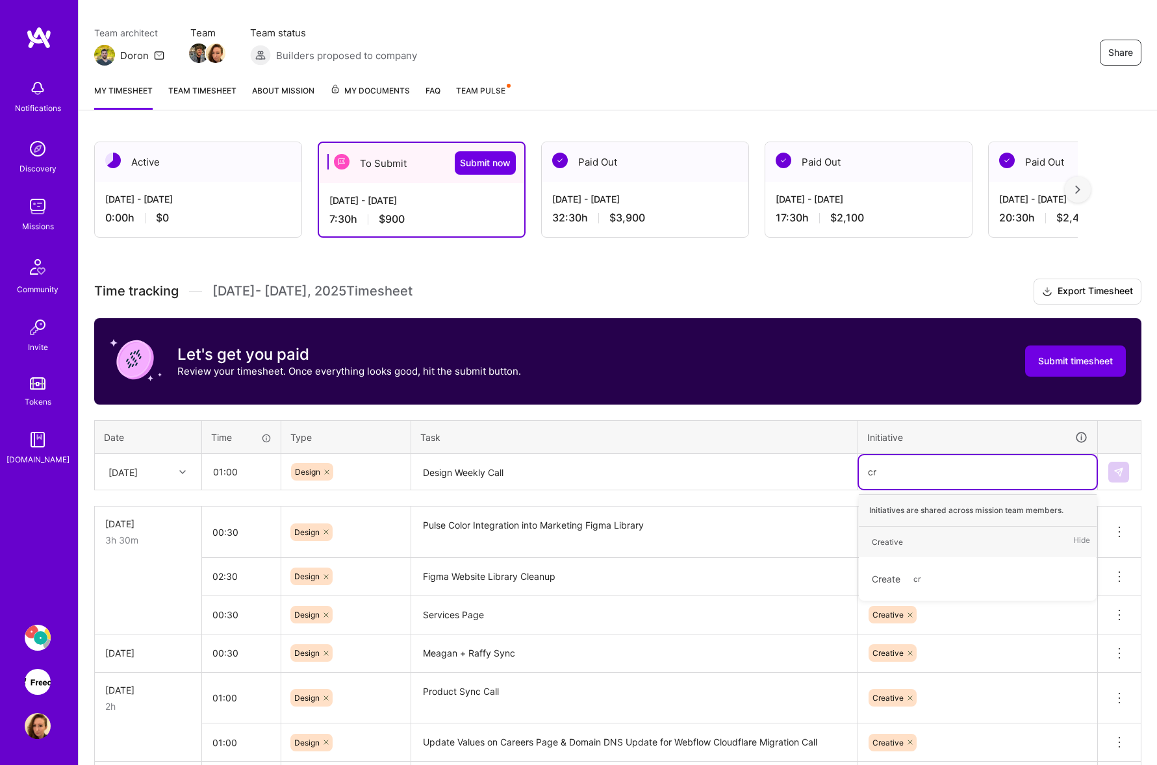
type input "cre"
click at [902, 544] on span "Creative" at bounding box center [887, 542] width 44 height 18
click at [1122, 477] on button at bounding box center [1118, 472] width 21 height 21
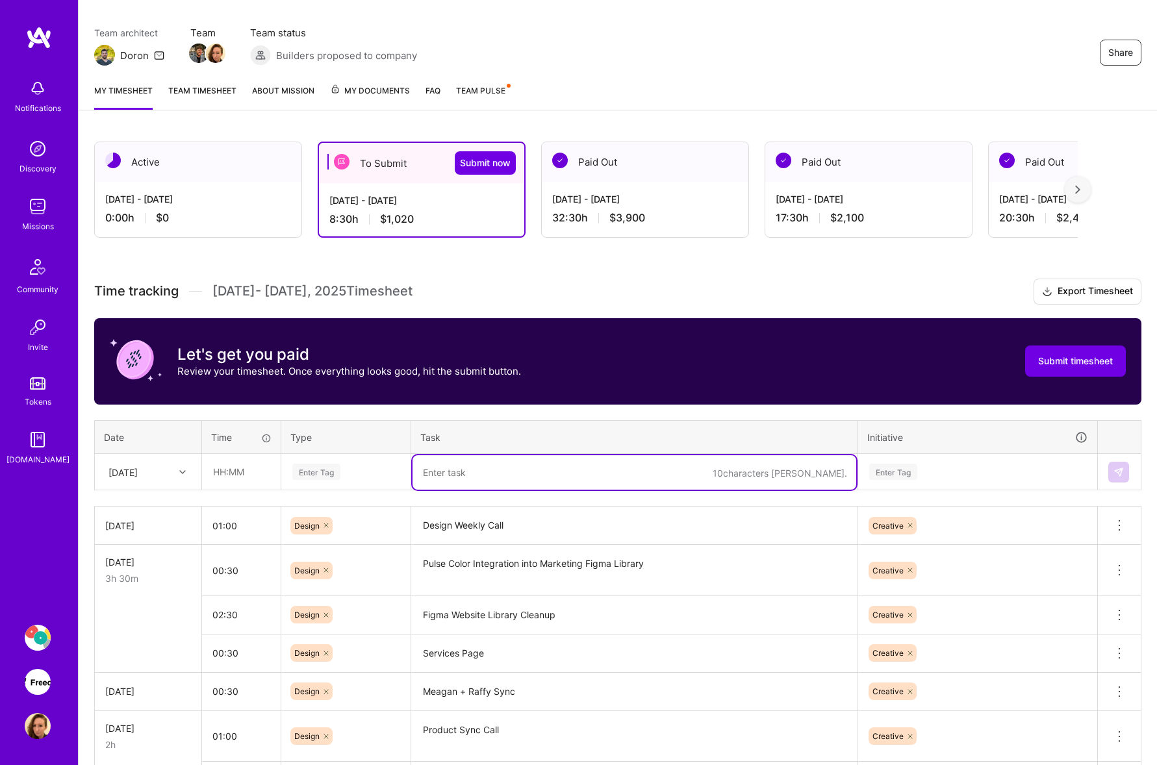
click at [427, 470] on textarea at bounding box center [634, 472] width 444 height 34
paste textarea "Freed Product Figma Library"
type textarea "Freed Product Figma Library"
click at [171, 471] on div "[DATE]" at bounding box center [138, 471] width 72 height 21
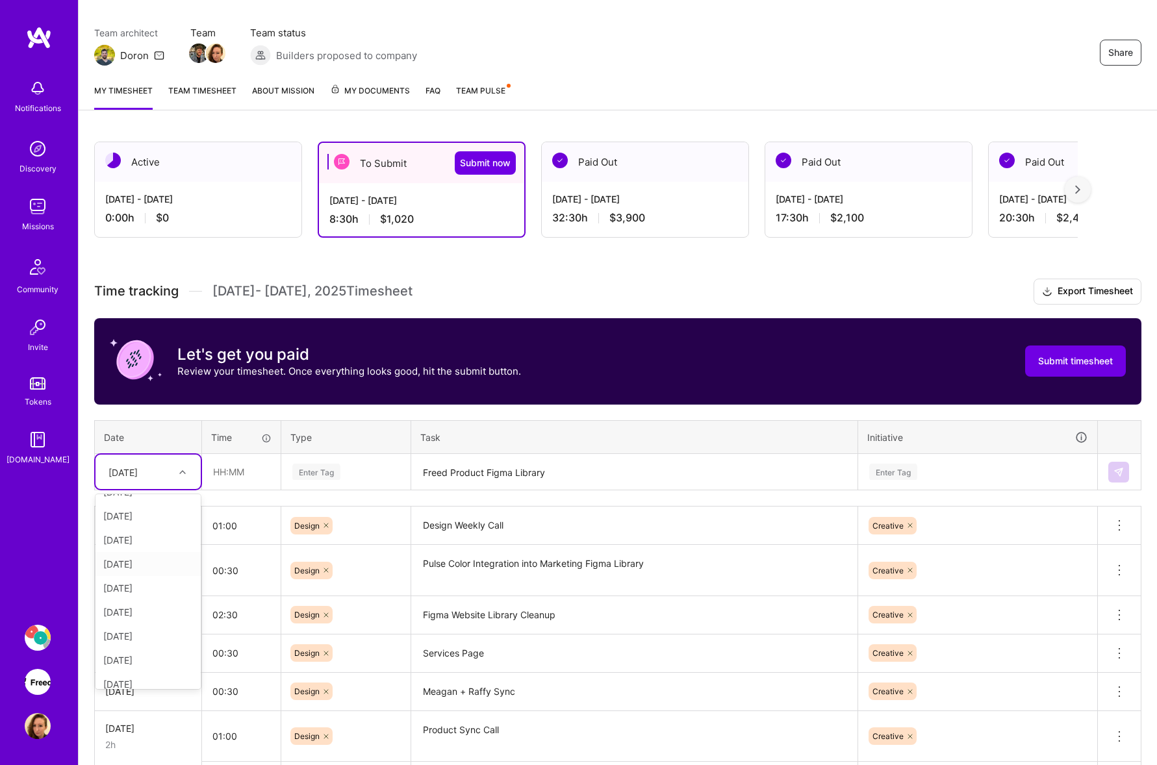
scroll to position [114, 0]
click at [152, 589] on div "[DATE]" at bounding box center [147, 588] width 105 height 24
click at [240, 479] on input "text" at bounding box center [241, 472] width 77 height 34
type input "01:00"
click at [340, 476] on div "Enter Tag" at bounding box center [316, 472] width 48 height 20
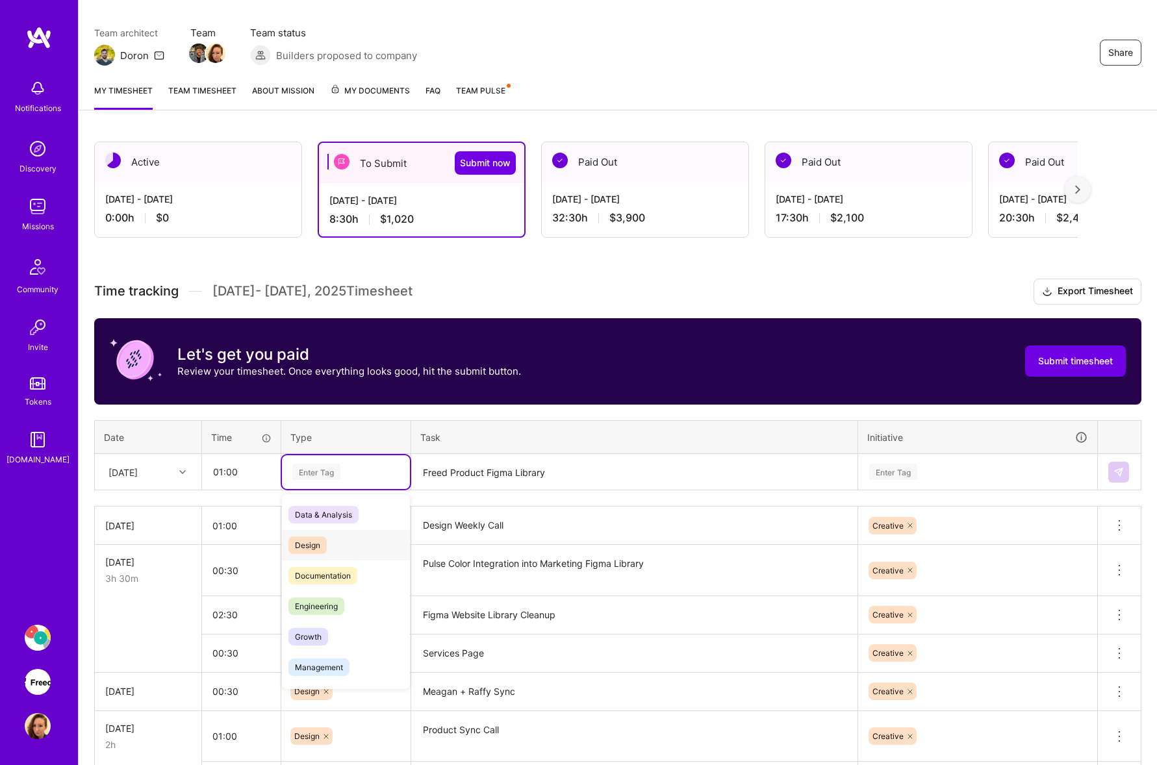
click at [320, 537] on span "Design" at bounding box center [307, 546] width 38 height 18
click at [915, 464] on div "Enter Tag" at bounding box center [893, 472] width 48 height 20
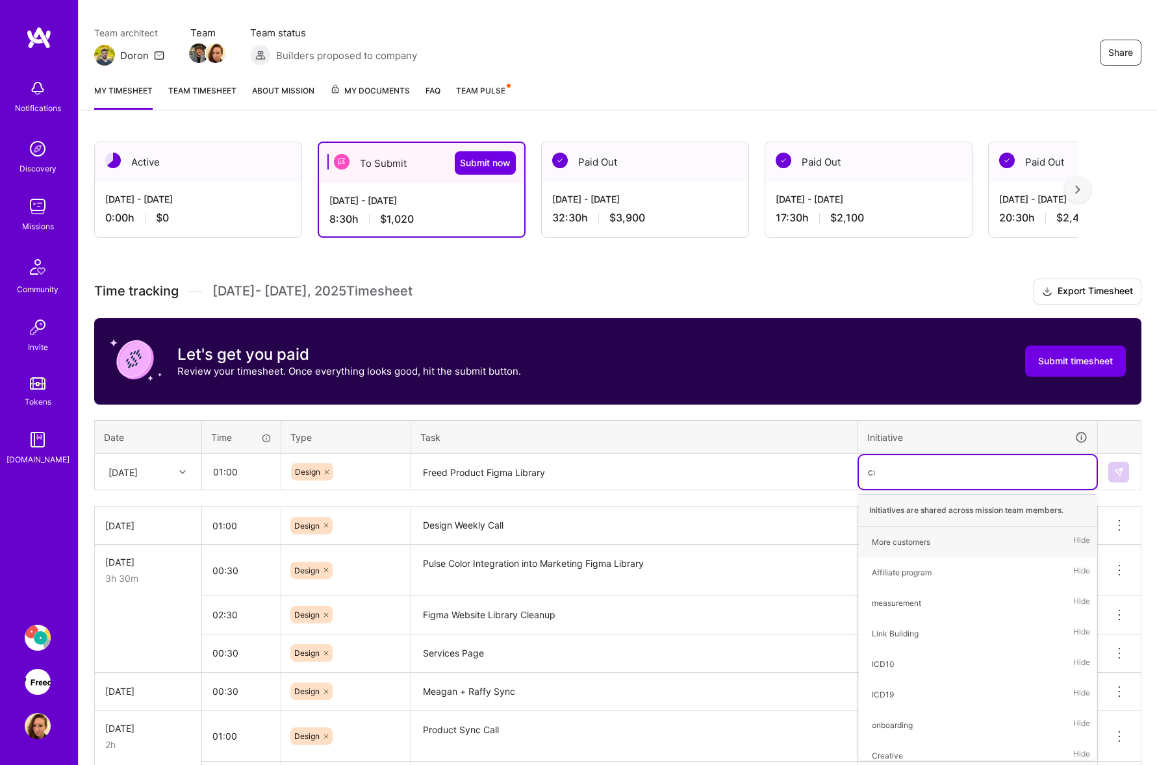
type input "cre"
click at [904, 535] on span "Creative" at bounding box center [887, 542] width 44 height 18
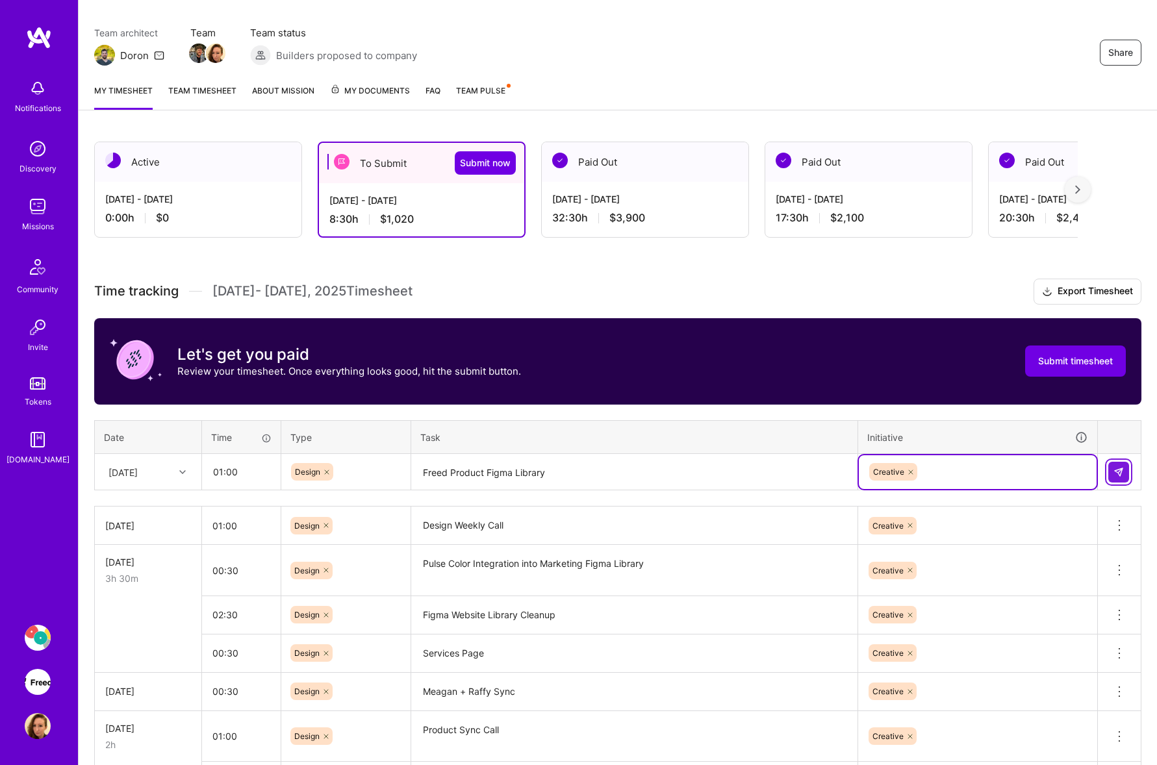
click at [1122, 470] on img at bounding box center [1118, 472] width 10 height 10
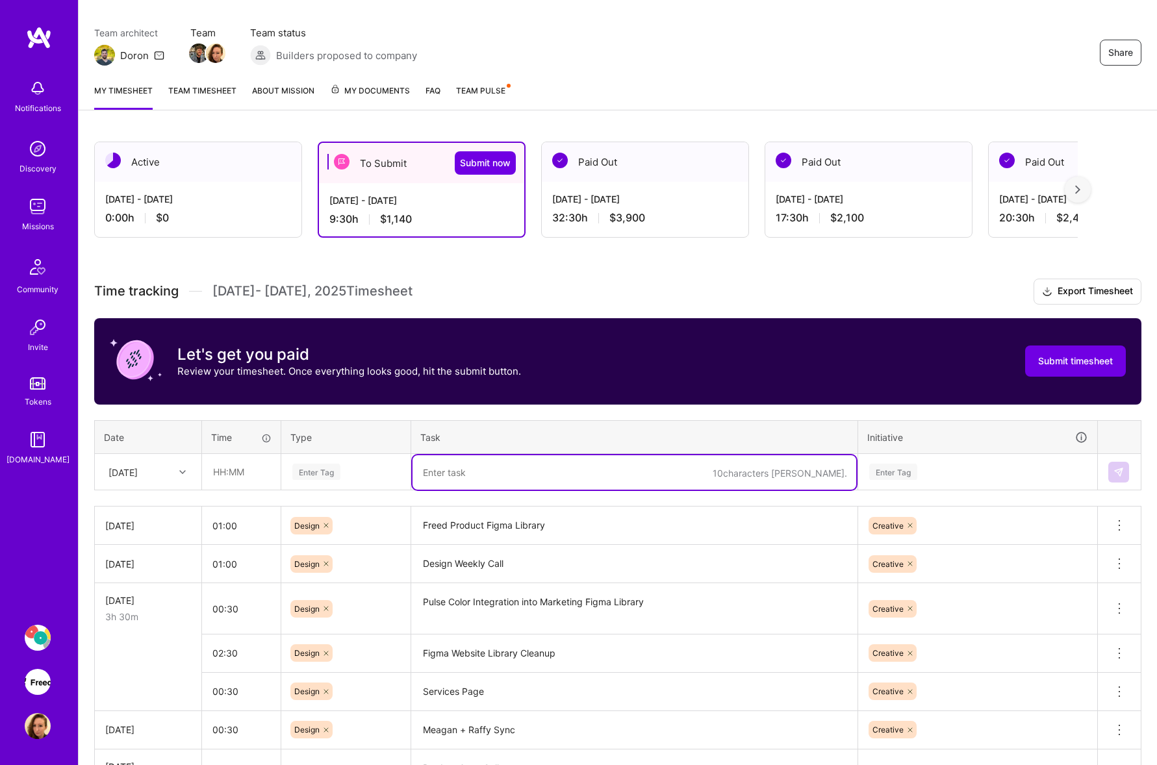
click at [464, 473] on textarea at bounding box center [634, 472] width 444 height 34
type textarea "Brand Guide Weekly Call"
click at [259, 473] on input "text" at bounding box center [241, 472] width 77 height 34
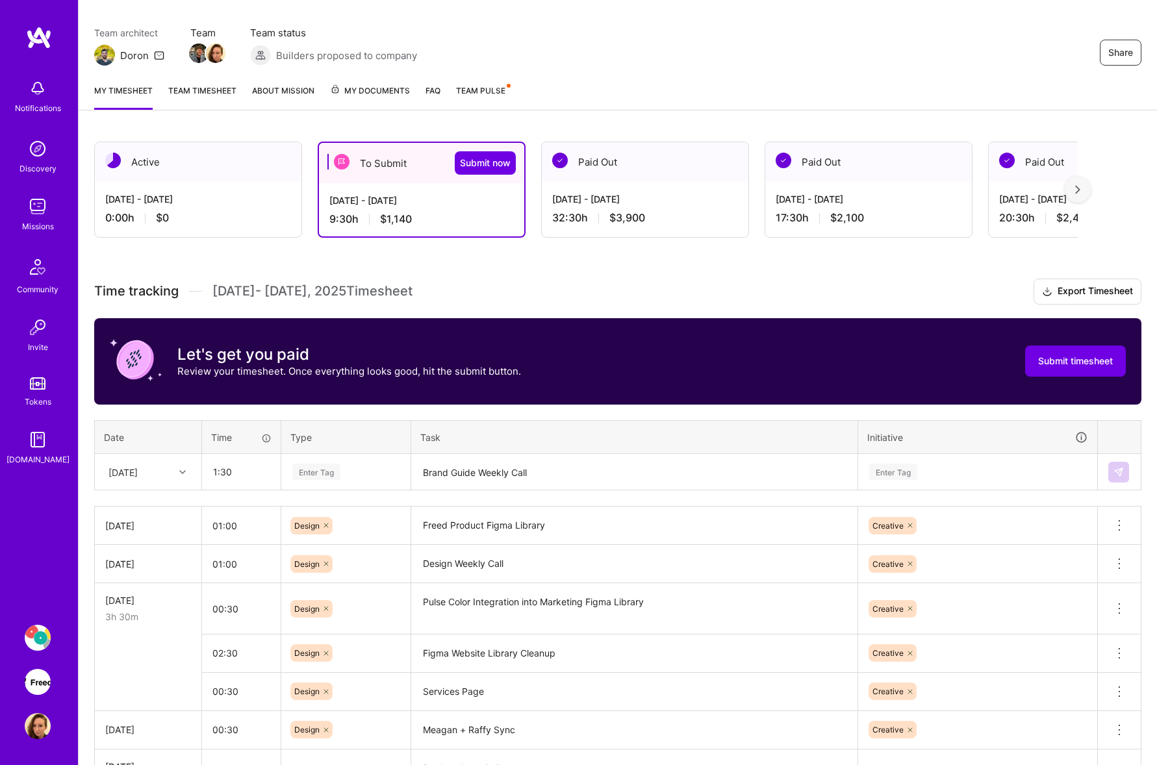
type input "01:30"
click at [357, 479] on div "Enter Tag" at bounding box center [346, 472] width 110 height 16
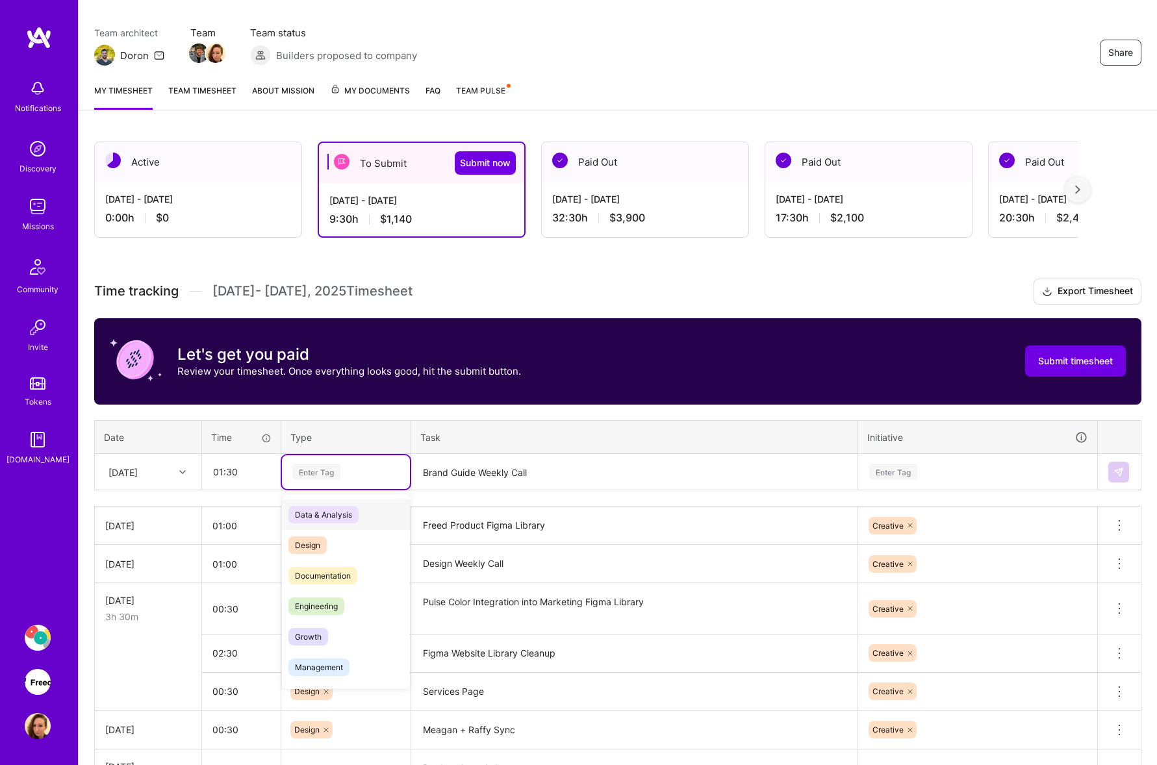
click at [345, 539] on div "Design" at bounding box center [346, 545] width 128 height 31
click at [1024, 465] on div "Enter Tag" at bounding box center [978, 472] width 220 height 16
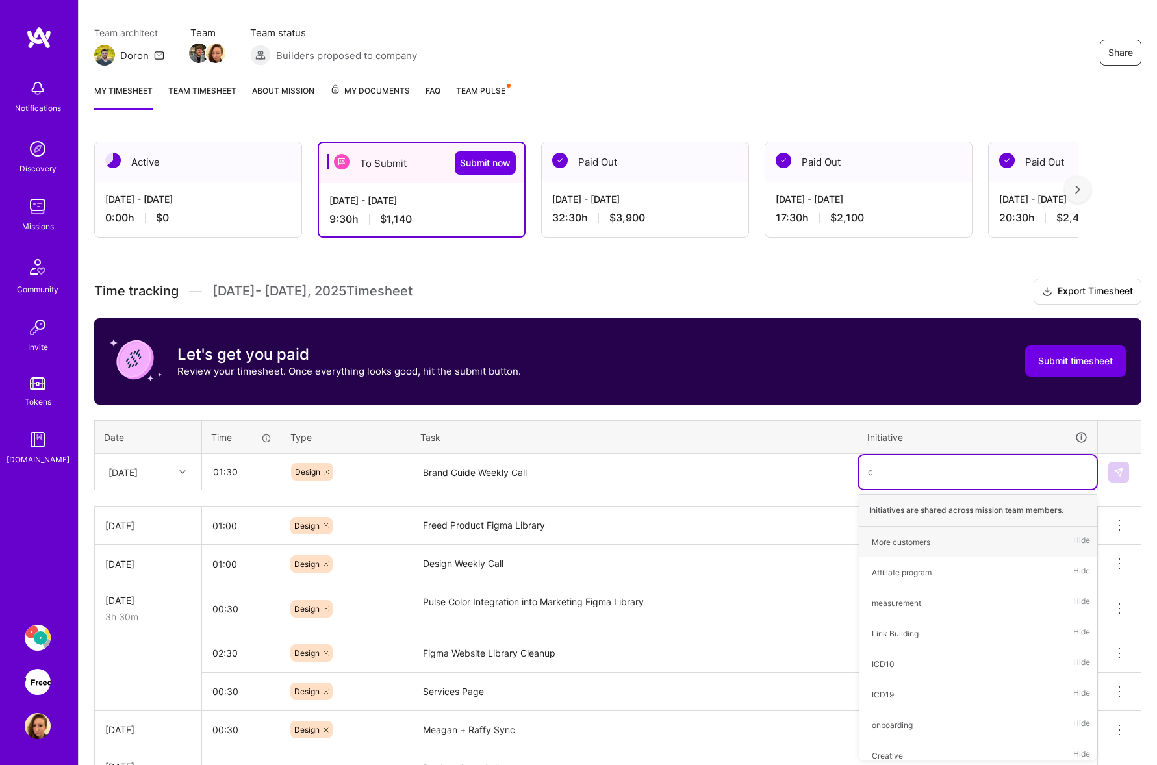
type input "cre"
click at [941, 540] on div "Creative Hide" at bounding box center [978, 542] width 238 height 31
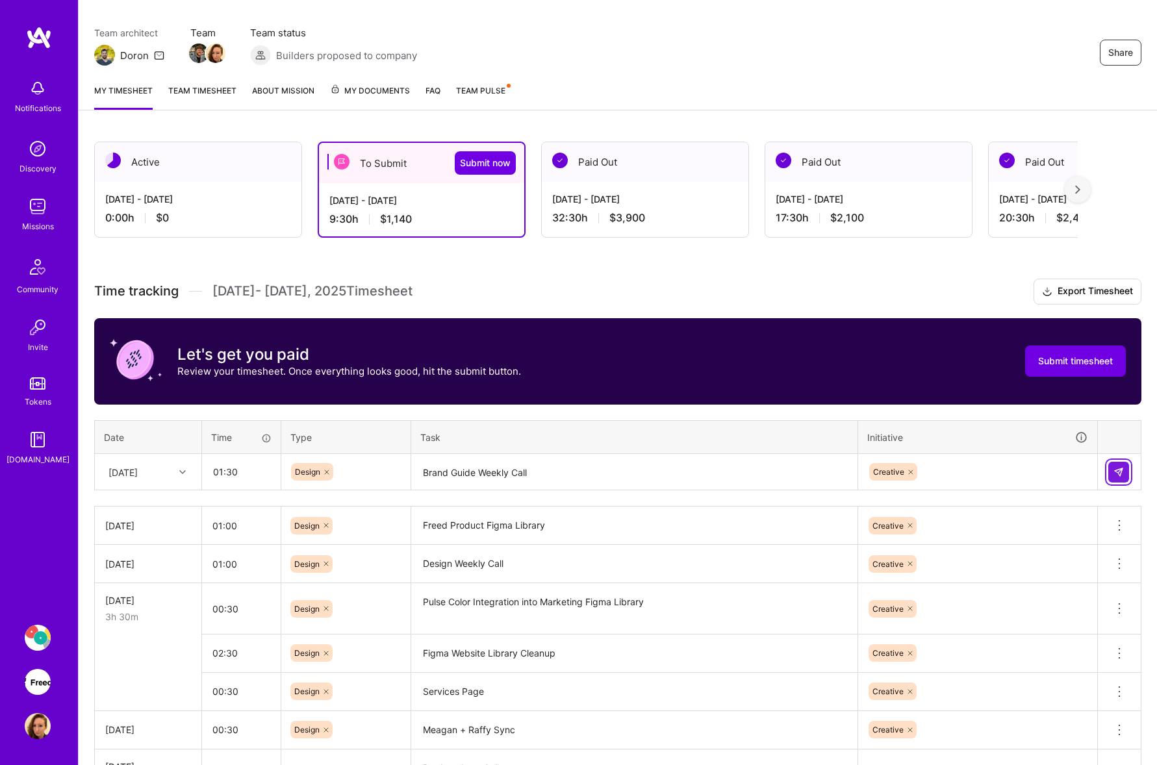
click at [1118, 475] on img at bounding box center [1118, 472] width 10 height 10
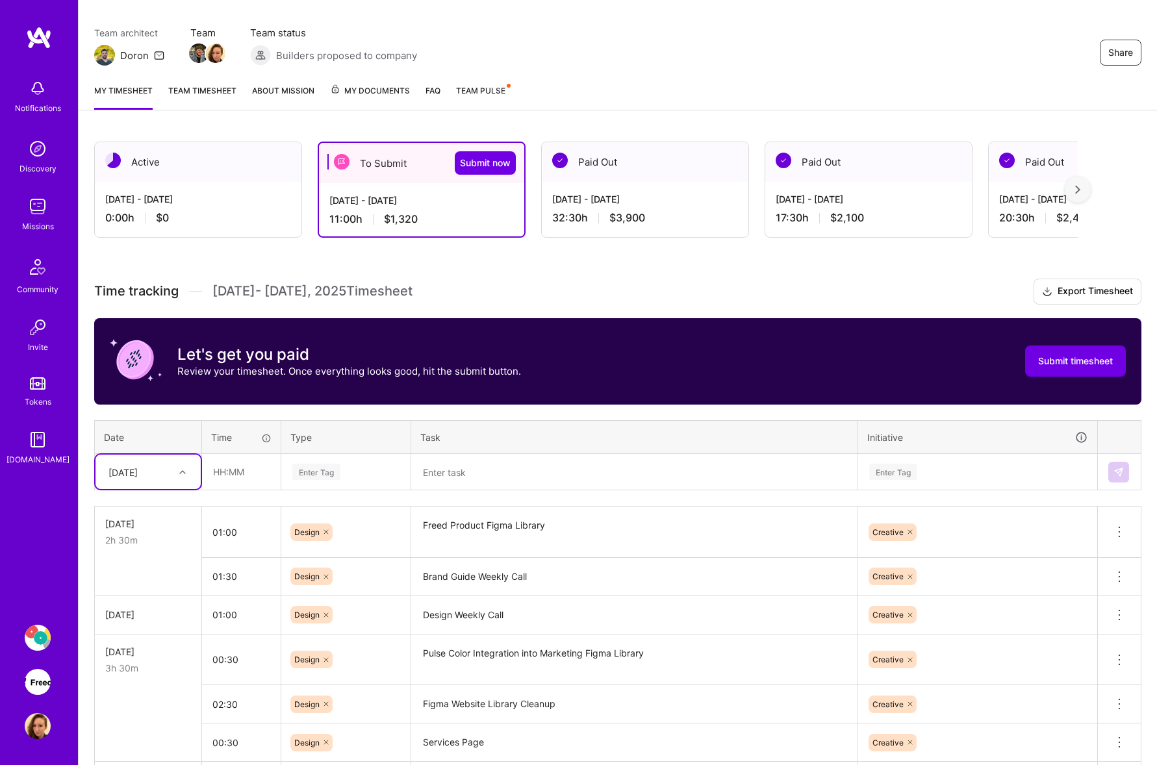
click at [550, 522] on textarea "Freed Product Figma Library" at bounding box center [634, 532] width 444 height 49
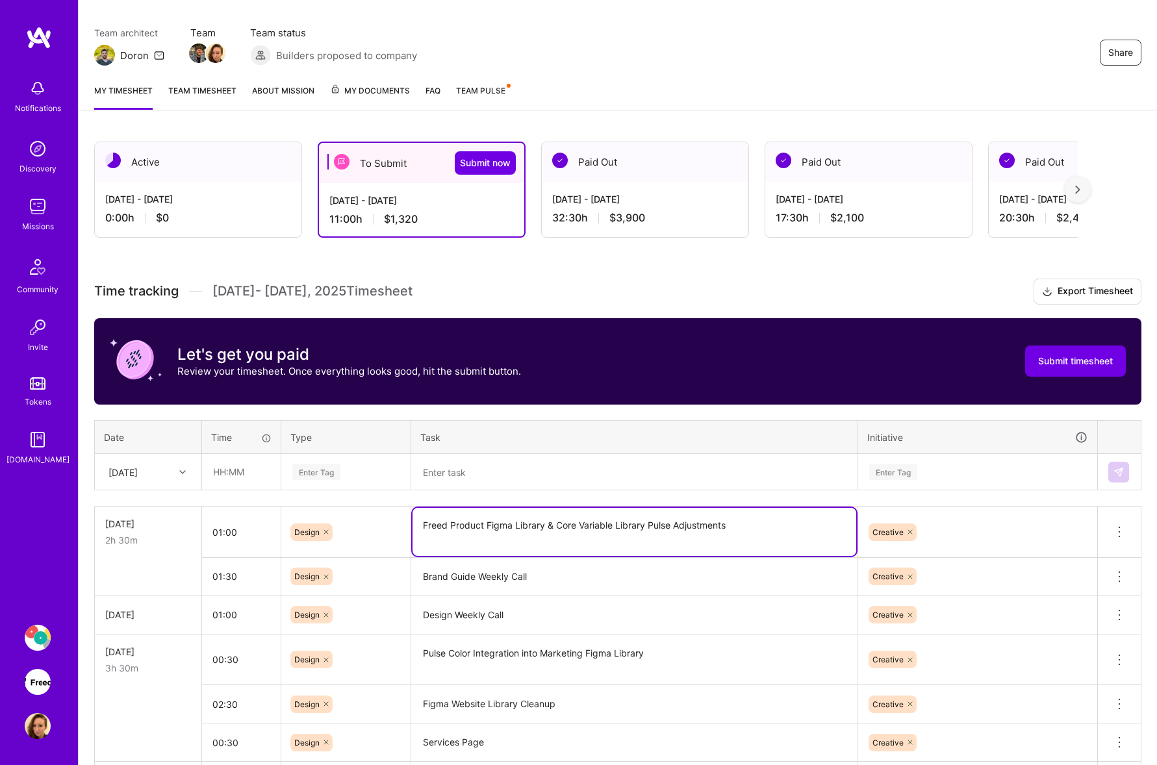
type textarea "Freed Product Figma Library & Core Variable Library Pulse Adjustments"
click at [247, 529] on input "01:00" at bounding box center [241, 532] width 79 height 34
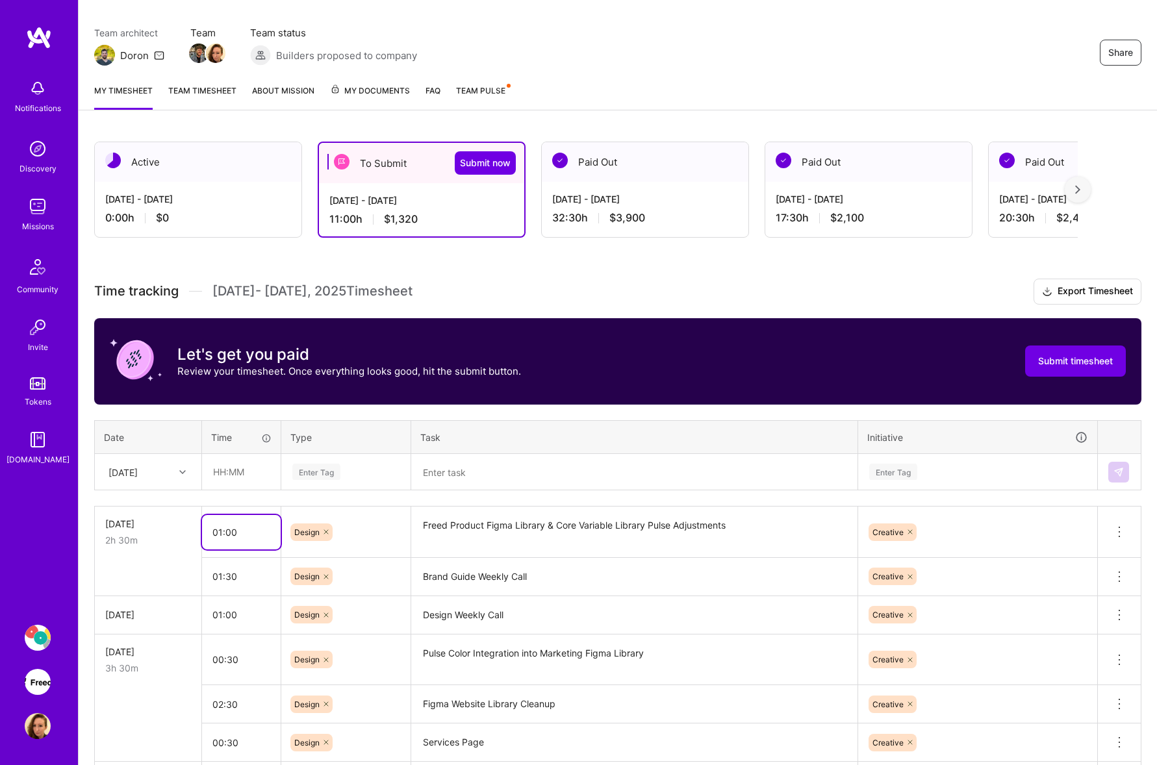
click at [221, 530] on input "01:00" at bounding box center [241, 532] width 79 height 34
type input "02:00"
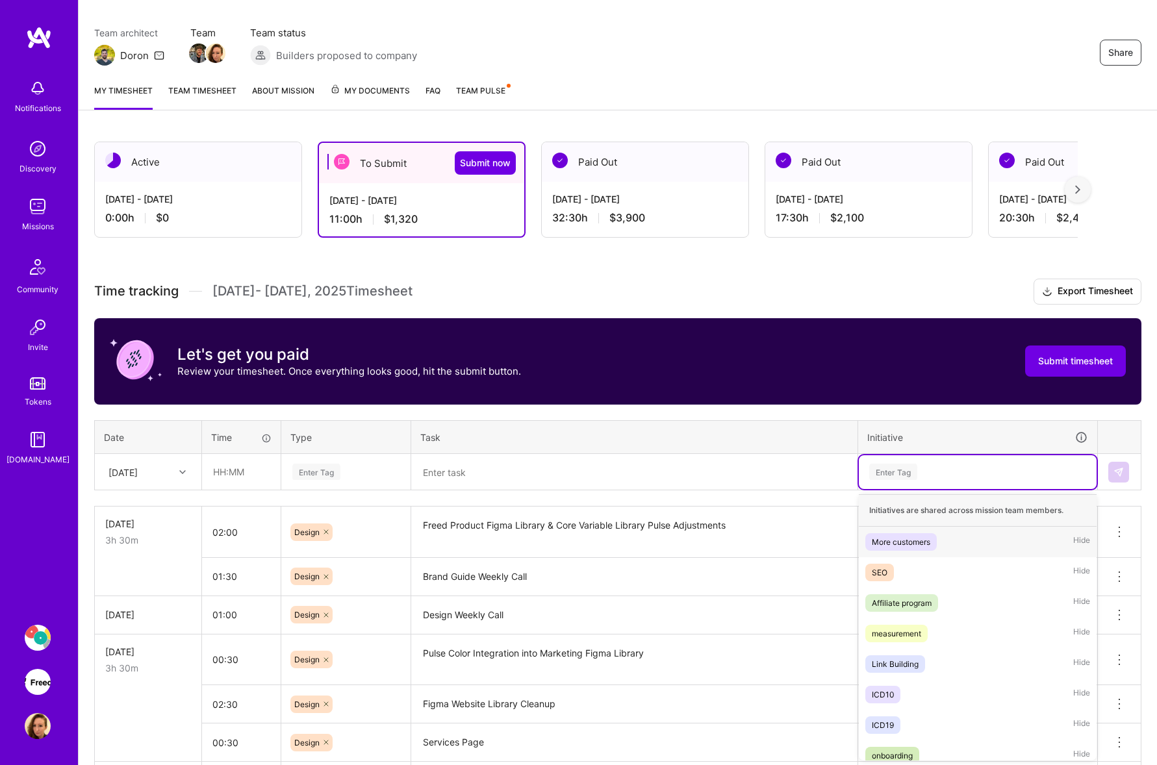
click at [1004, 485] on div "Enter Tag" at bounding box center [978, 472] width 238 height 34
click at [487, 474] on textarea at bounding box center [634, 472] width 444 height 34
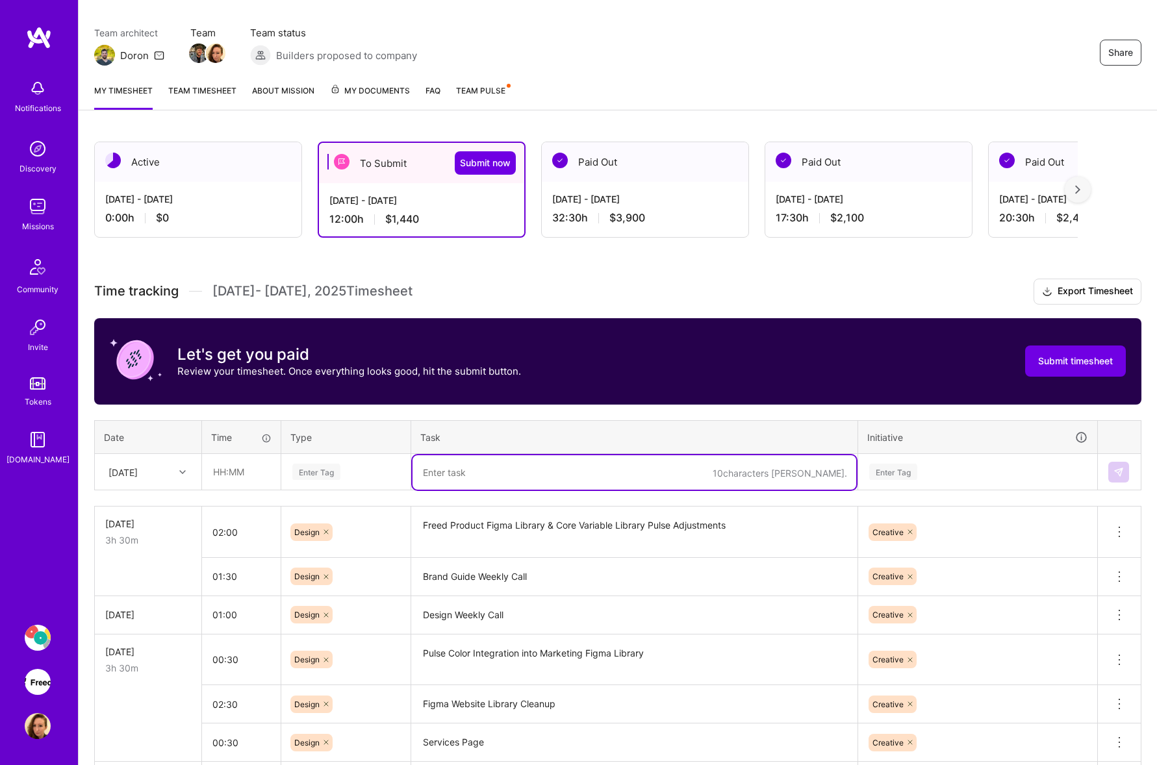
paste textarea "EHR Page Cookie Research"
type textarea "EHR Page Cookie Research"
click at [180, 475] on div at bounding box center [184, 472] width 20 height 17
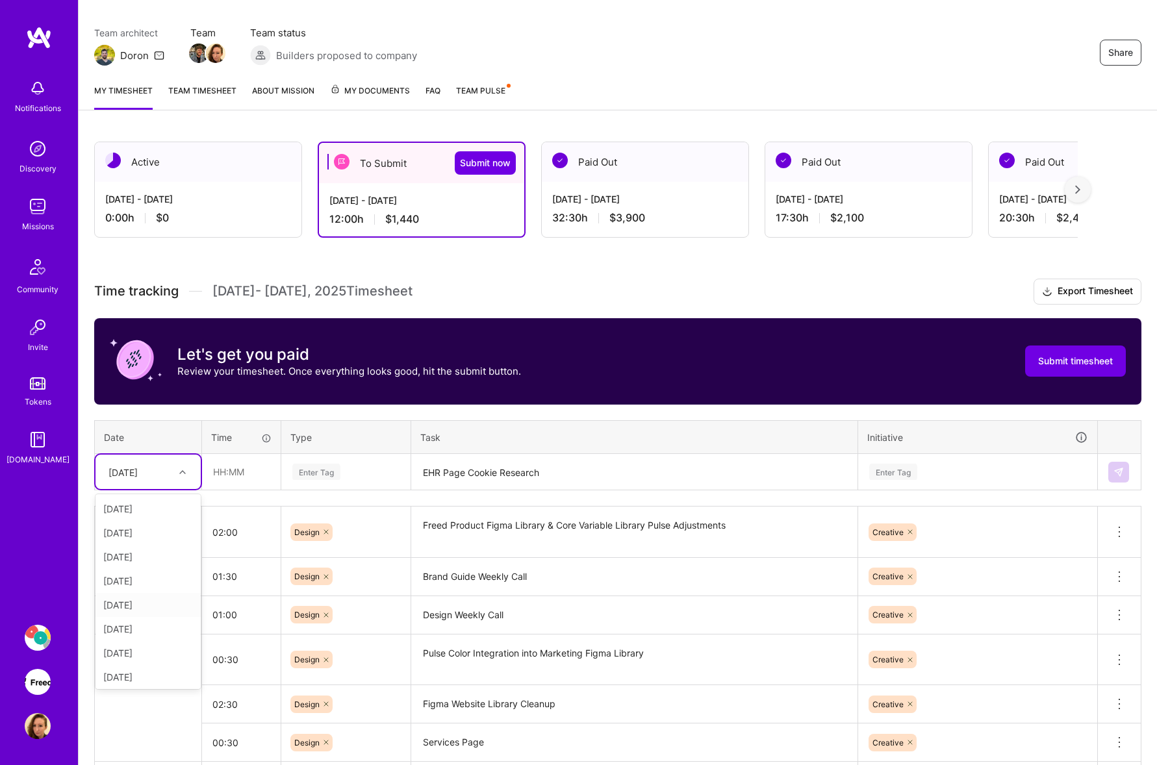
click at [154, 603] on div "[DATE]" at bounding box center [147, 605] width 105 height 24
click at [261, 469] on input "text" at bounding box center [241, 472] width 77 height 34
type input "00:30"
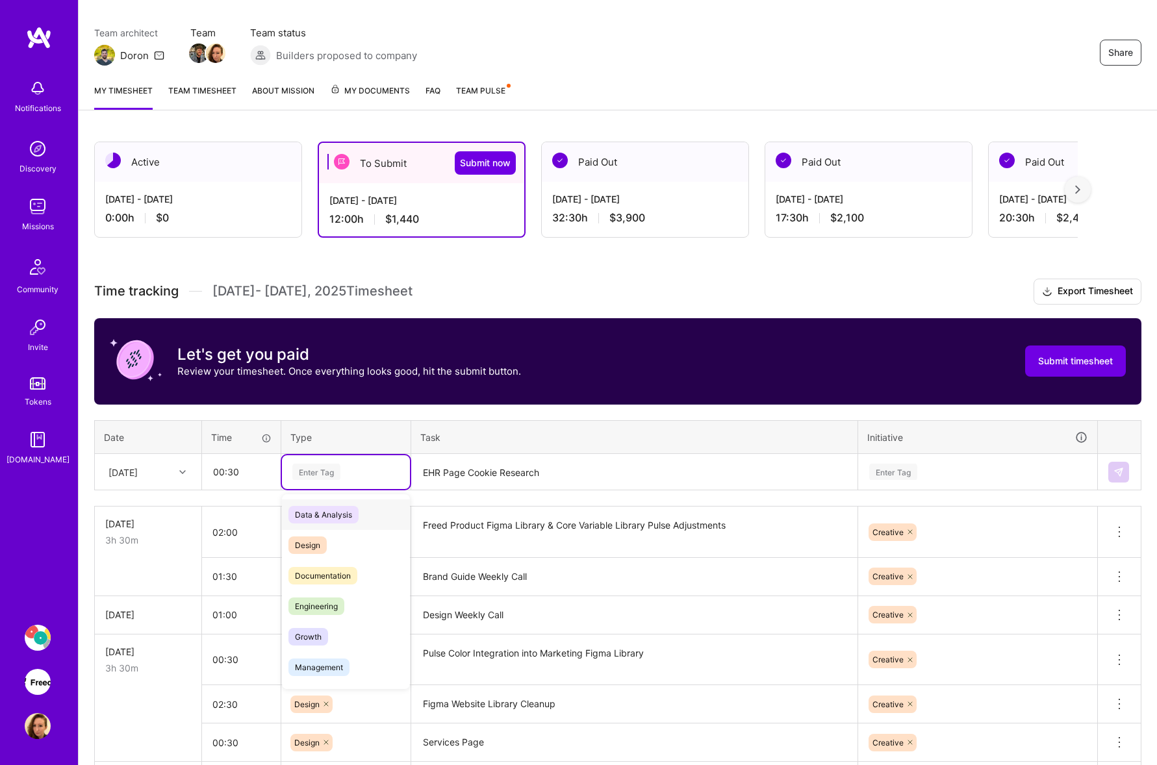
click at [368, 462] on div "Enter Tag" at bounding box center [346, 472] width 128 height 34
click at [335, 539] on div "Design" at bounding box center [346, 545] width 128 height 31
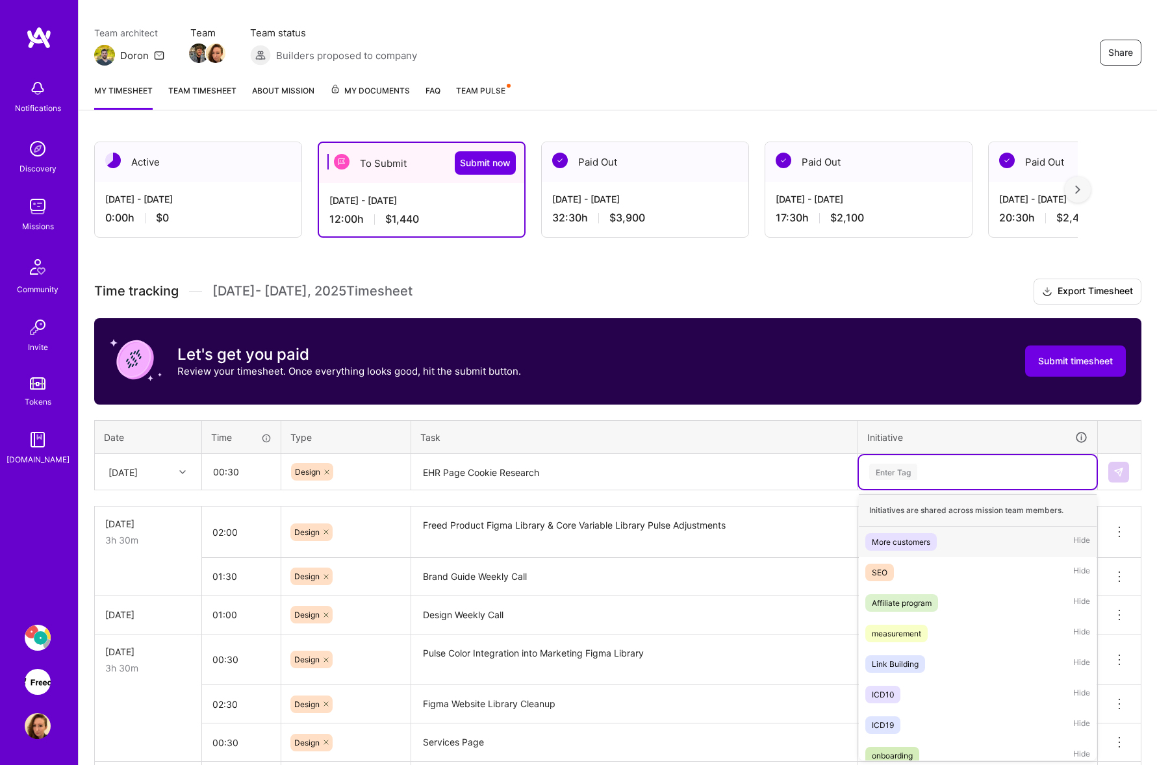
click at [926, 484] on div "Enter Tag" at bounding box center [978, 472] width 238 height 34
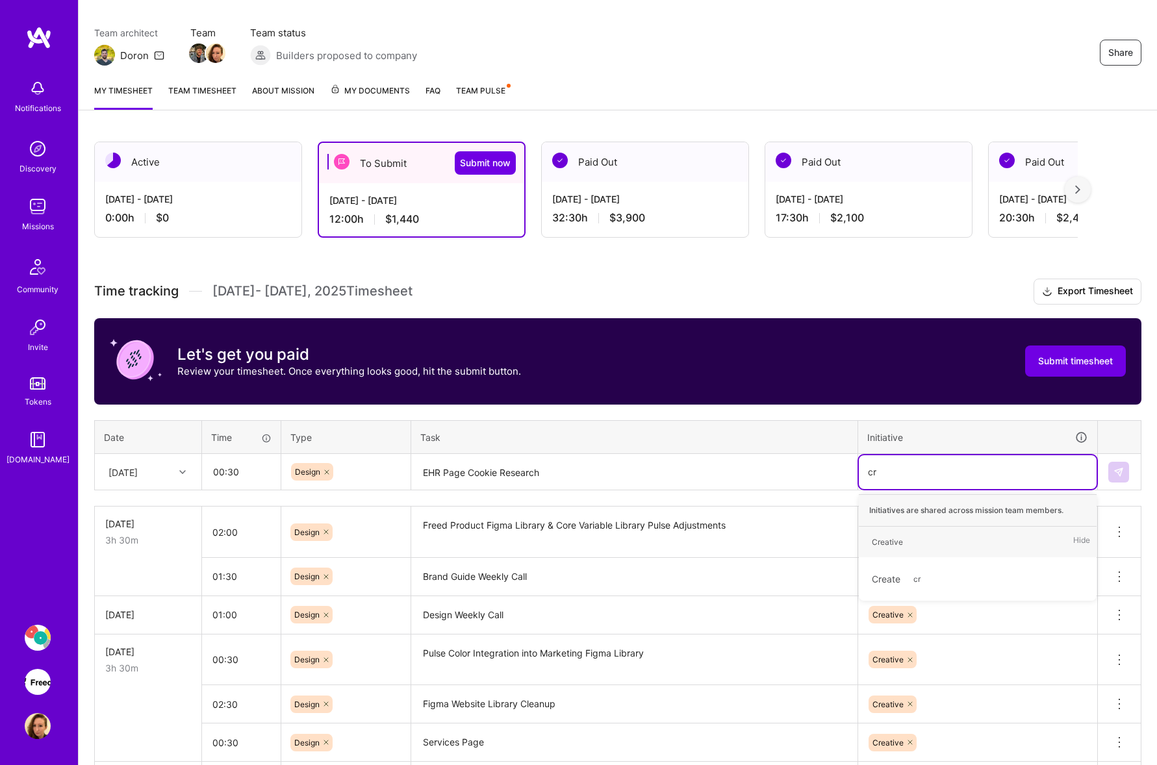
type input "cre"
click at [890, 544] on div "Creative" at bounding box center [887, 542] width 31 height 14
click at [1119, 472] on img at bounding box center [1118, 472] width 10 height 10
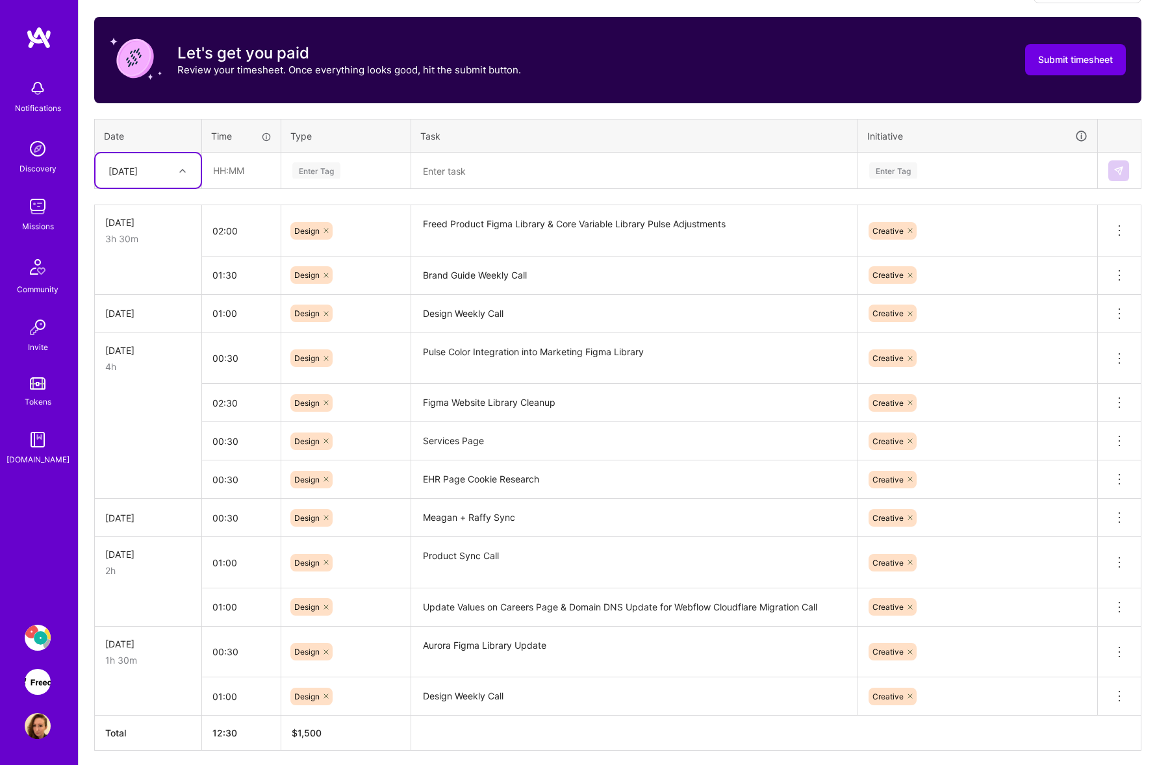
scroll to position [448, 0]
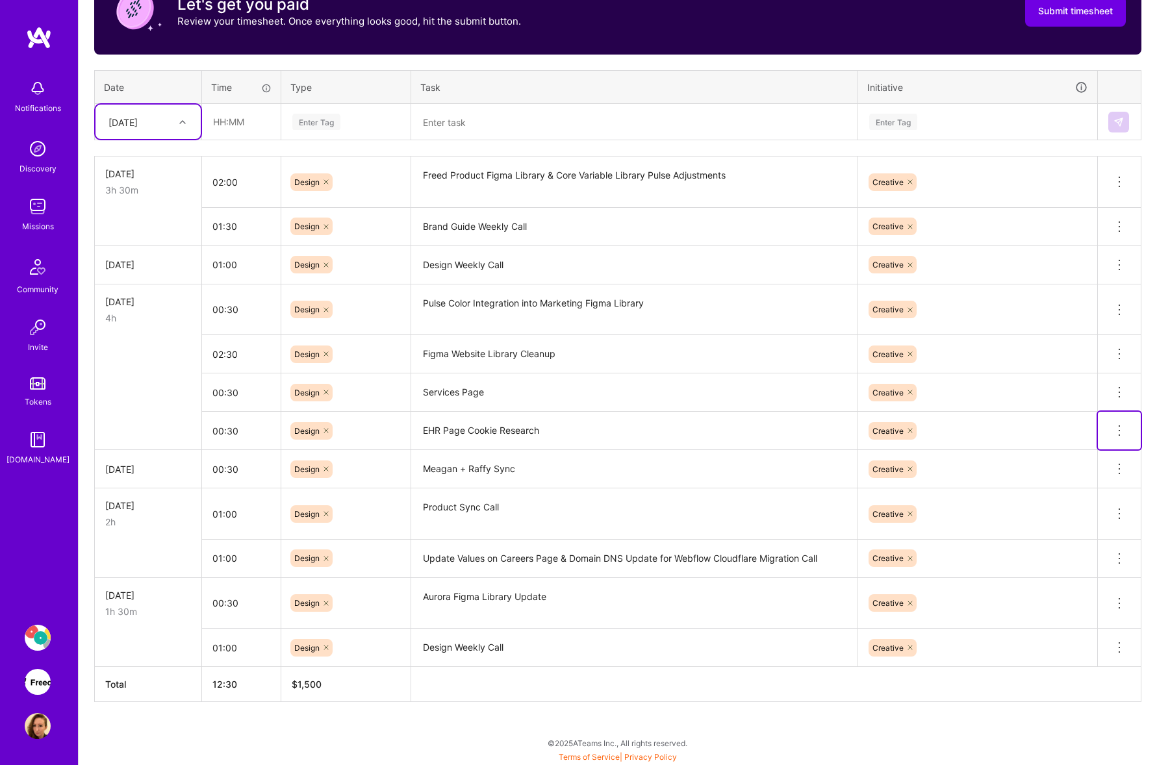
click at [1126, 430] on icon at bounding box center [1119, 431] width 16 height 16
click at [1097, 456] on button "Delete row" at bounding box center [1088, 453] width 68 height 32
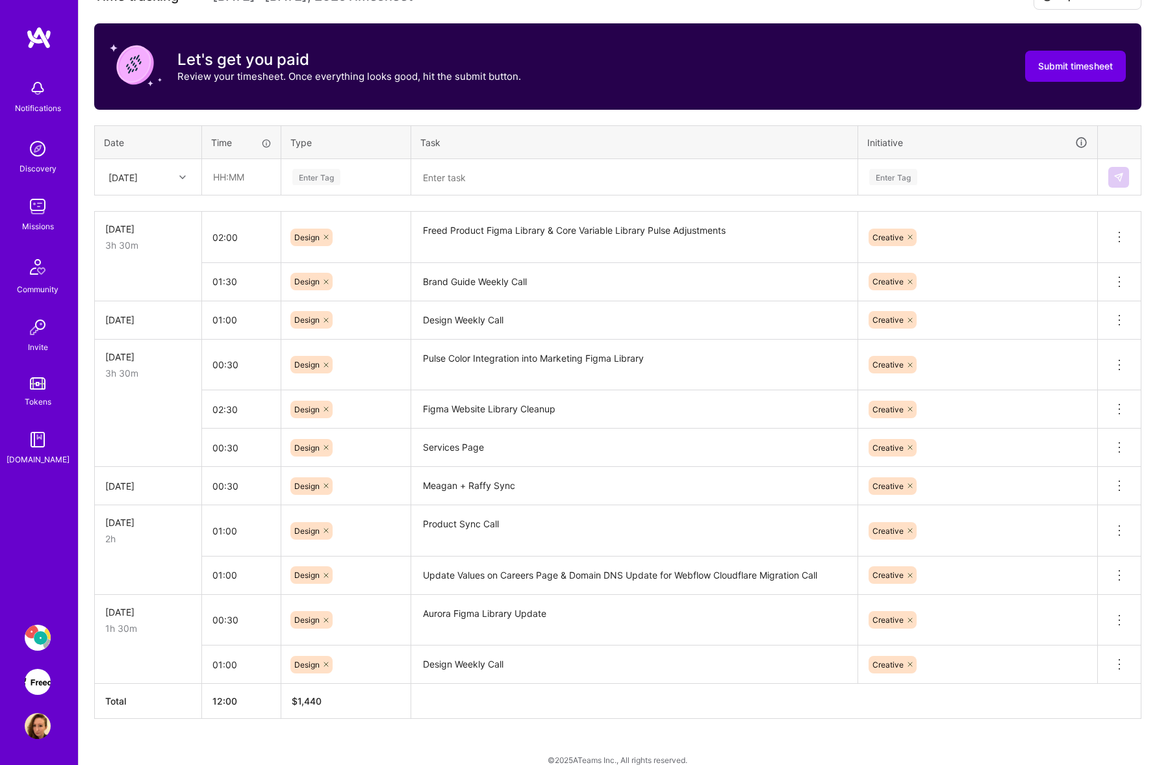
scroll to position [183, 0]
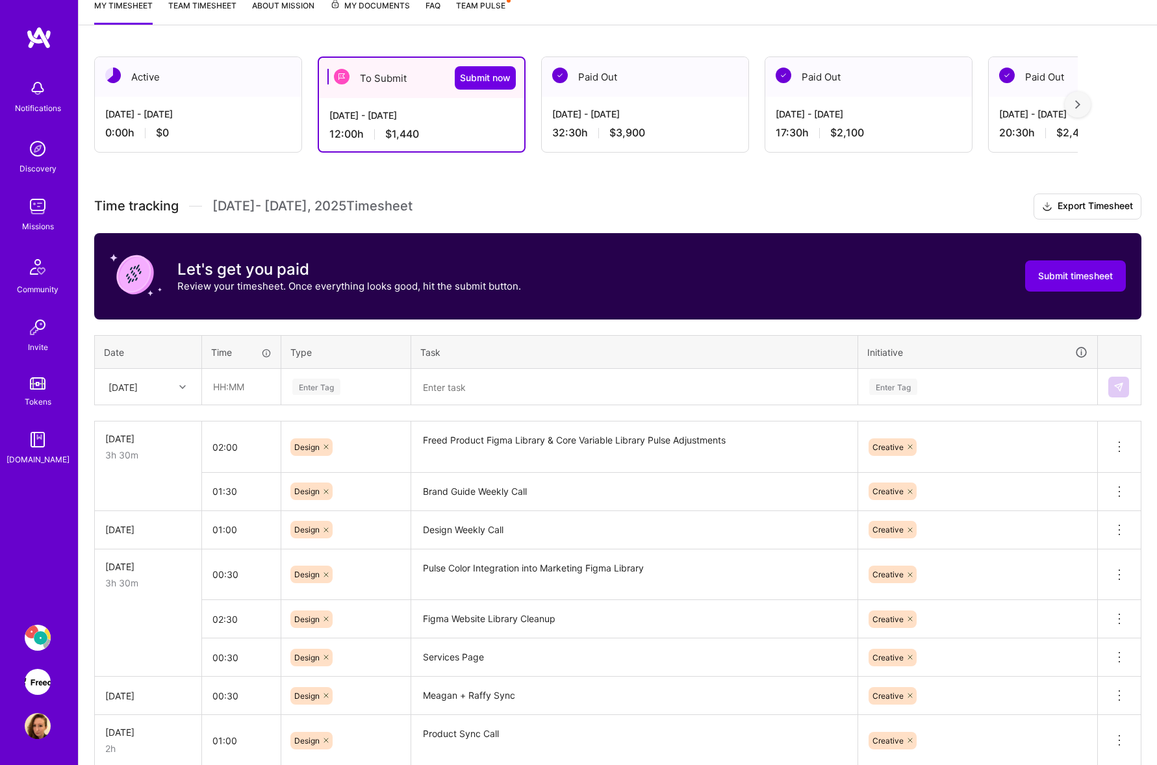
click at [159, 381] on div "[DATE]" at bounding box center [138, 386] width 72 height 21
click at [157, 512] on div "[DATE]" at bounding box center [147, 517] width 105 height 24
click at [255, 386] on input "text" at bounding box center [241, 387] width 77 height 34
type input "00:30"
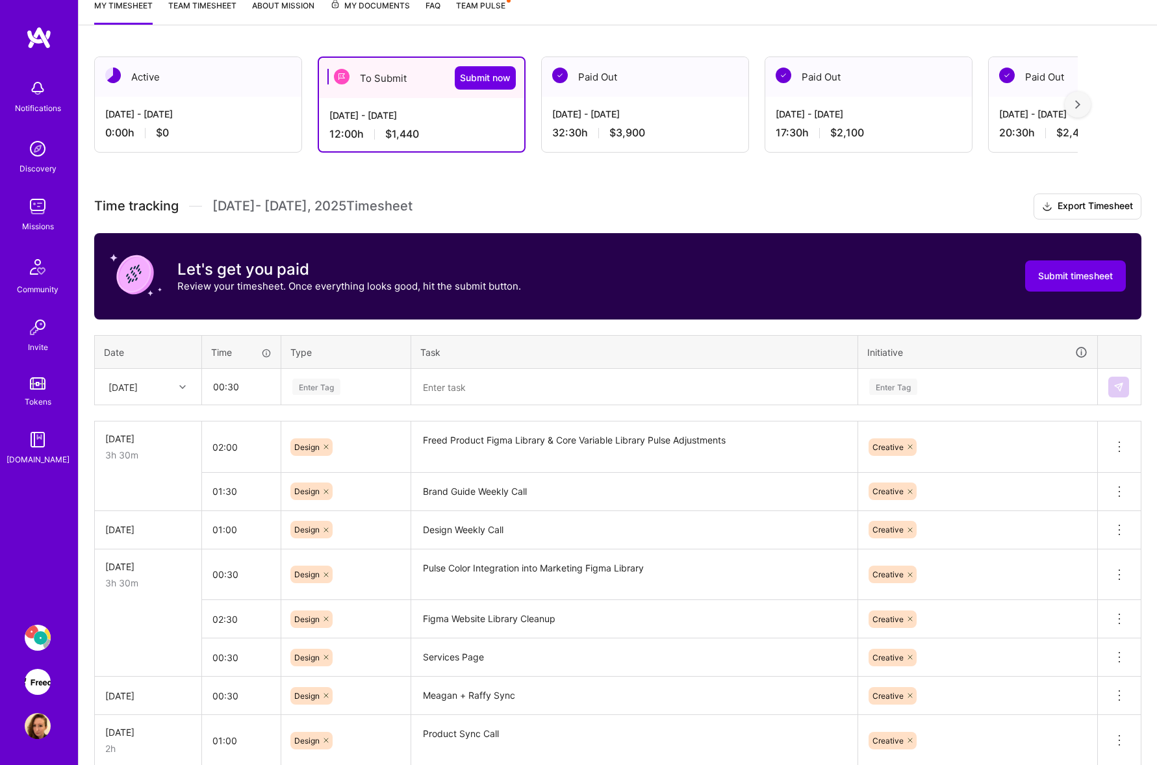
click at [347, 380] on div "Enter Tag" at bounding box center [346, 387] width 110 height 16
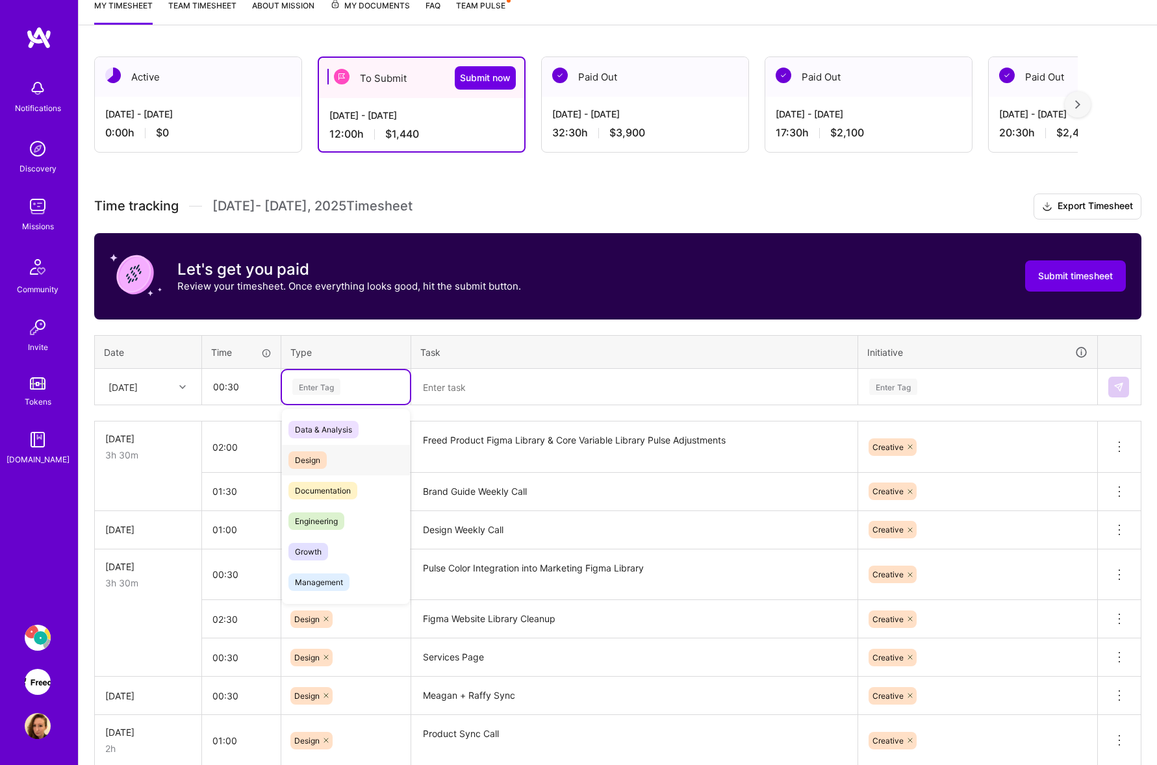
click at [309, 448] on div "Design" at bounding box center [346, 460] width 128 height 31
click at [513, 398] on textarea at bounding box center [634, 387] width 444 height 34
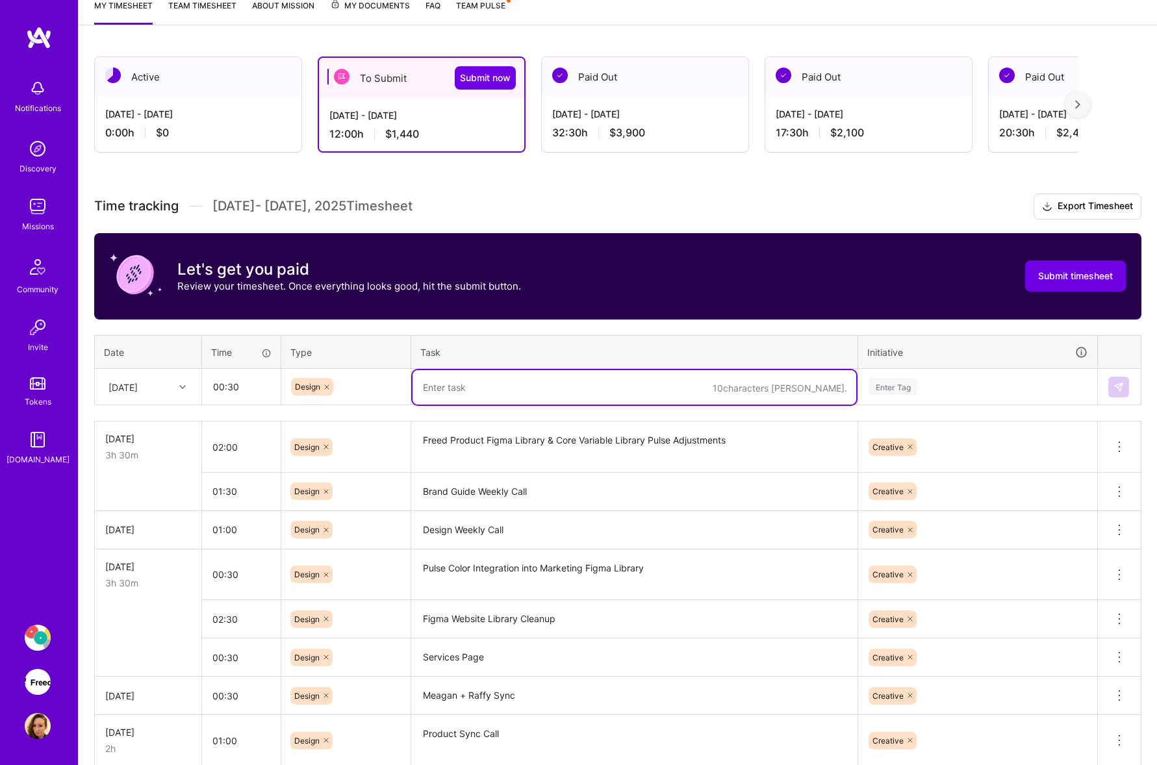
paste textarea "FB Ads Quiz Form LP"
paste textarea "EHR Page Cookie Research"
type textarea "FB Ads Quiz Form LP & EHR Page Cookie Research"
click at [957, 386] on div "Enter Tag" at bounding box center [978, 387] width 220 height 16
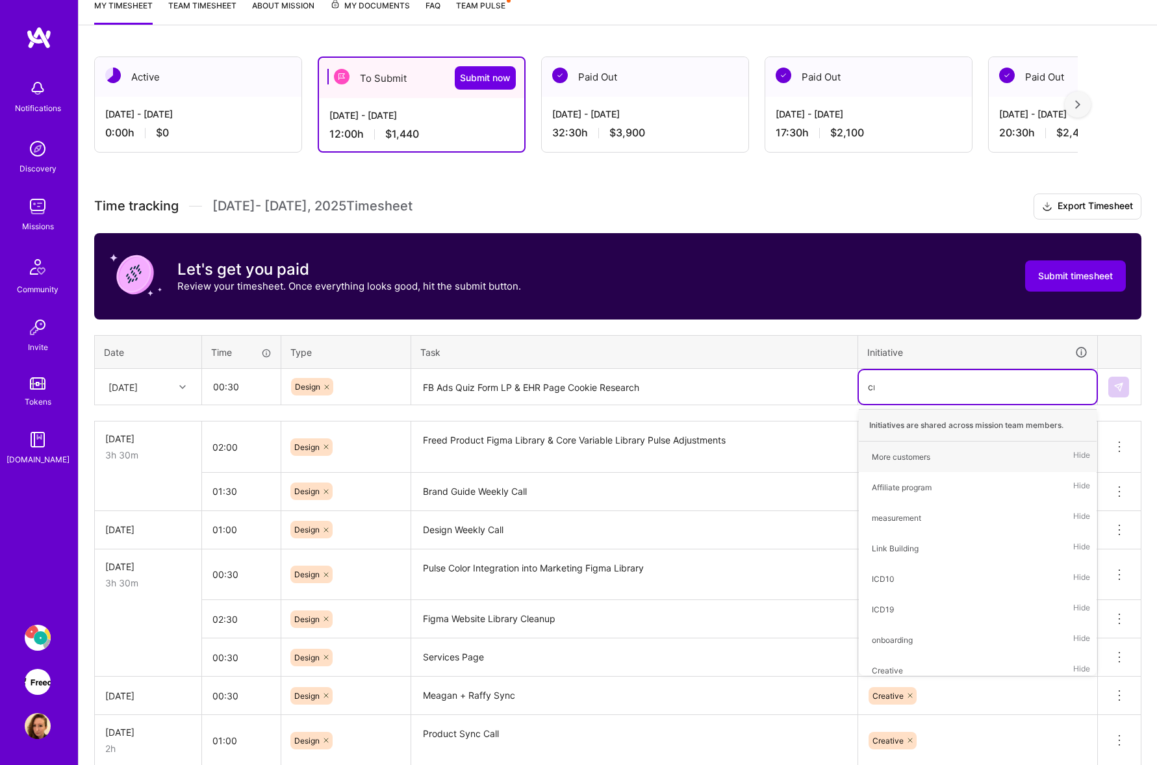
type input "cre"
click at [894, 450] on div "Creative" at bounding box center [887, 457] width 31 height 14
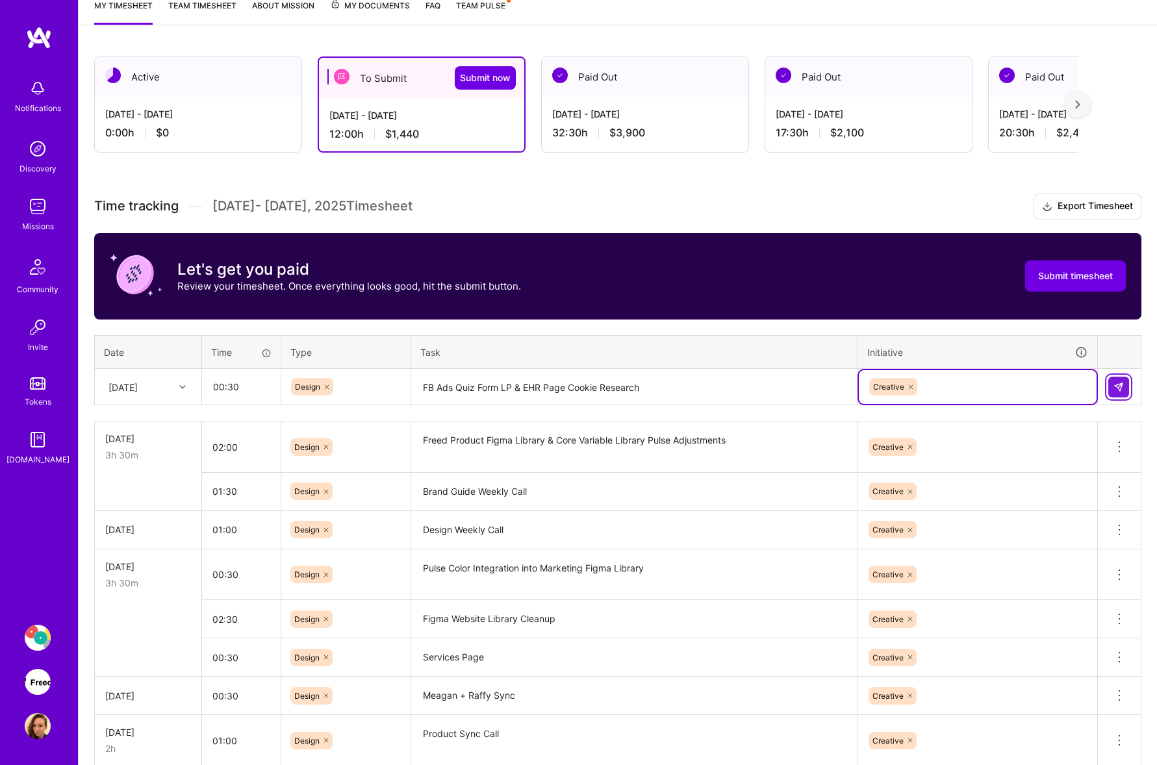
click at [1115, 387] on img at bounding box center [1118, 387] width 10 height 10
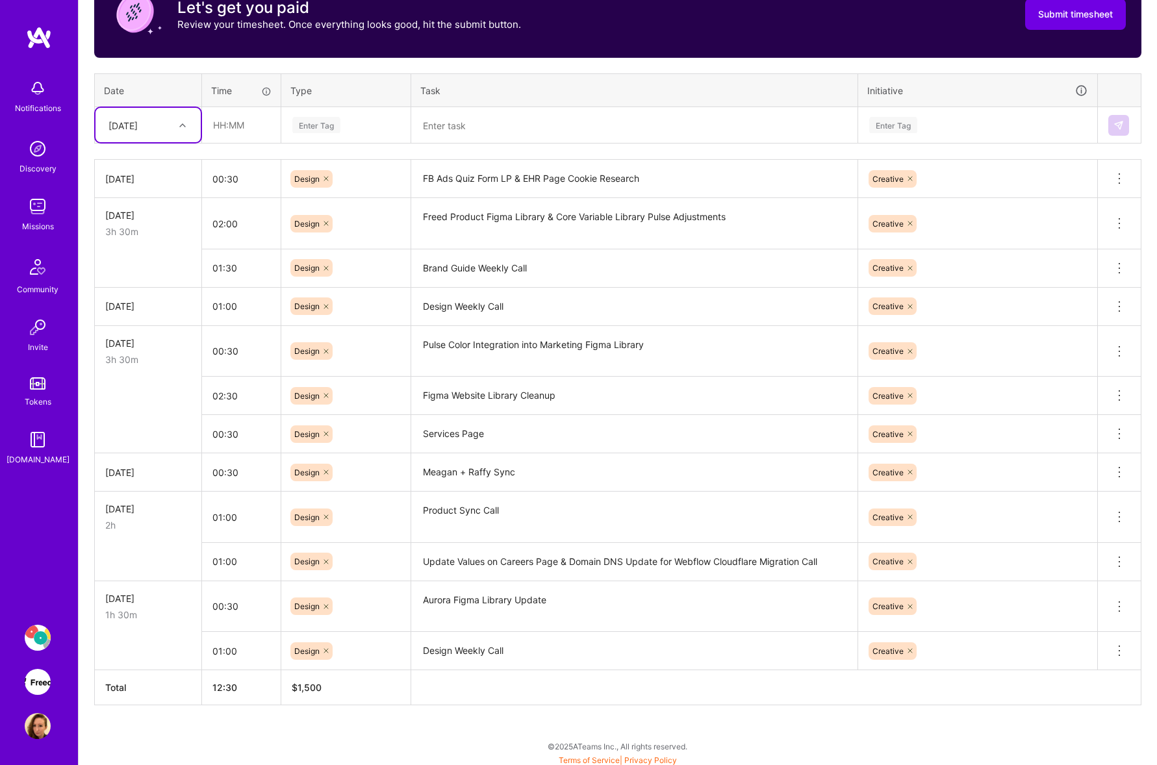
scroll to position [448, 0]
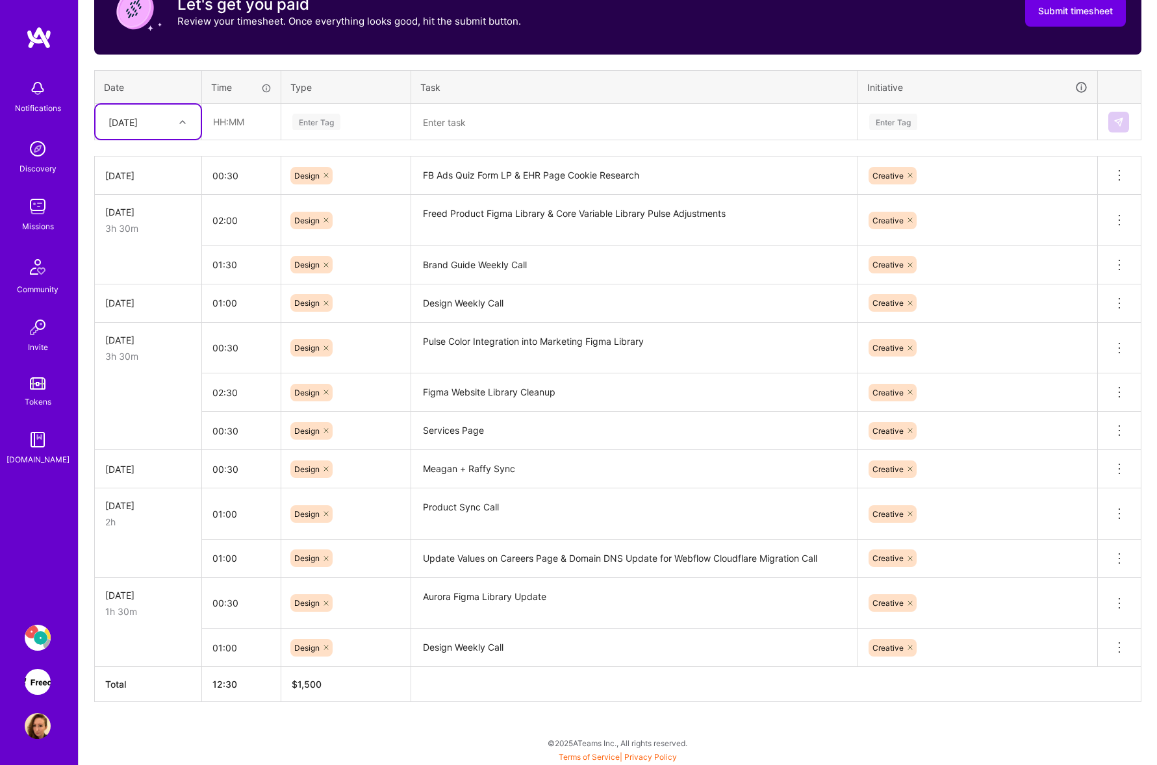
click at [563, 186] on textarea "FB Ads Quiz Form LP & EHR Page Cookie Research" at bounding box center [634, 176] width 444 height 36
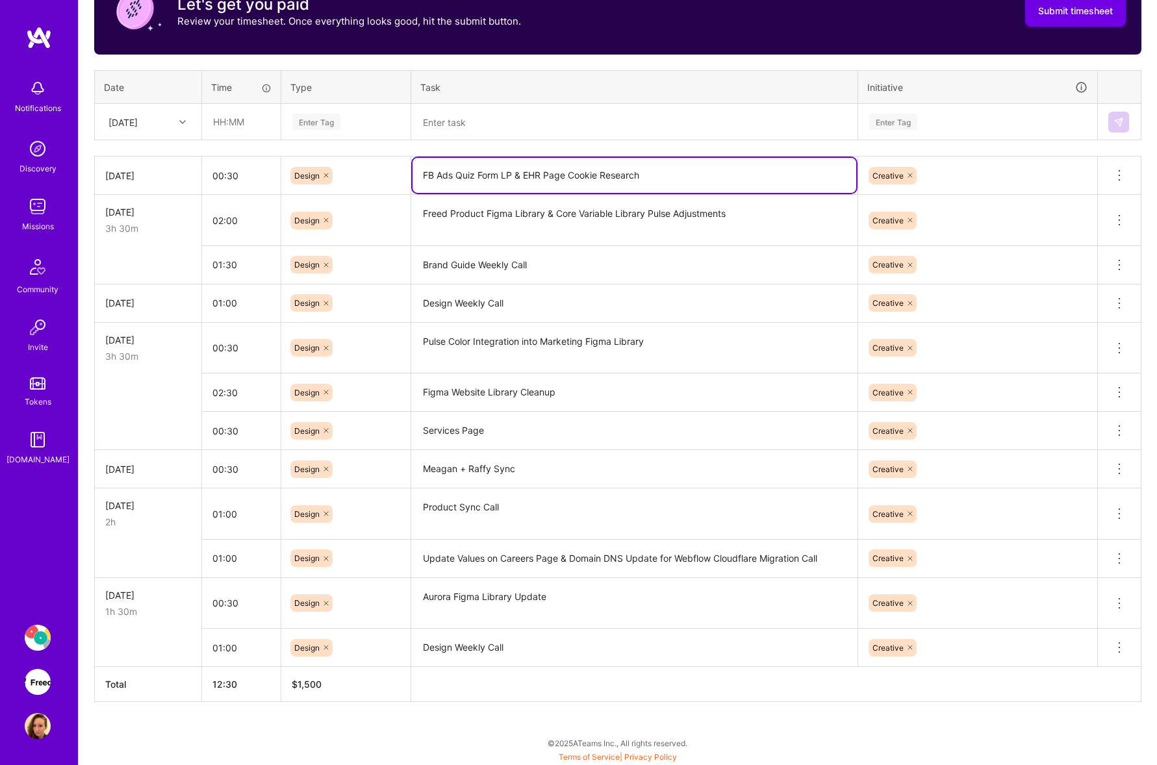
click at [551, 120] on textarea at bounding box center [634, 122] width 444 height 34
paste textarea "FB Ads Quiz Form LP"
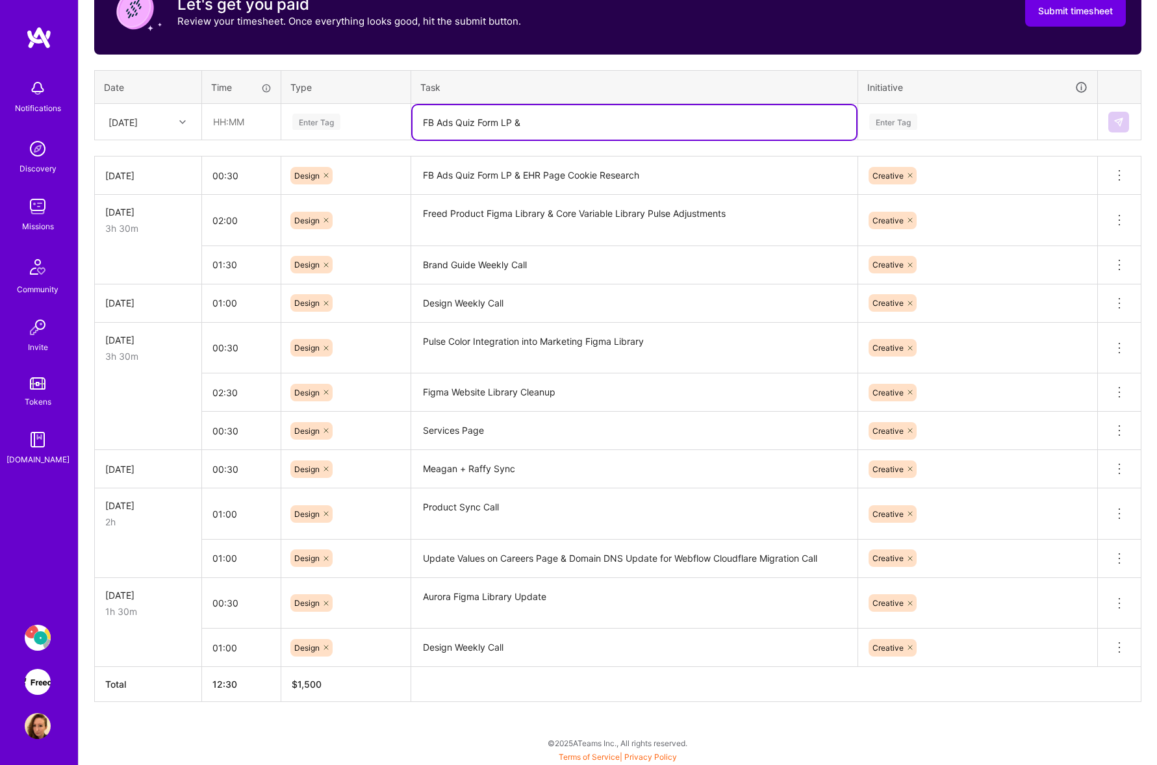
paste textarea "Freed Product Figma Library"
type textarea "FB Ads Quiz Form LP & Freed Product Figma Library"
click at [138, 127] on div "[DATE]" at bounding box center [122, 122] width 29 height 14
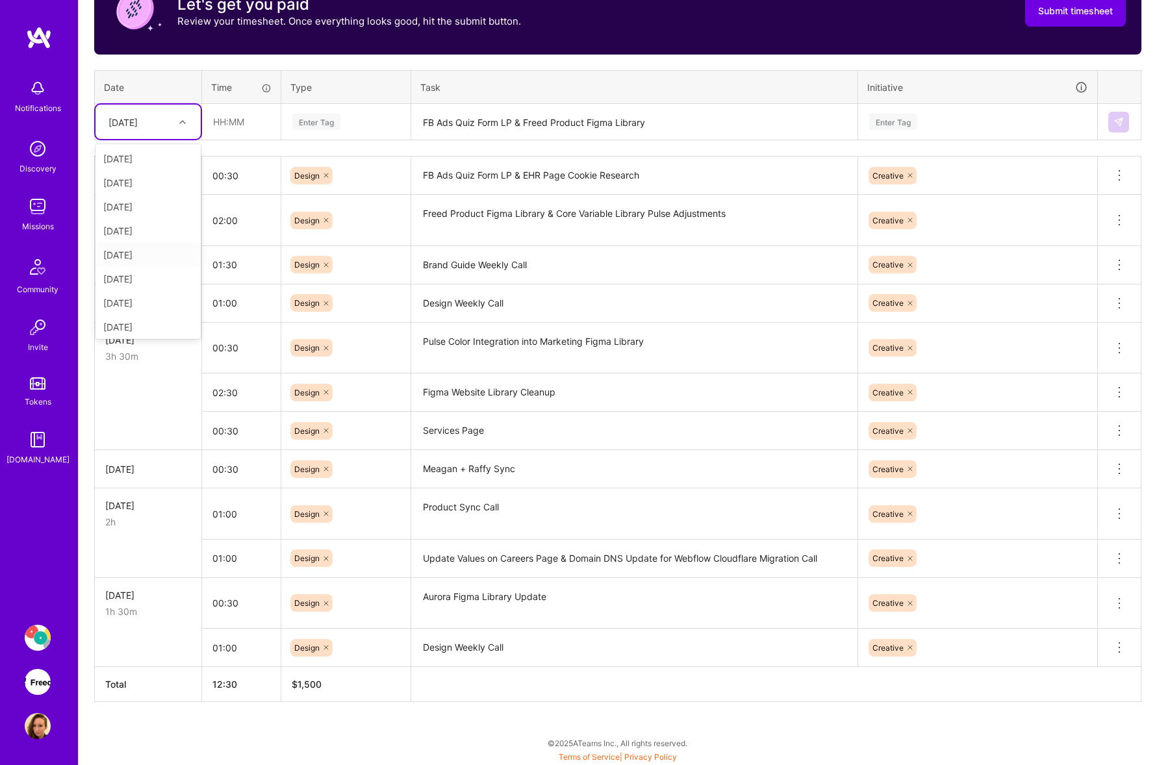
scroll to position [147, 0]
click at [145, 257] on div "[DATE]" at bounding box center [147, 252] width 105 height 24
click at [244, 115] on input "text" at bounding box center [241, 122] width 77 height 34
type input "01:00"
click at [357, 119] on div "Enter Tag" at bounding box center [346, 122] width 110 height 16
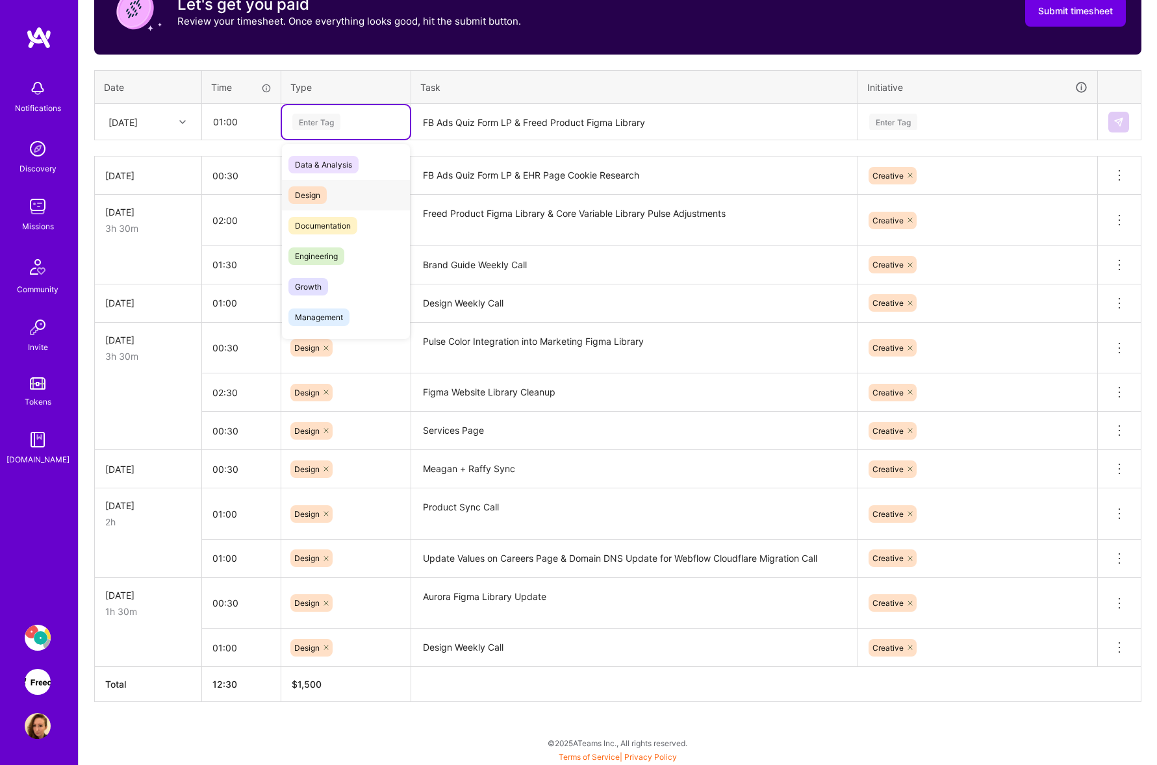
click at [332, 189] on div "Design" at bounding box center [346, 195] width 128 height 31
click at [947, 118] on div "Enter Tag" at bounding box center [978, 122] width 220 height 16
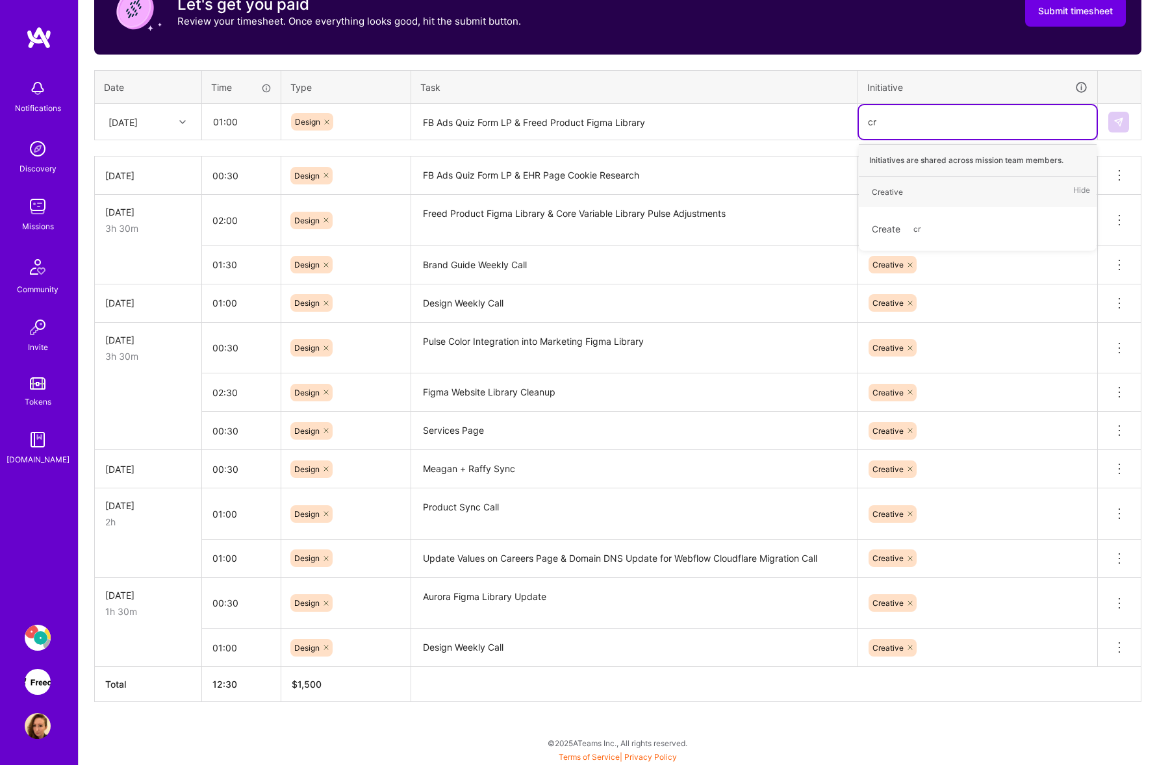
type input "cre"
click at [896, 191] on div "Creative" at bounding box center [887, 192] width 31 height 14
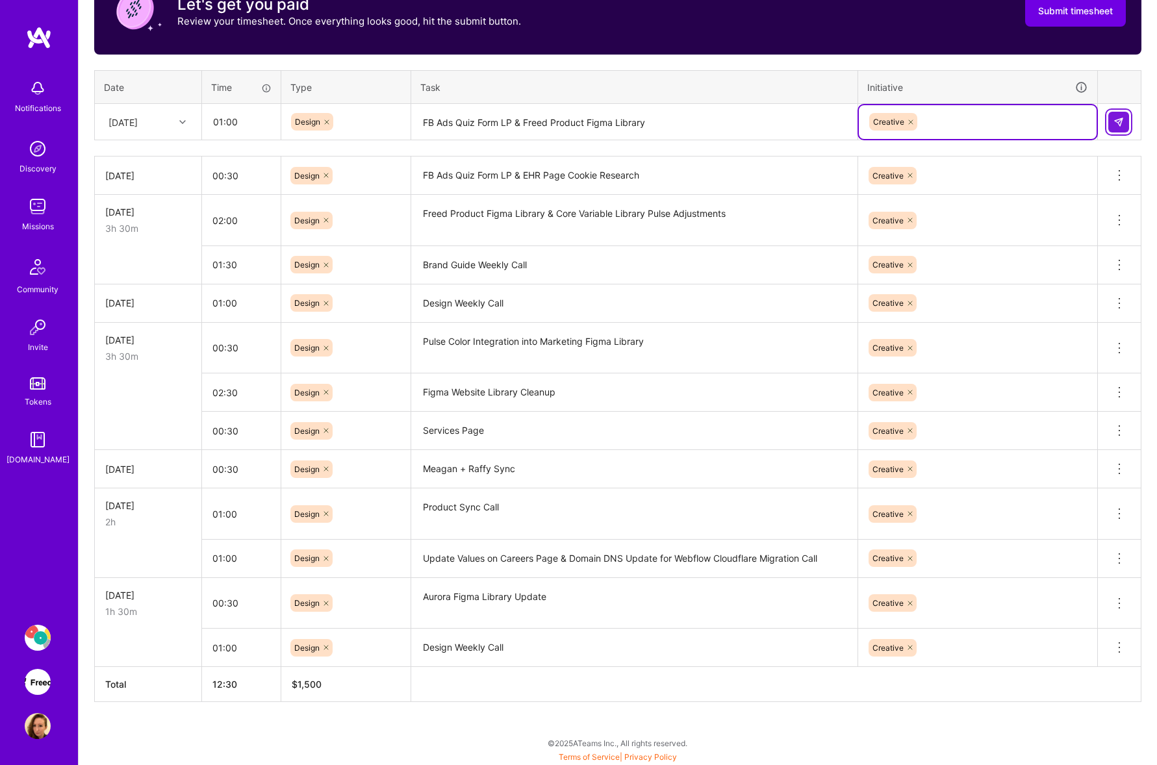
click at [1118, 121] on img at bounding box center [1118, 122] width 10 height 10
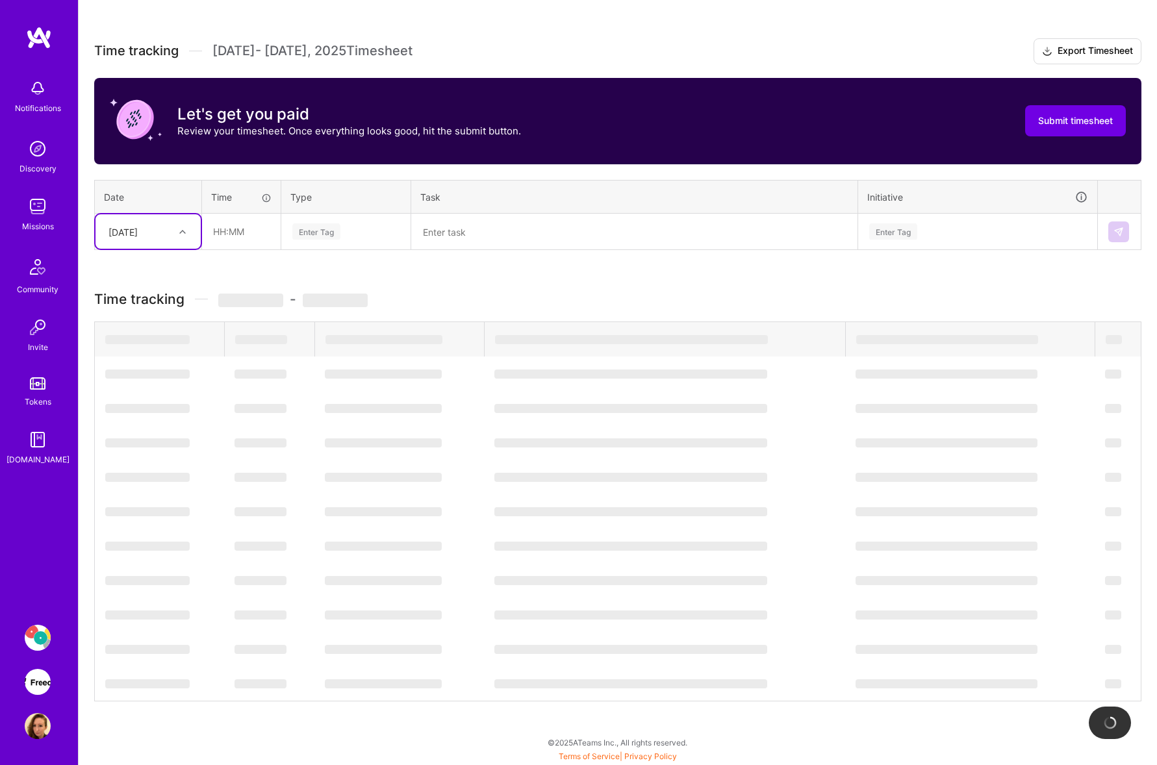
scroll to position [336, 0]
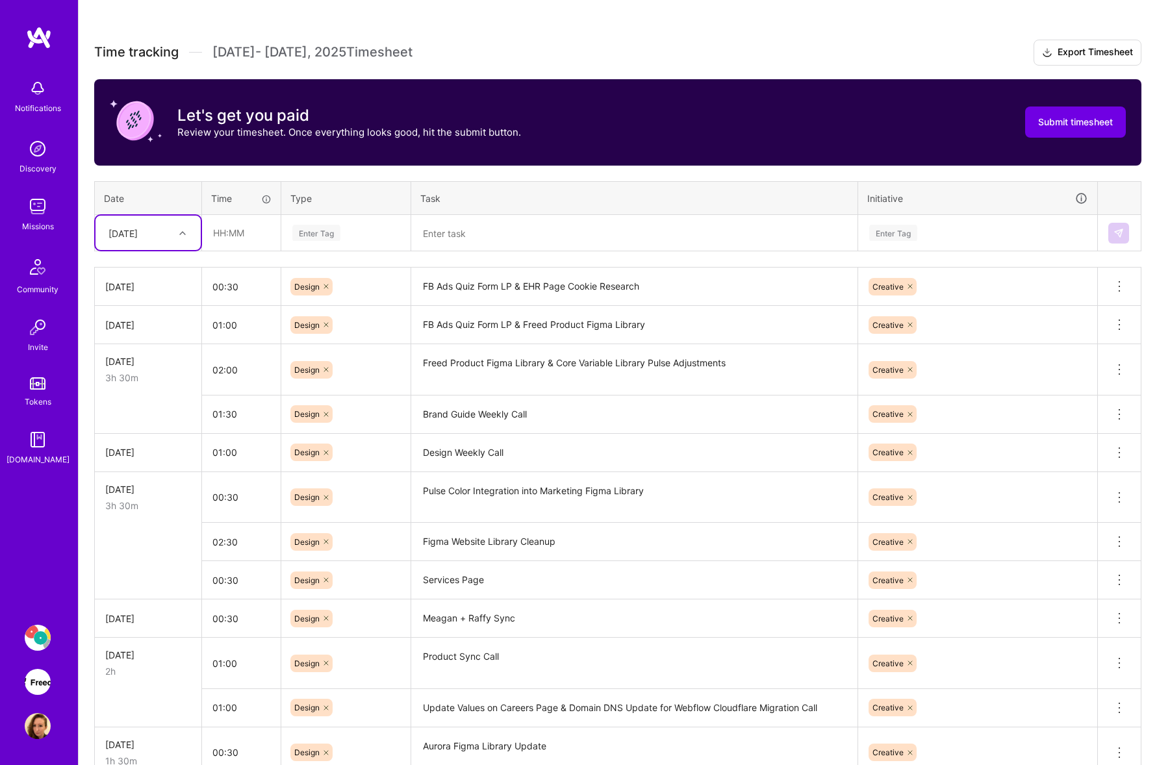
click at [541, 238] on textarea at bounding box center [634, 233] width 444 height 34
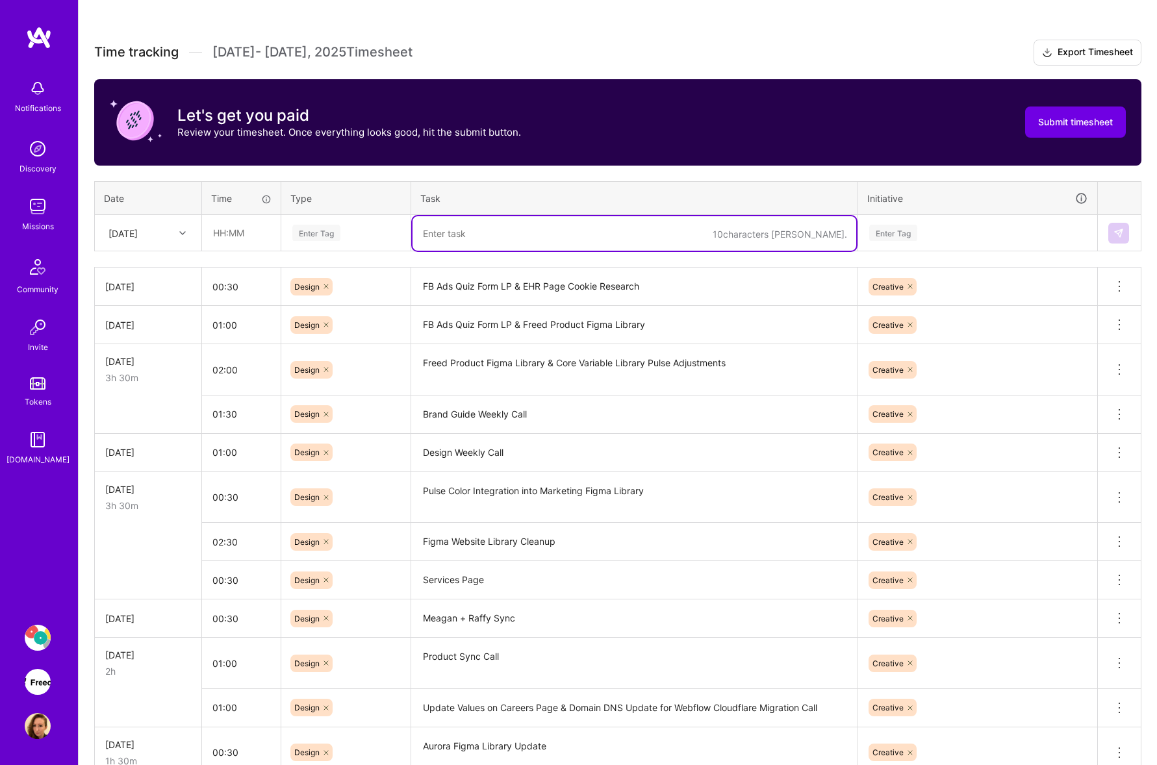
paste textarea "Design Weekly Call"
type textarea "Design Weekly Call"
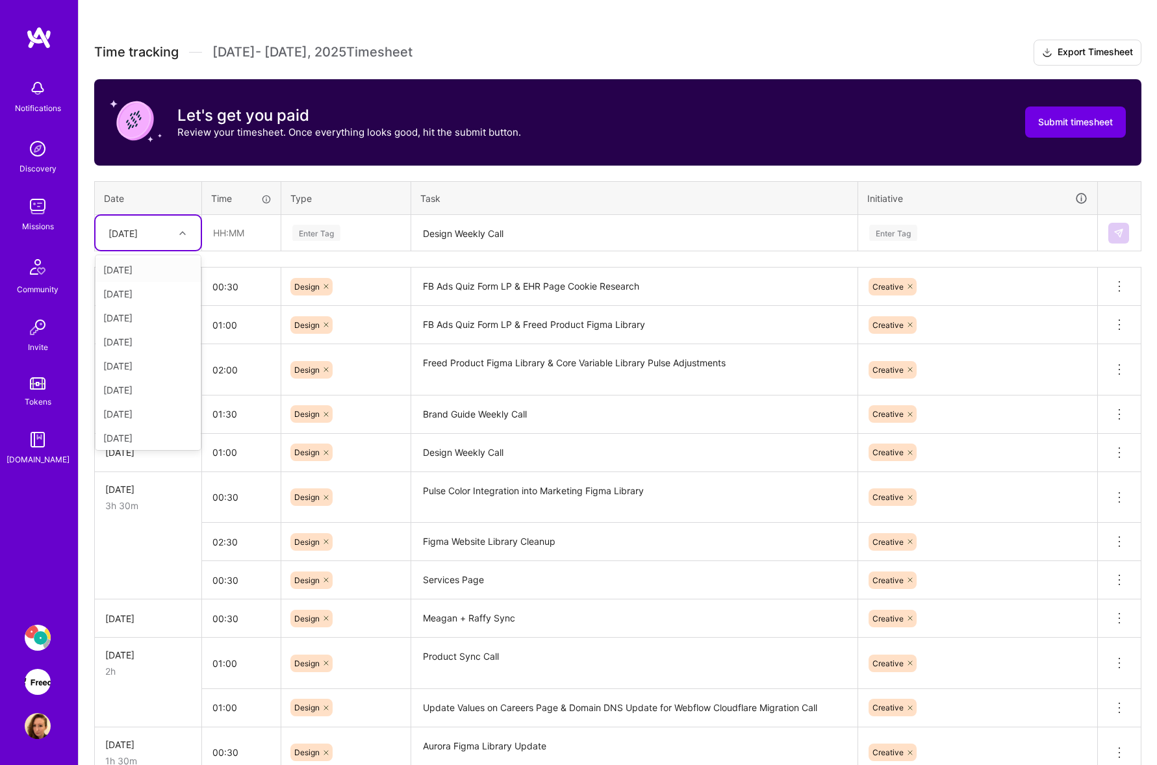
click at [138, 238] on div "[DATE]" at bounding box center [122, 233] width 29 height 14
click at [153, 433] on div "[DATE]" at bounding box center [147, 436] width 105 height 24
click at [262, 233] on input "text" at bounding box center [241, 233] width 77 height 34
type input "01:00"
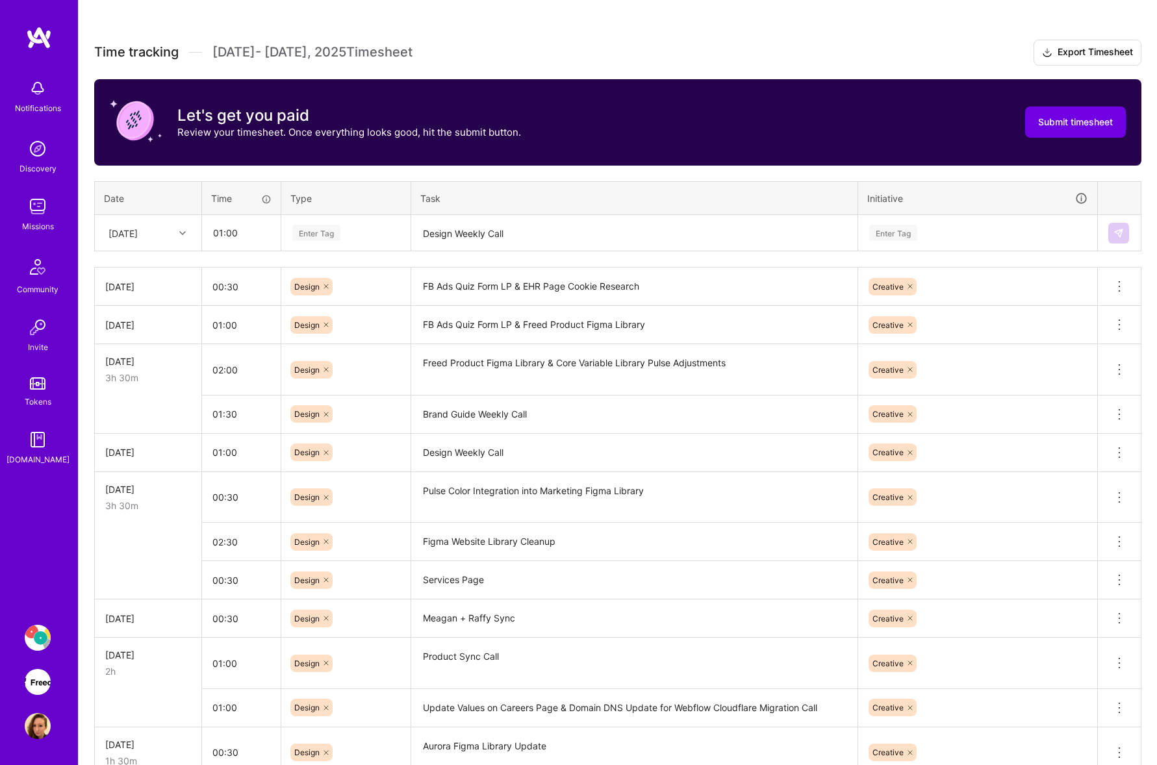
click at [359, 226] on div "Enter Tag" at bounding box center [346, 233] width 110 height 16
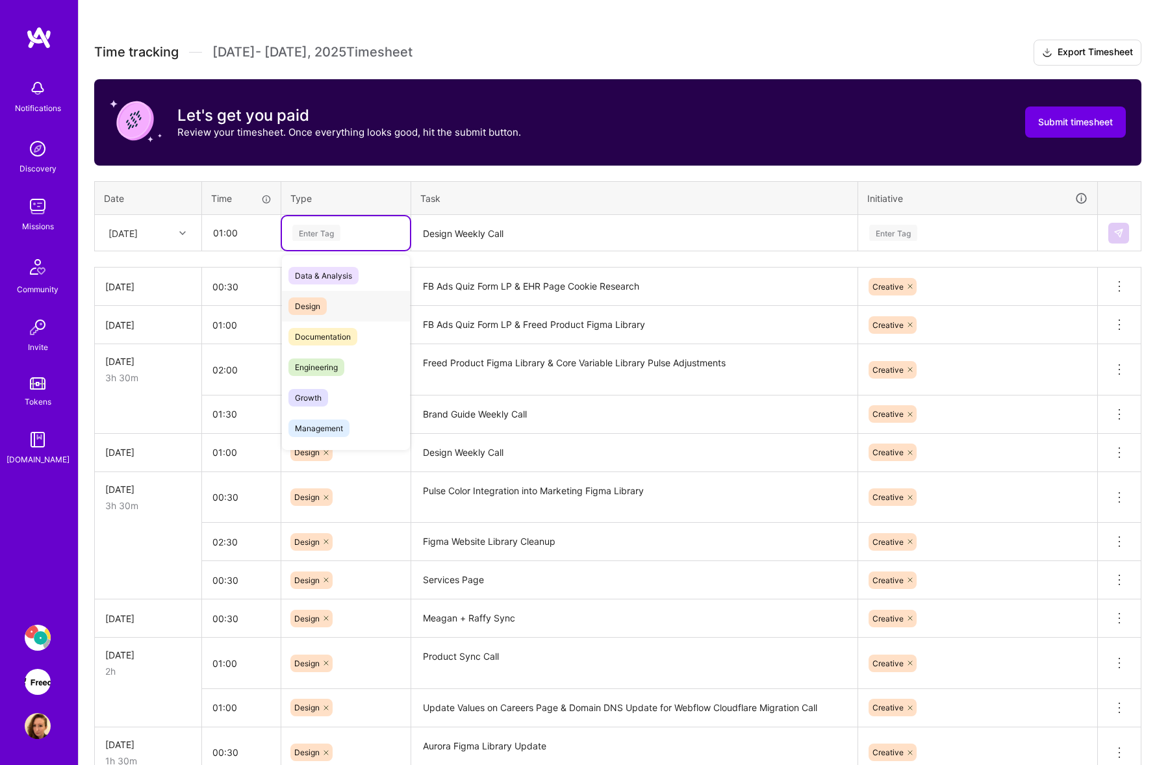
click at [335, 297] on div "Design" at bounding box center [346, 306] width 128 height 31
click at [915, 231] on div "Enter Tag" at bounding box center [893, 233] width 48 height 20
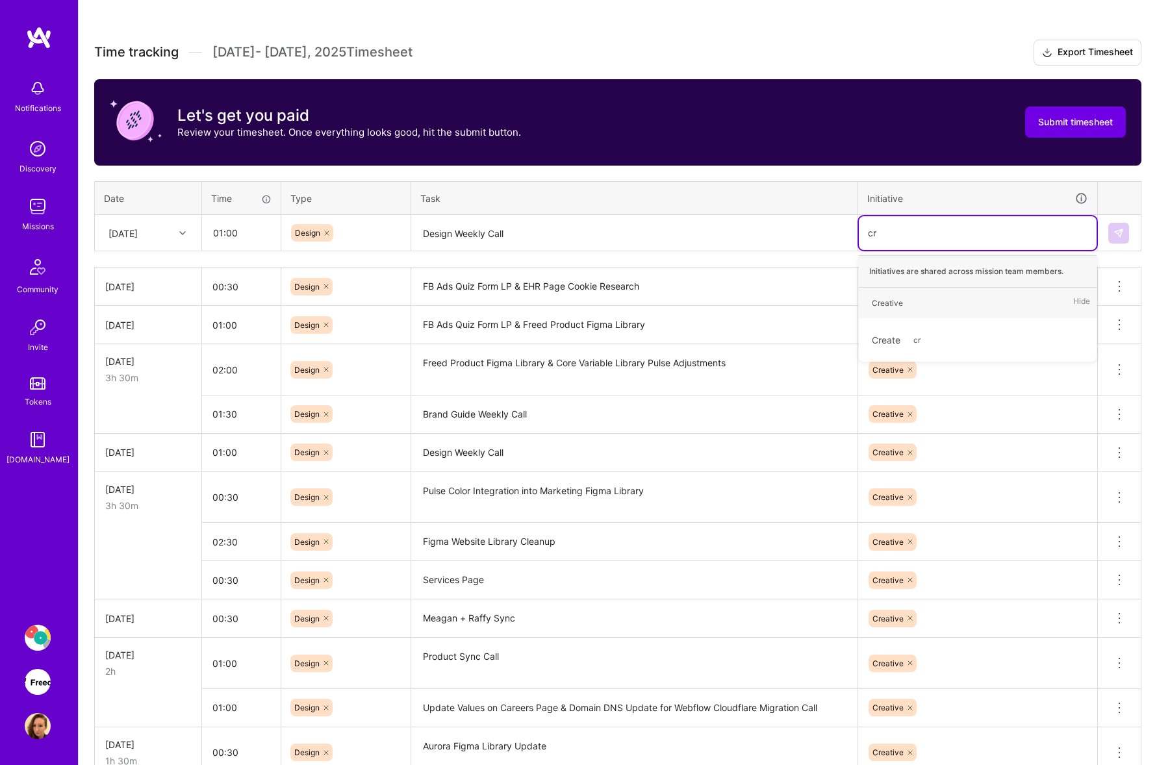
type input "cre"
click at [890, 300] on div "Creative" at bounding box center [887, 303] width 31 height 14
click at [1121, 235] on img at bounding box center [1118, 233] width 10 height 10
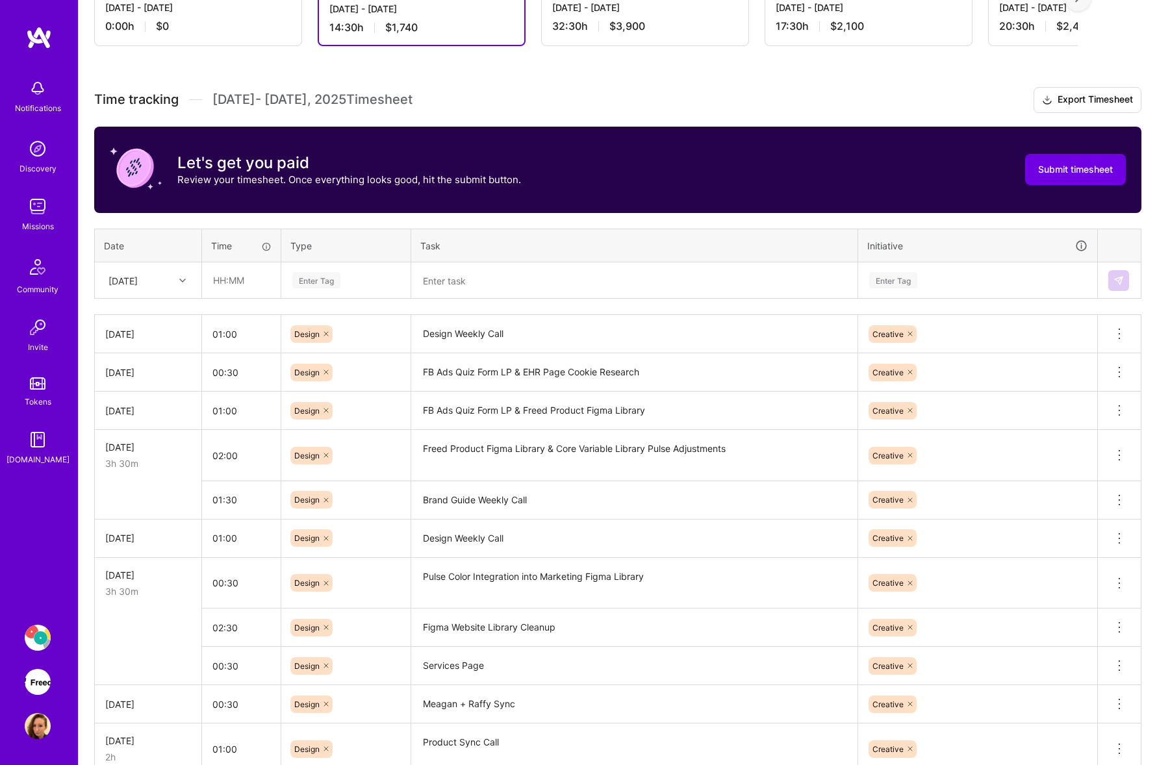
scroll to position [0, 0]
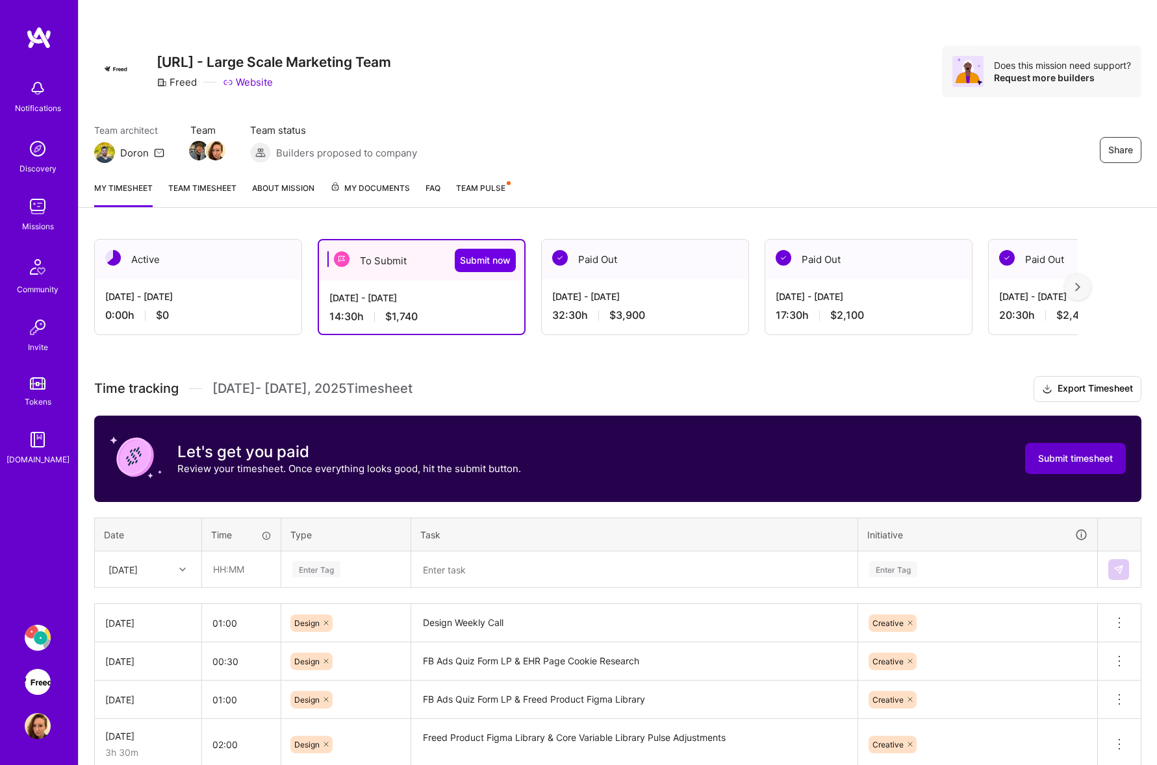
click at [1089, 462] on span "Submit timesheet" at bounding box center [1075, 458] width 75 height 13
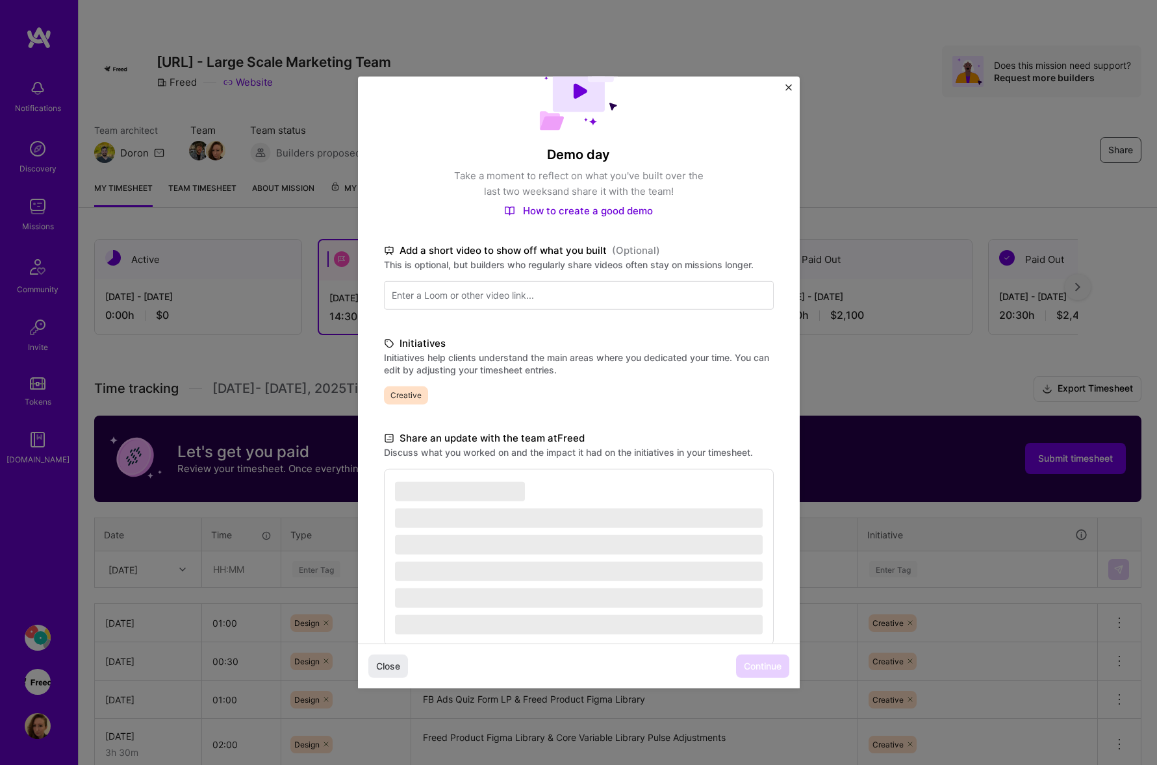
scroll to position [79, 0]
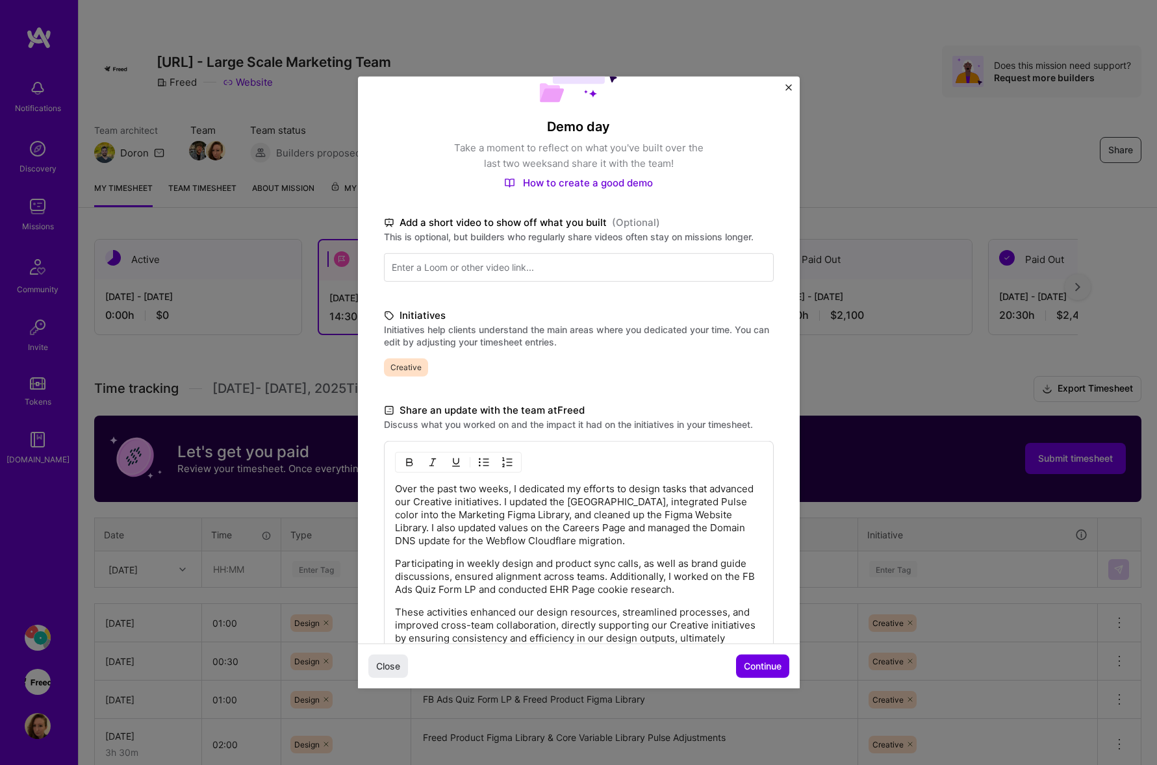
click at [494, 514] on p "Over the past two weeks, I dedicated my efforts to design tasks that advanced o…" at bounding box center [579, 515] width 368 height 65
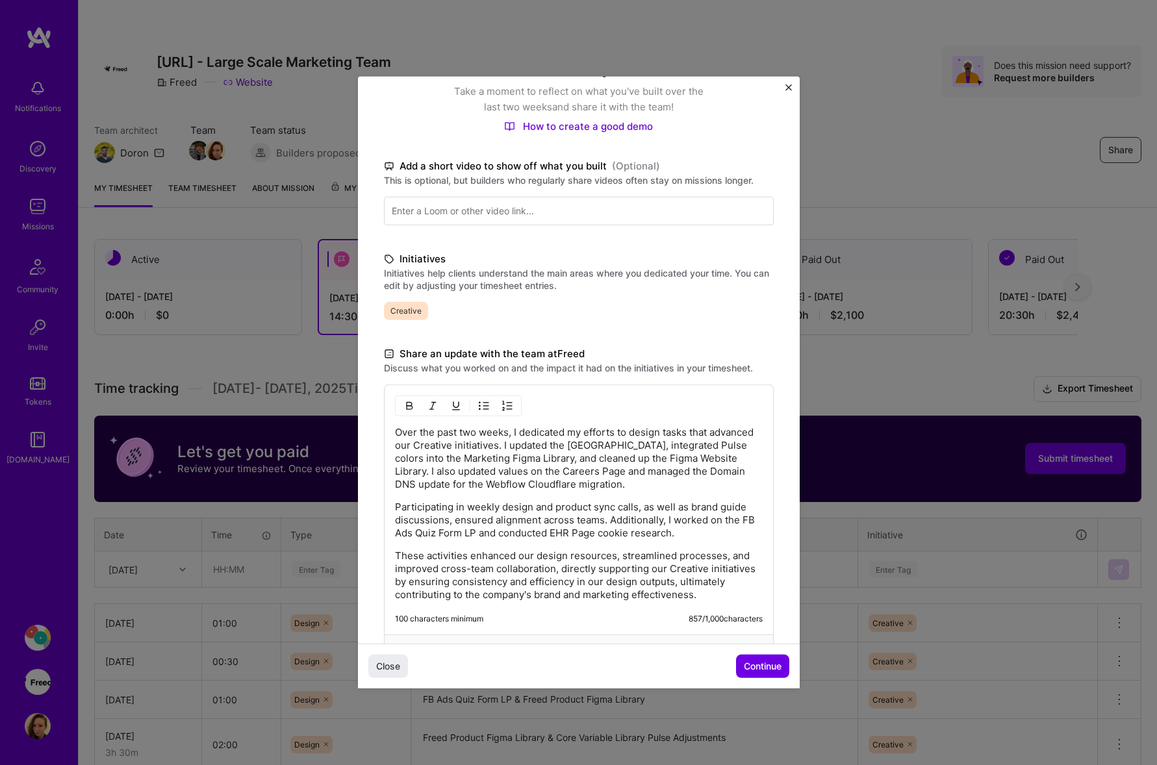
scroll to position [155, 0]
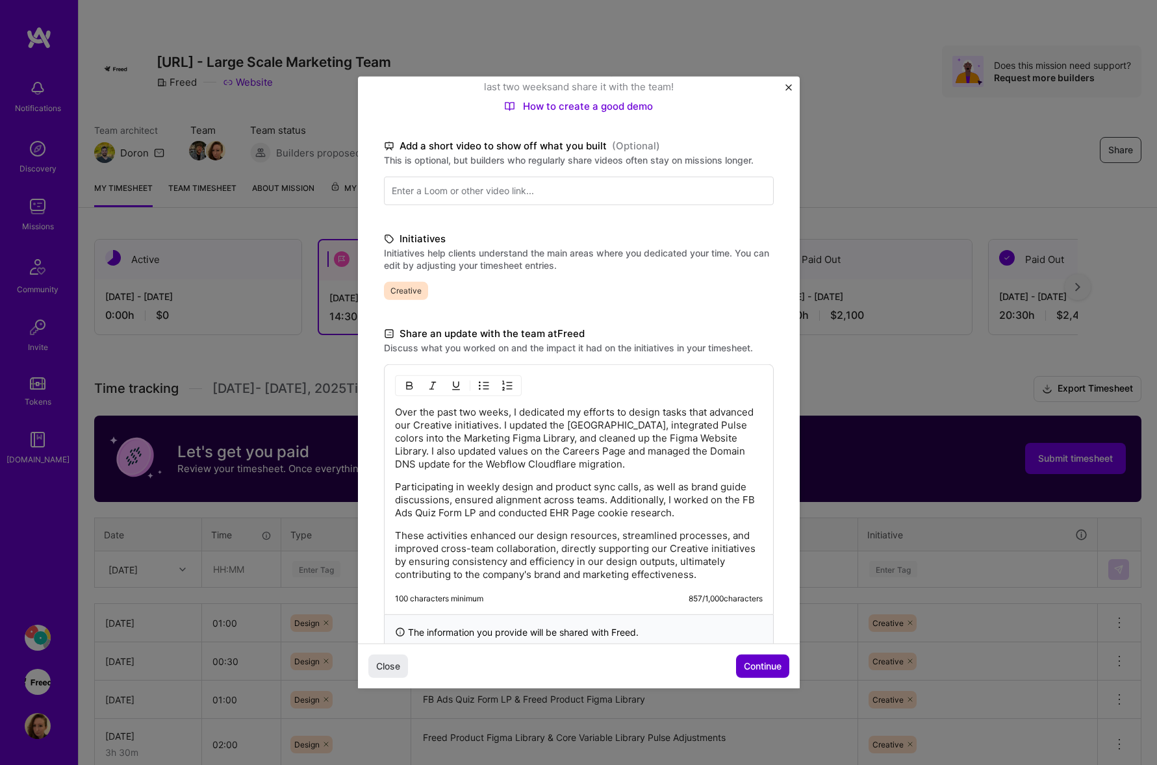
click at [758, 661] on span "Continue" at bounding box center [763, 666] width 38 height 13
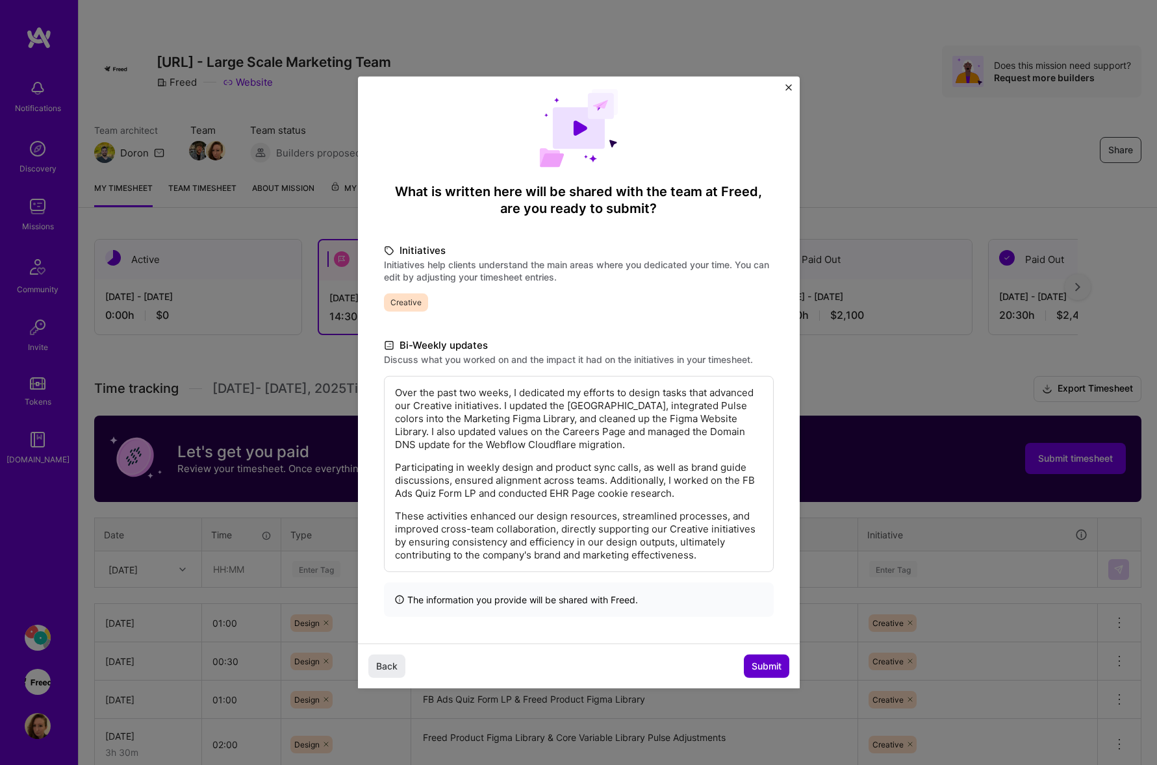
scroll to position [13, 0]
click at [769, 670] on span "Submit" at bounding box center [767, 666] width 30 height 13
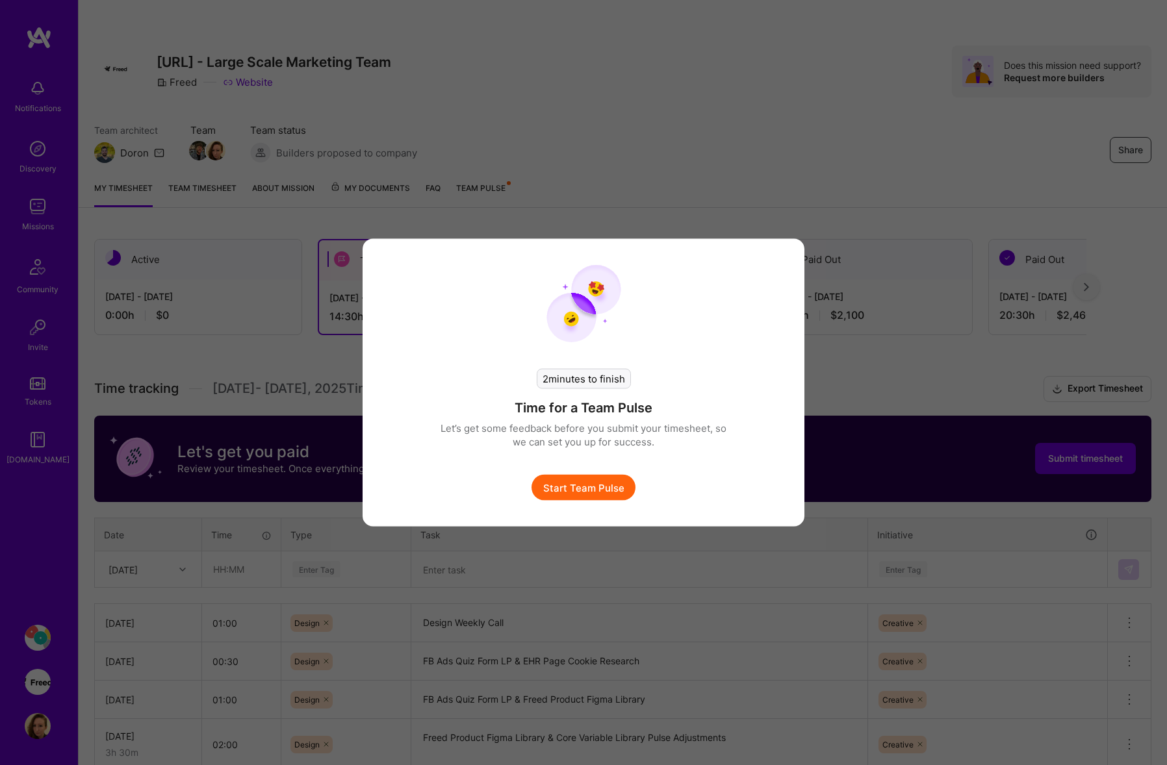
click at [568, 491] on button "Start Team Pulse" at bounding box center [583, 488] width 104 height 26
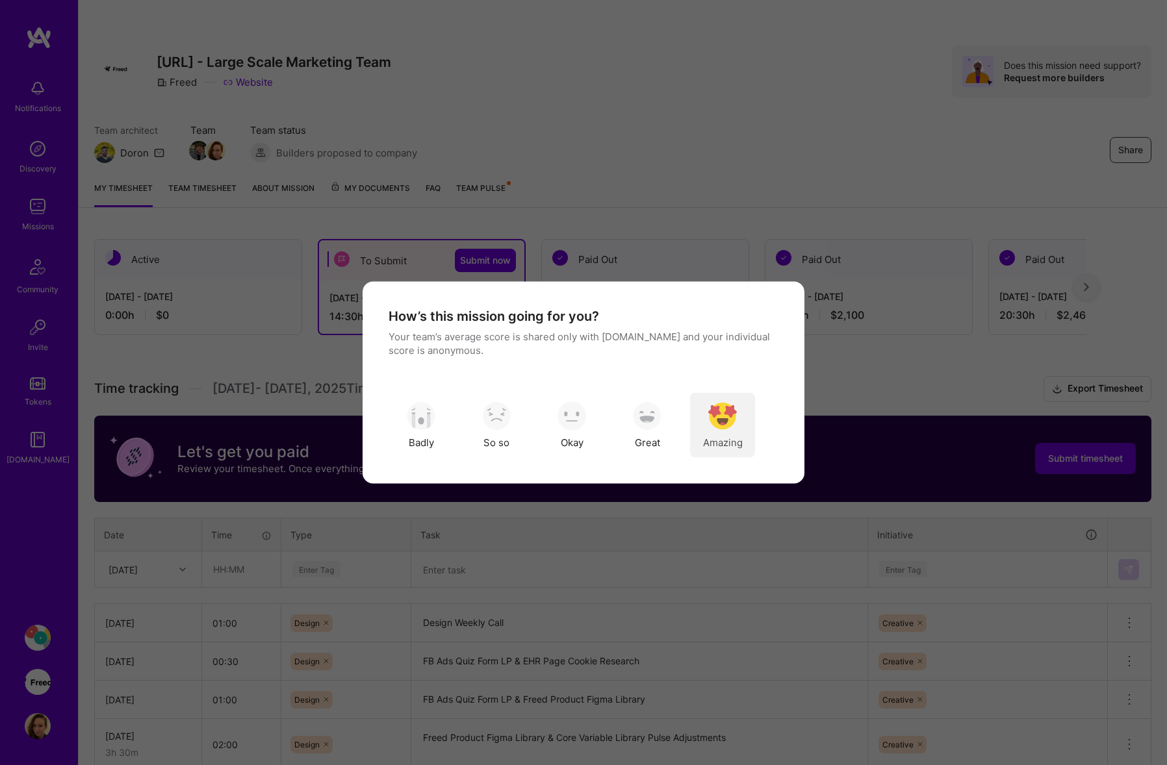
click at [729, 423] on img "modal" at bounding box center [722, 415] width 29 height 29
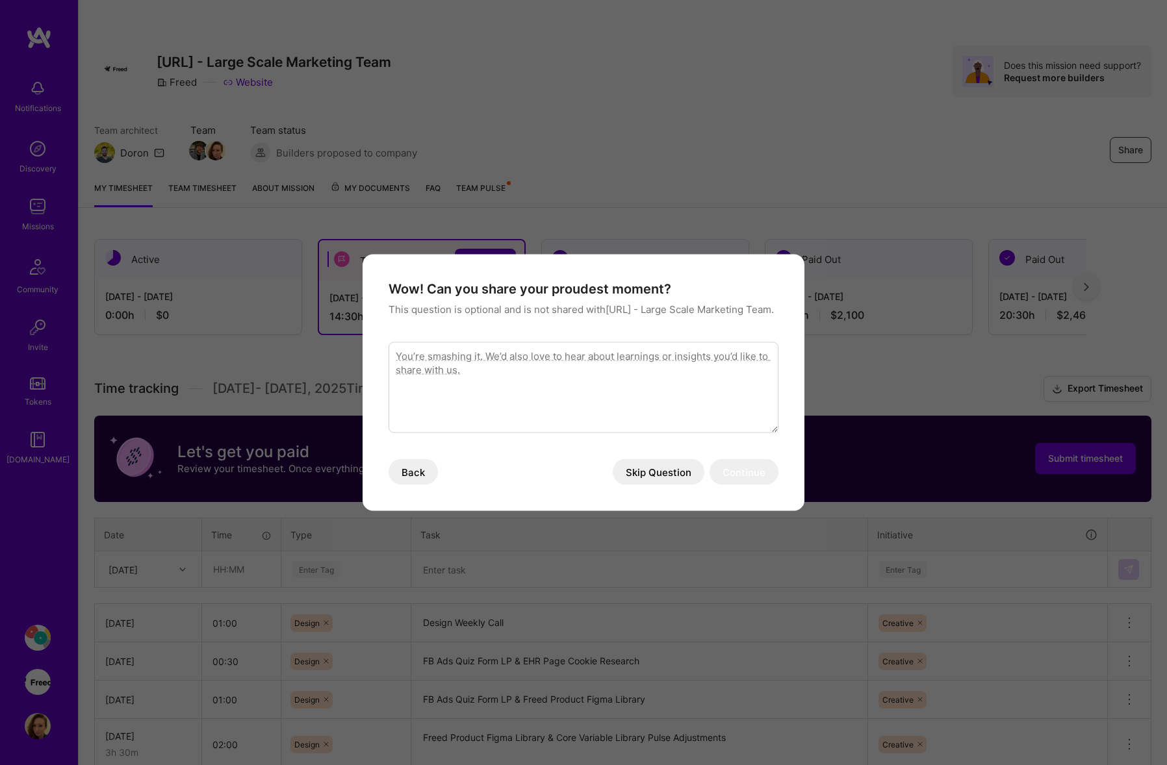
click at [677, 478] on button "Skip Question" at bounding box center [659, 472] width 92 height 26
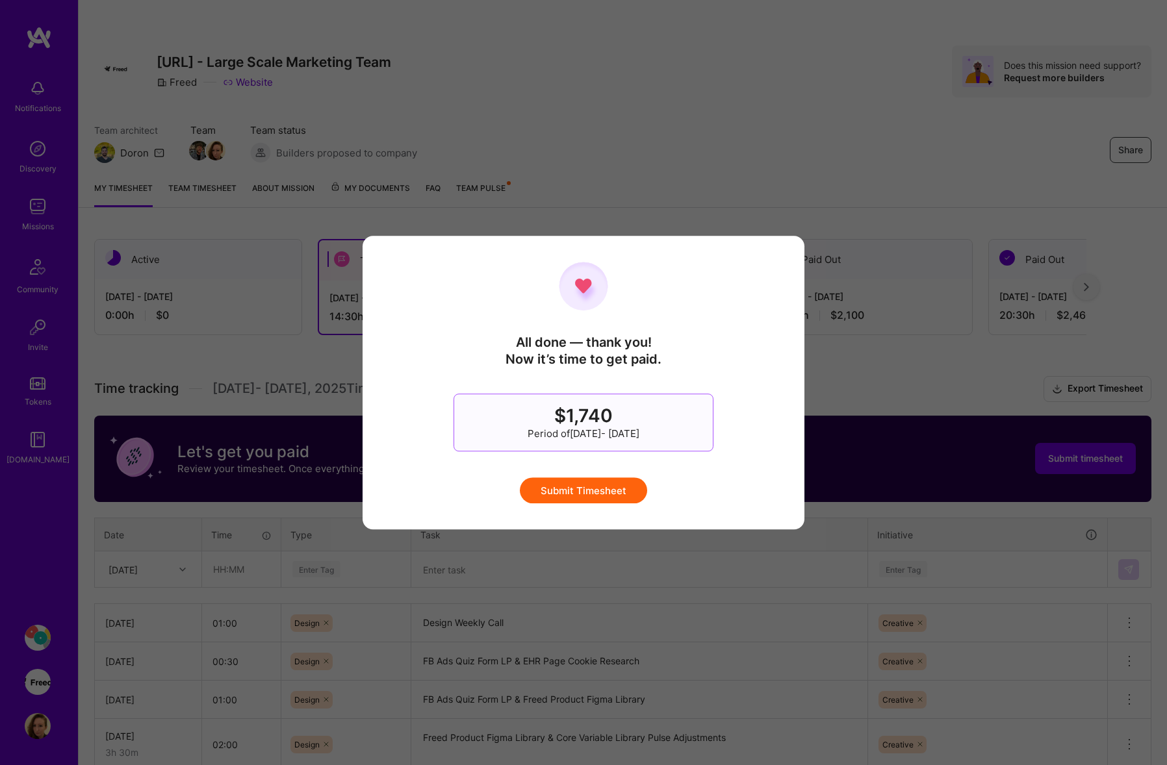
click at [625, 484] on button "Submit Timesheet" at bounding box center [583, 490] width 127 height 26
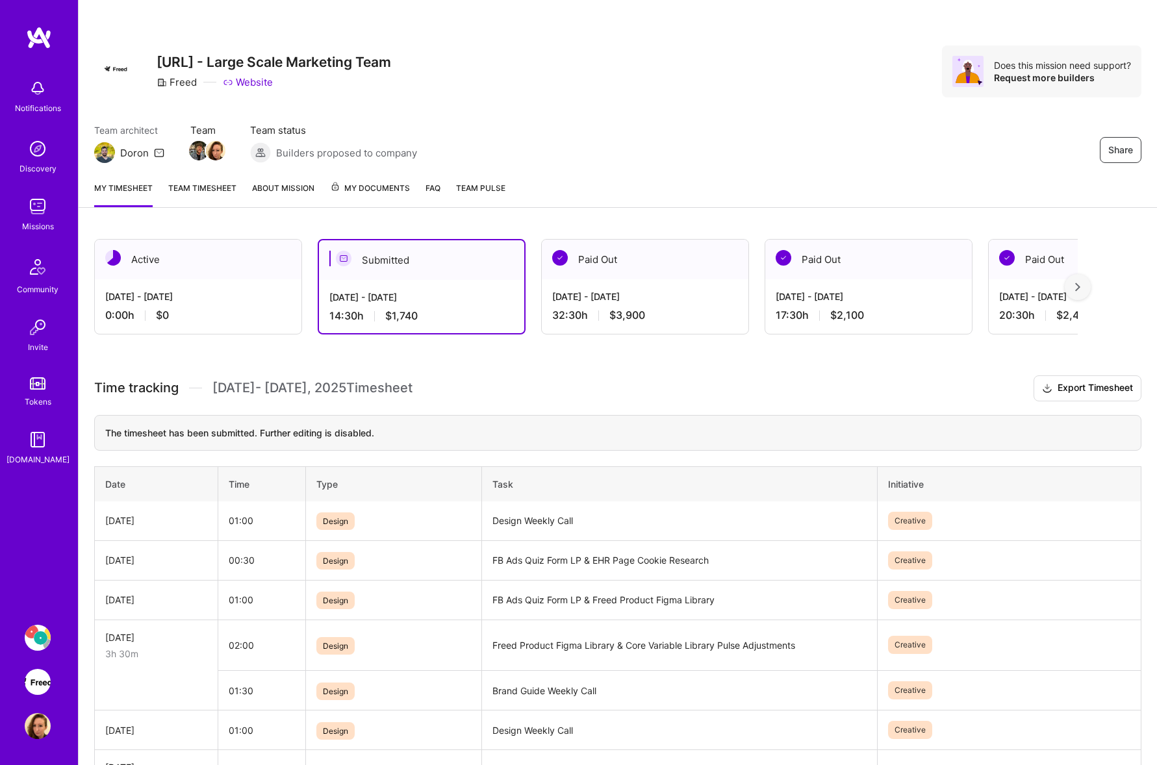
click at [645, 164] on div "Share [URL] - Large Scale Marketing Team Freed Website Does this mission need s…" at bounding box center [618, 85] width 1078 height 171
